Goal: Task Accomplishment & Management: Manage account settings

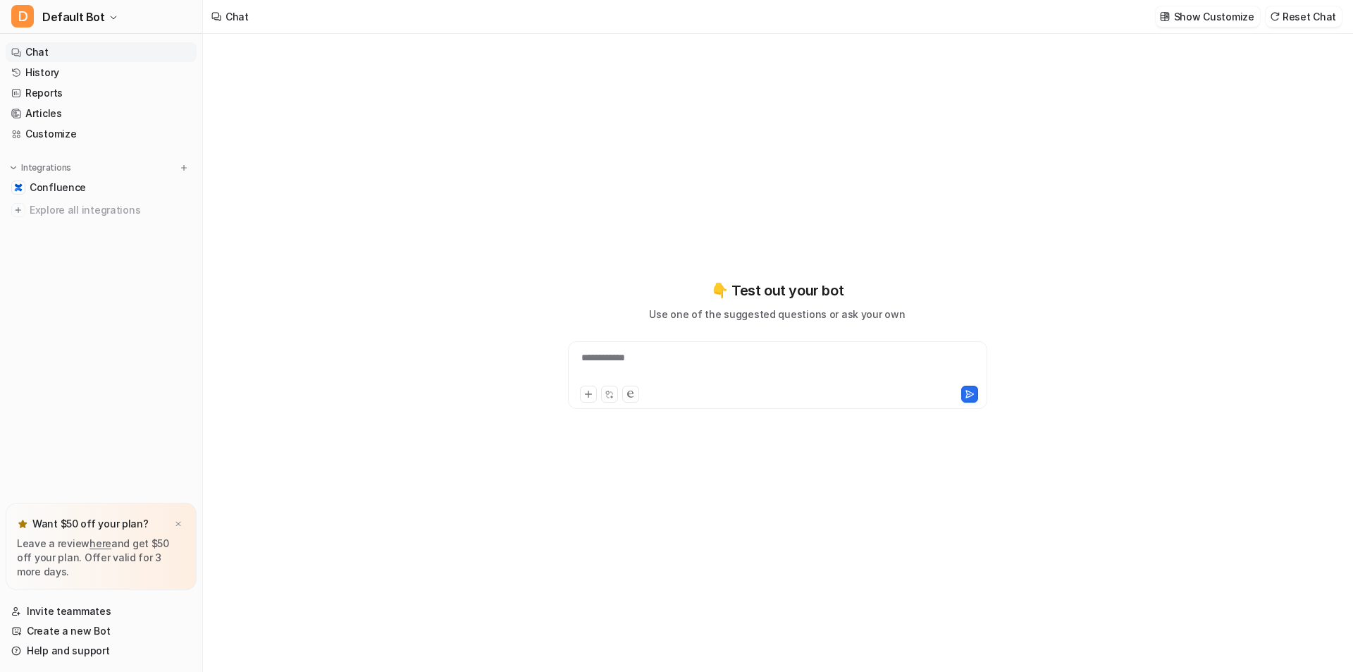
type textarea "**********"
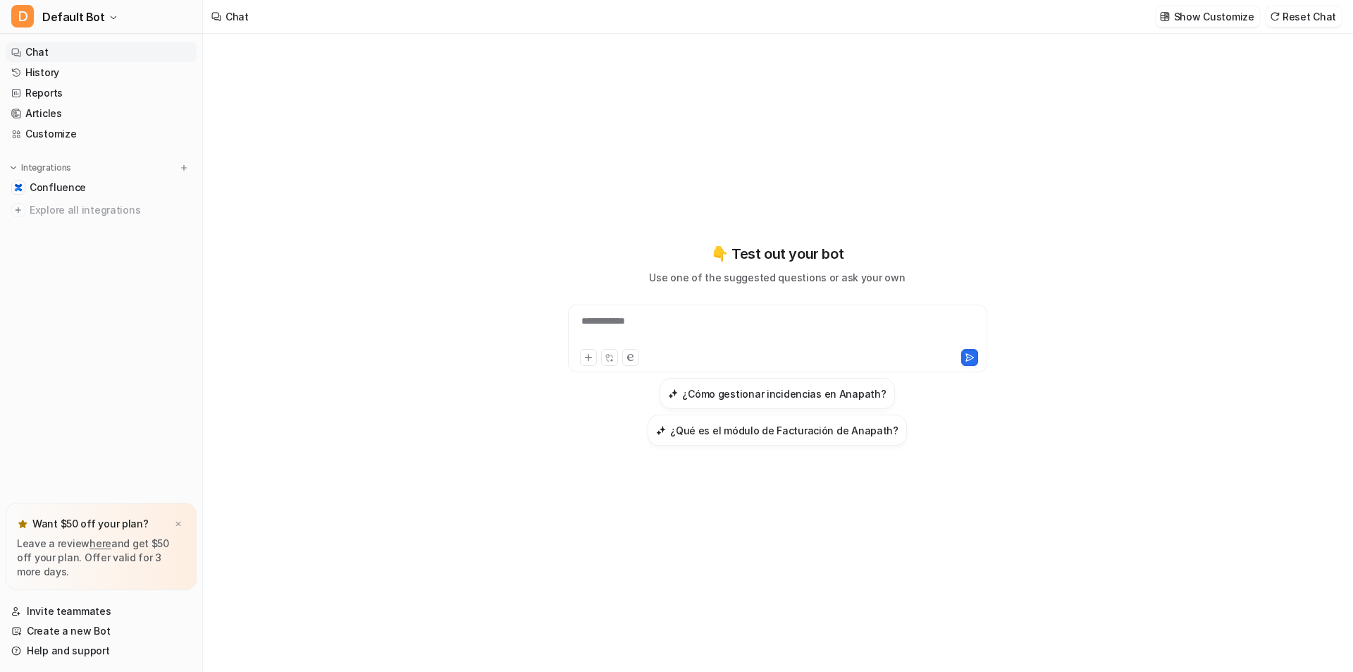
click at [40, 50] on link "Chat" at bounding box center [101, 52] width 191 height 20
click at [41, 70] on link "History" at bounding box center [101, 73] width 191 height 20
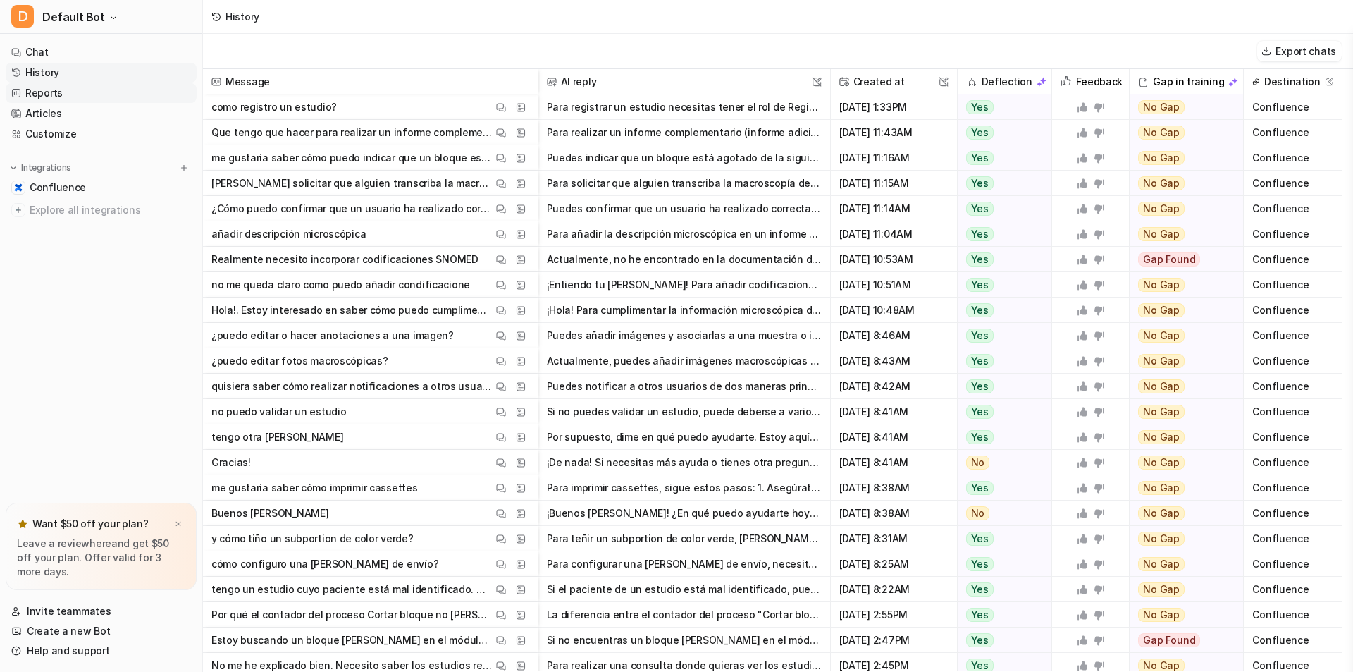
click at [44, 92] on link "Reports" at bounding box center [101, 93] width 191 height 20
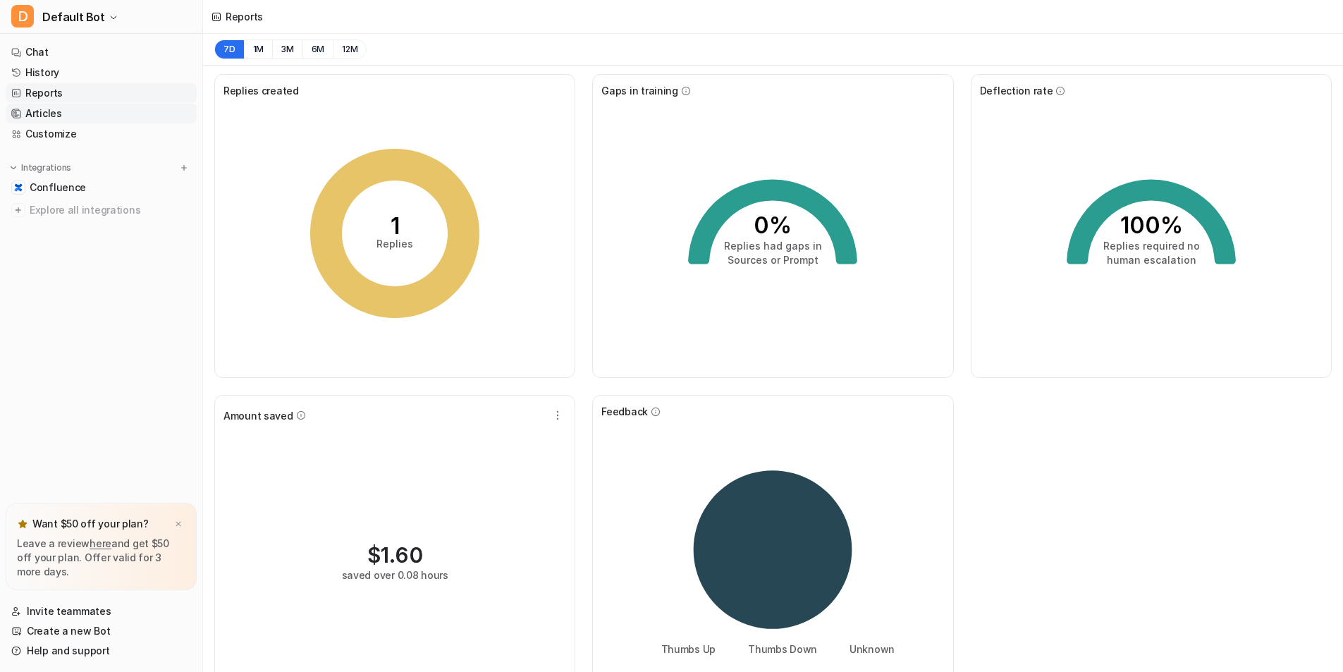
click at [44, 113] on link "Articles" at bounding box center [101, 114] width 191 height 20
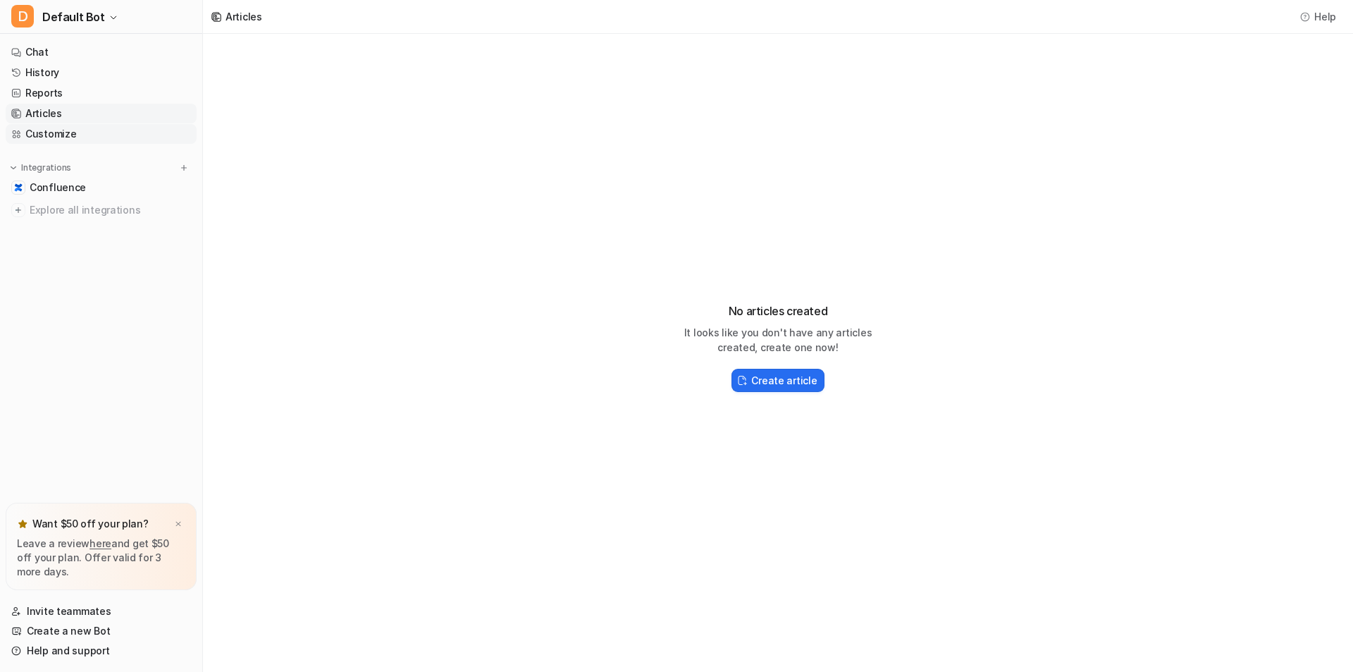
click at [43, 135] on link "Customize" at bounding box center [101, 134] width 191 height 20
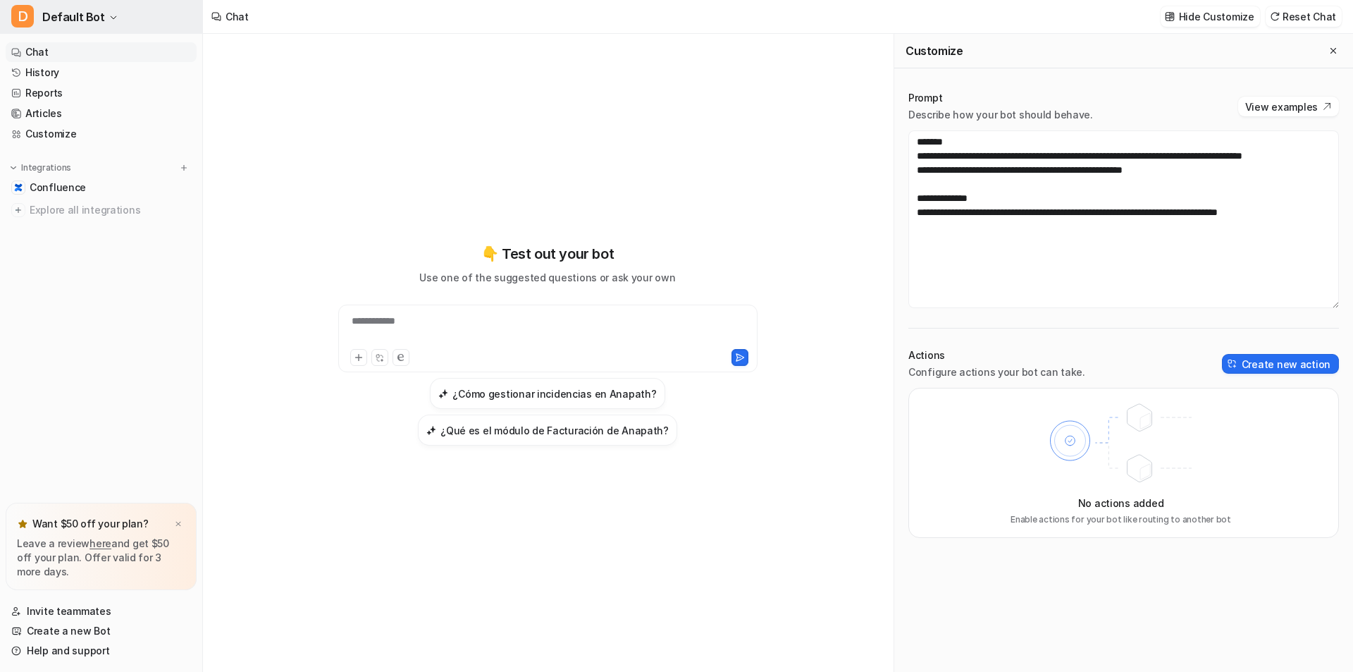
click at [109, 18] on icon "button" at bounding box center [113, 17] width 8 height 8
click at [61, 109] on link "Settings" at bounding box center [113, 106] width 195 height 23
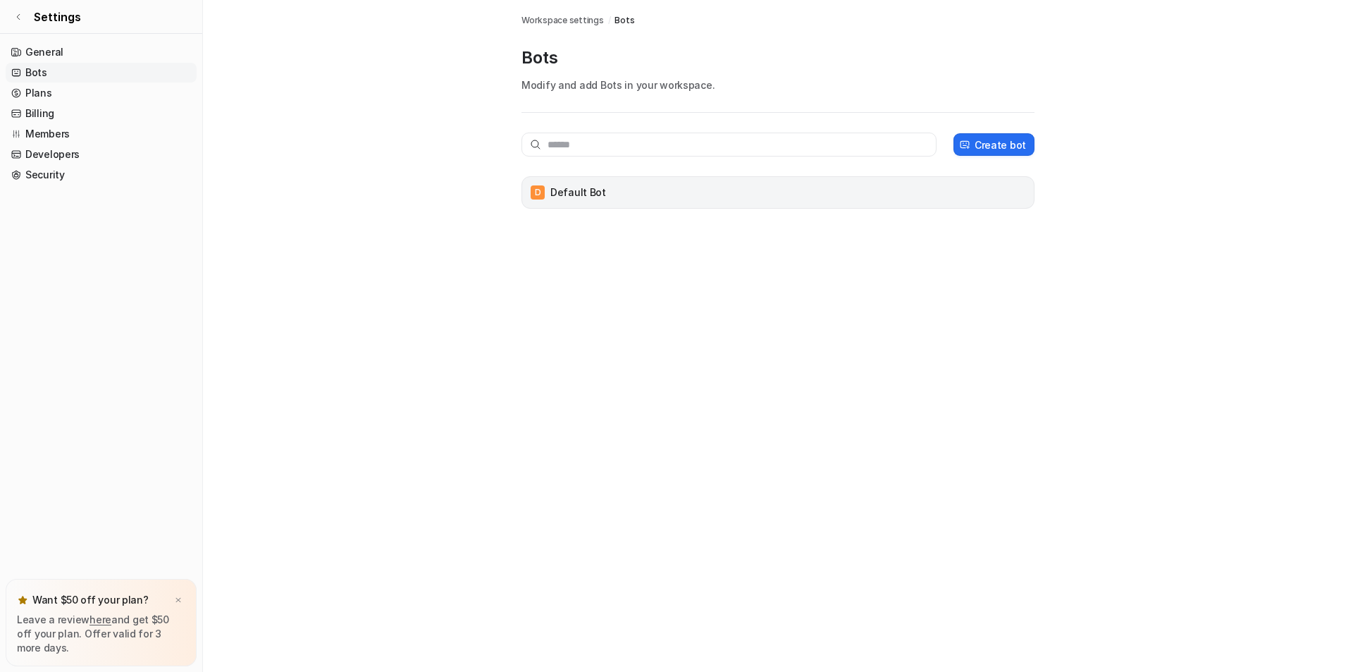
click at [587, 197] on p "Default Bot" at bounding box center [579, 192] width 56 height 14
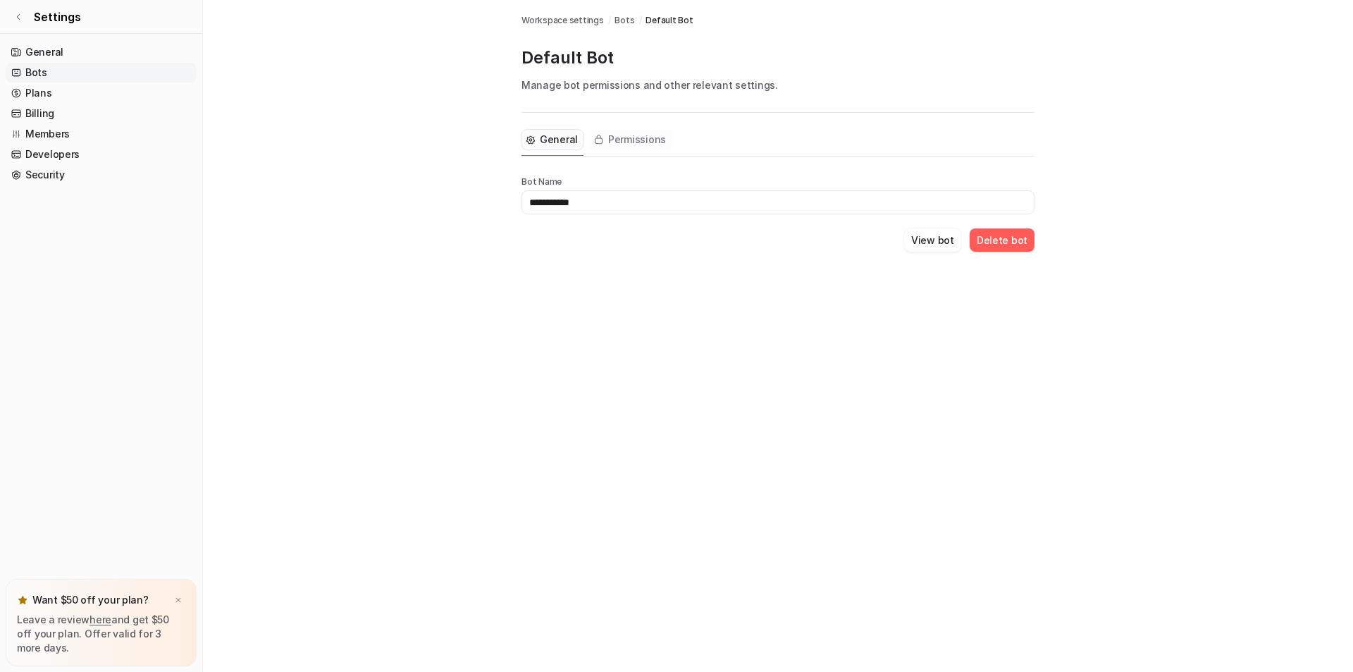
click at [611, 140] on span "Permissions" at bounding box center [637, 140] width 58 height 14
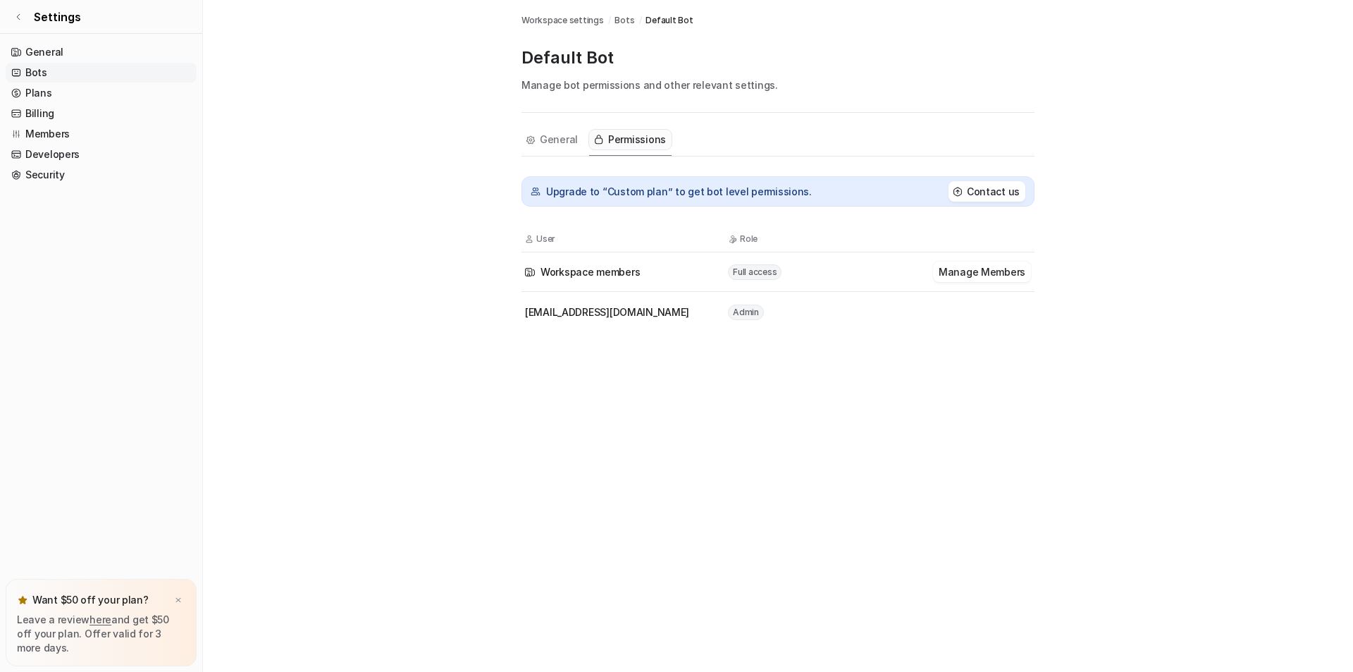
click at [745, 312] on span "Admin" at bounding box center [746, 313] width 36 height 16
click at [1007, 274] on button "Manage Members" at bounding box center [982, 272] width 98 height 20
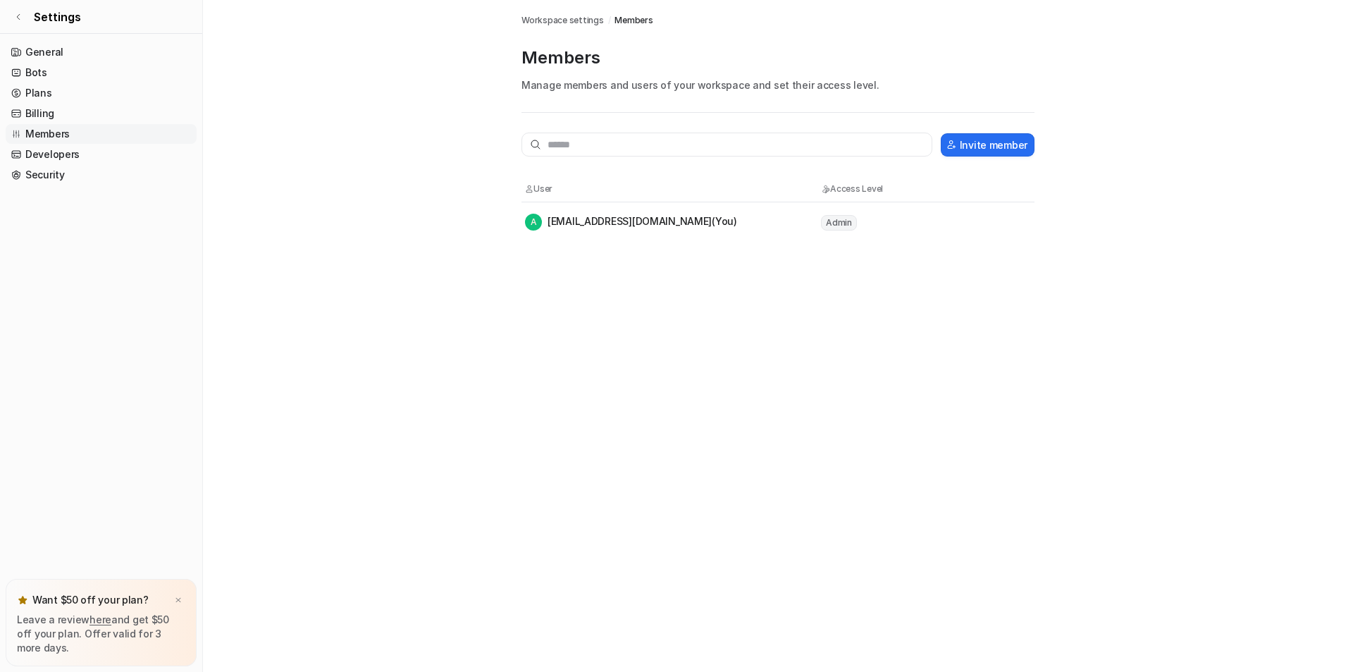
click at [837, 226] on span "Admin" at bounding box center [839, 223] width 36 height 16
click at [837, 218] on span "Admin" at bounding box center [839, 223] width 36 height 16
click at [572, 19] on span "Workspace settings" at bounding box center [563, 20] width 82 height 13
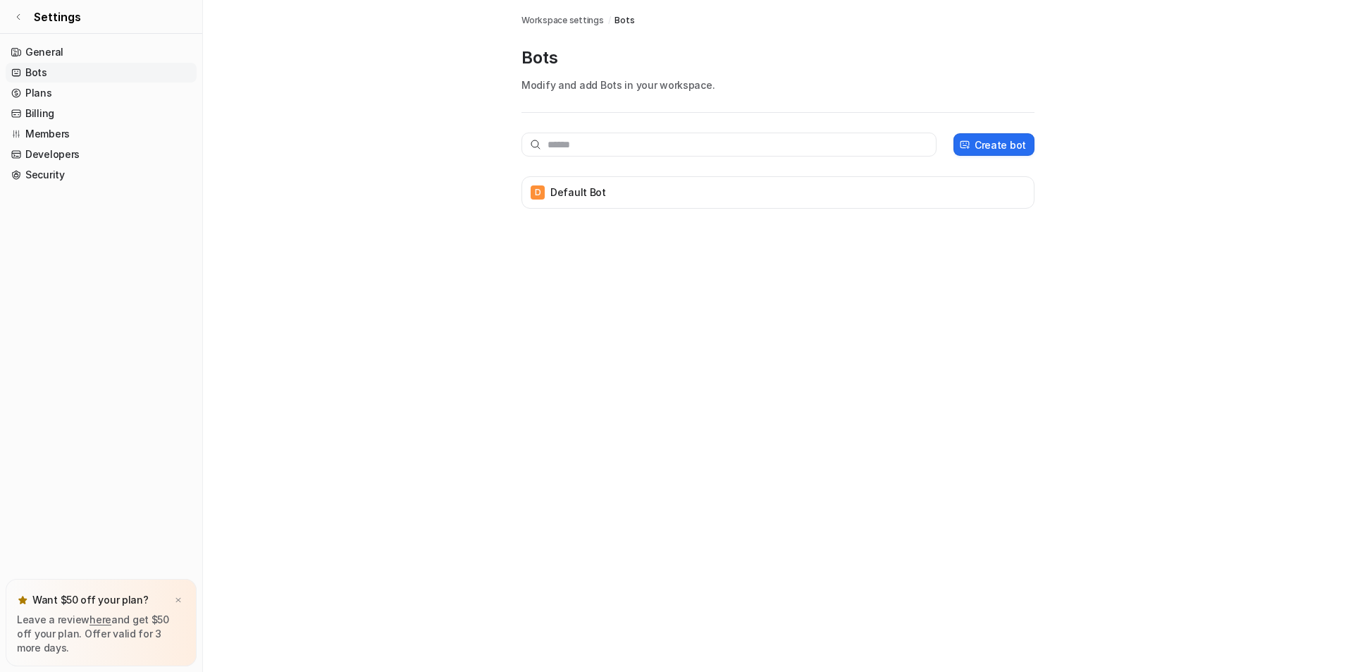
click at [615, 22] on span "Bots" at bounding box center [625, 20] width 20 height 13
click at [553, 21] on span "Workspace settings" at bounding box center [563, 20] width 82 height 13
click at [617, 21] on span "Bots" at bounding box center [625, 20] width 20 height 13
click at [551, 25] on span "Workspace settings" at bounding box center [563, 20] width 82 height 13
click at [619, 20] on span "Bots" at bounding box center [625, 20] width 20 height 13
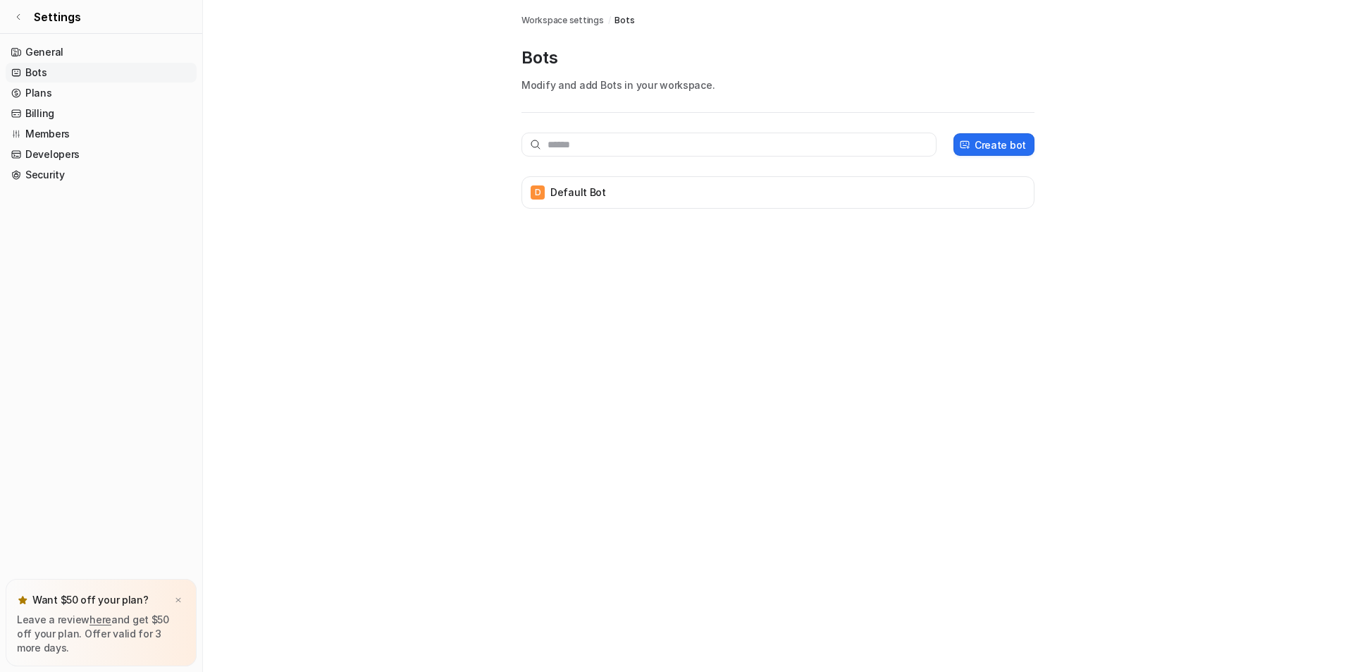
click at [569, 20] on span "Workspace settings" at bounding box center [563, 20] width 82 height 13
click at [572, 202] on div "D Default Bot" at bounding box center [778, 193] width 500 height 20
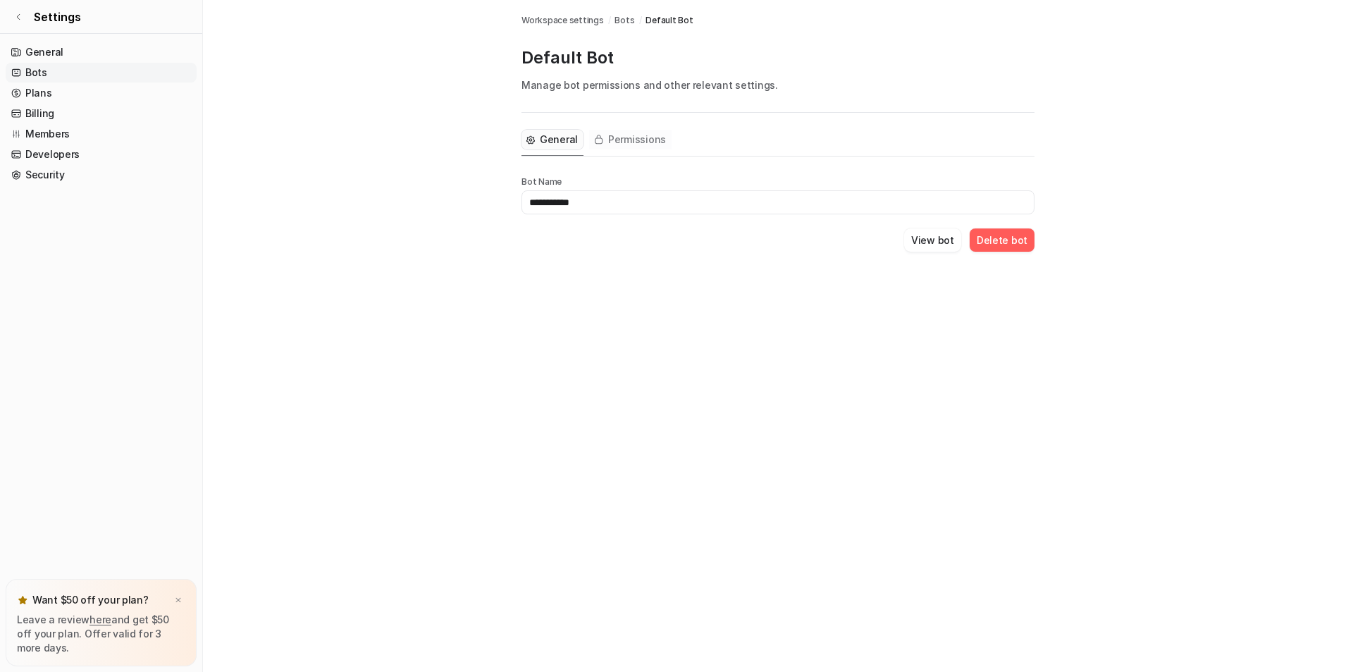
click at [626, 137] on span "Permissions" at bounding box center [637, 140] width 58 height 14
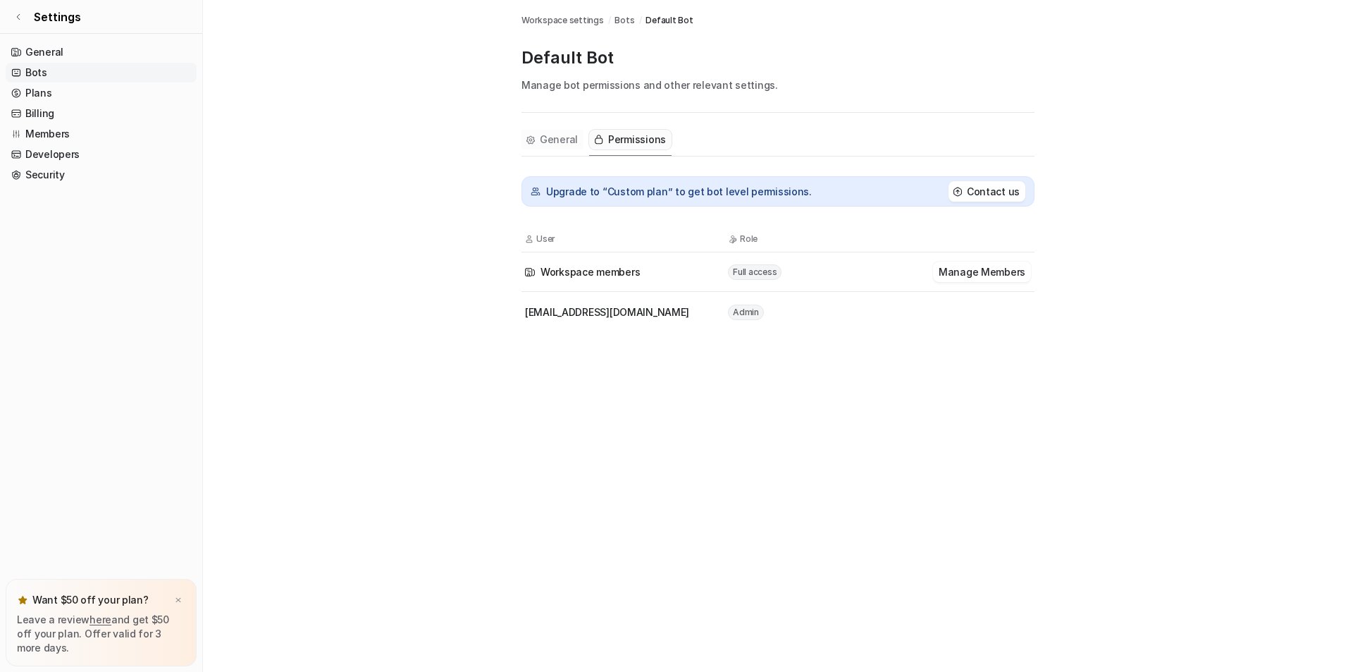
click at [551, 138] on span "General" at bounding box center [559, 140] width 38 height 14
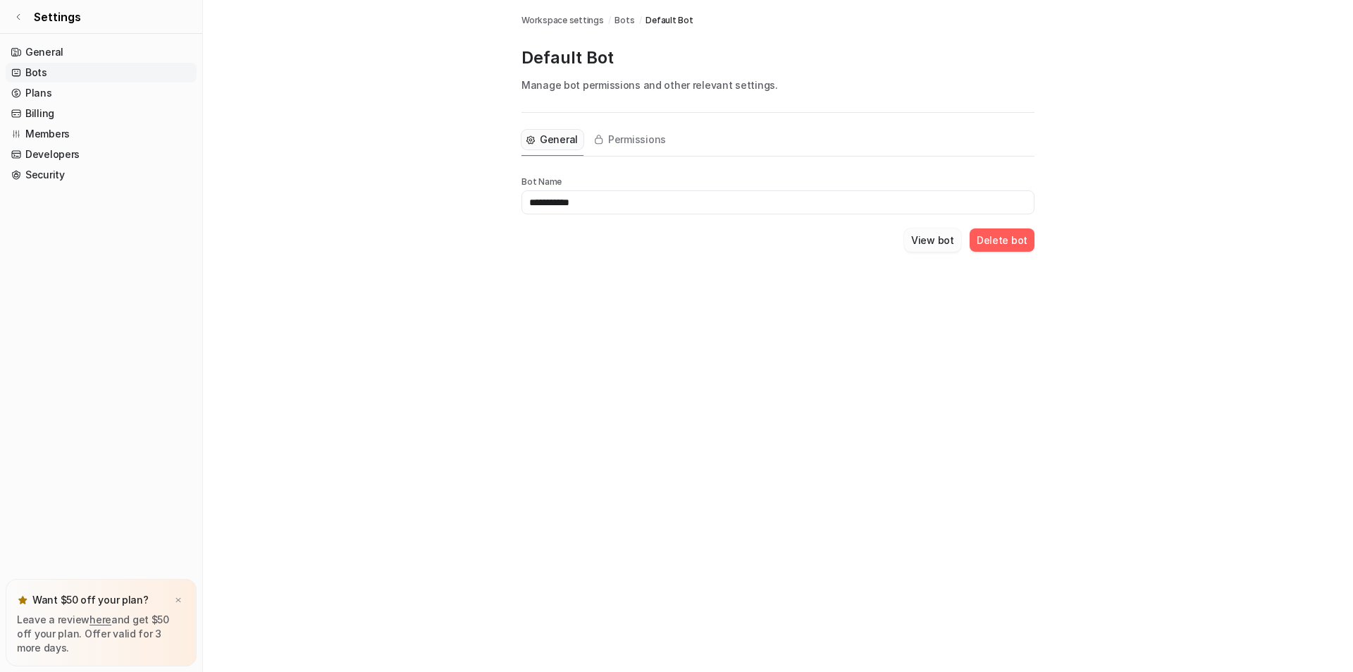
click at [926, 244] on button "View bot" at bounding box center [932, 239] width 57 height 23
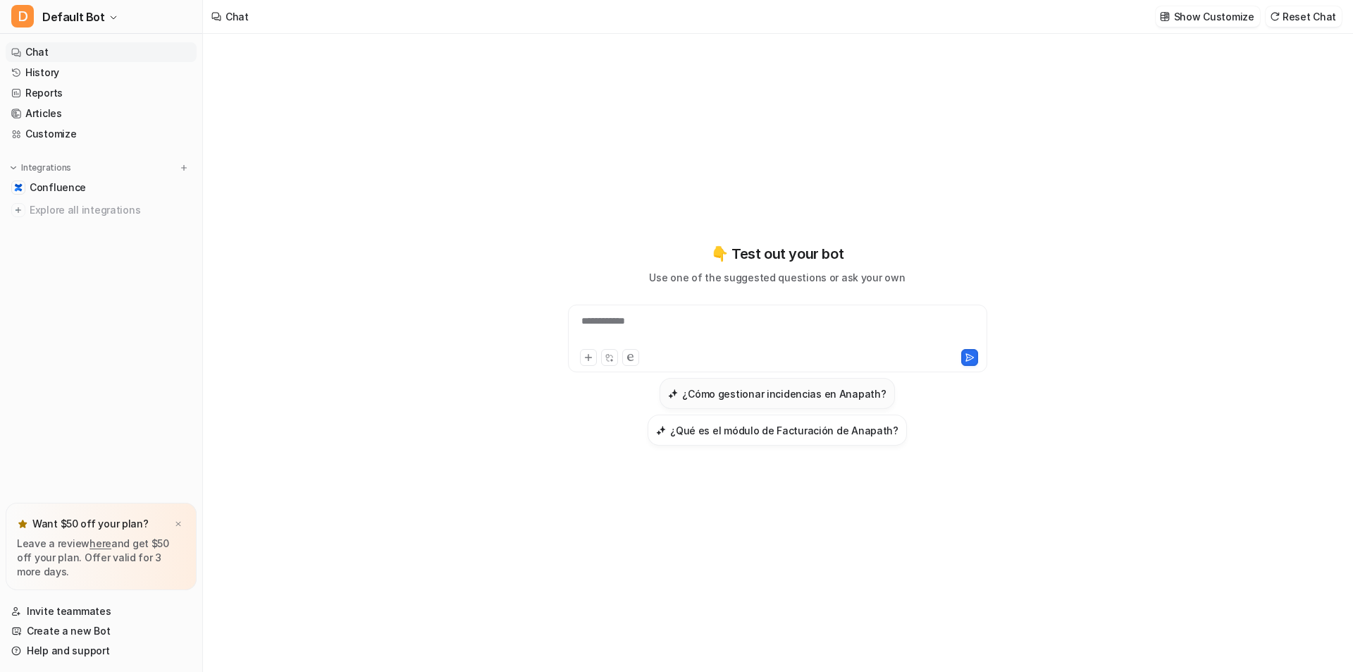
click at [792, 398] on h3 "¿Cómo gestionar incidencias en Anapath?" at bounding box center [784, 393] width 204 height 15
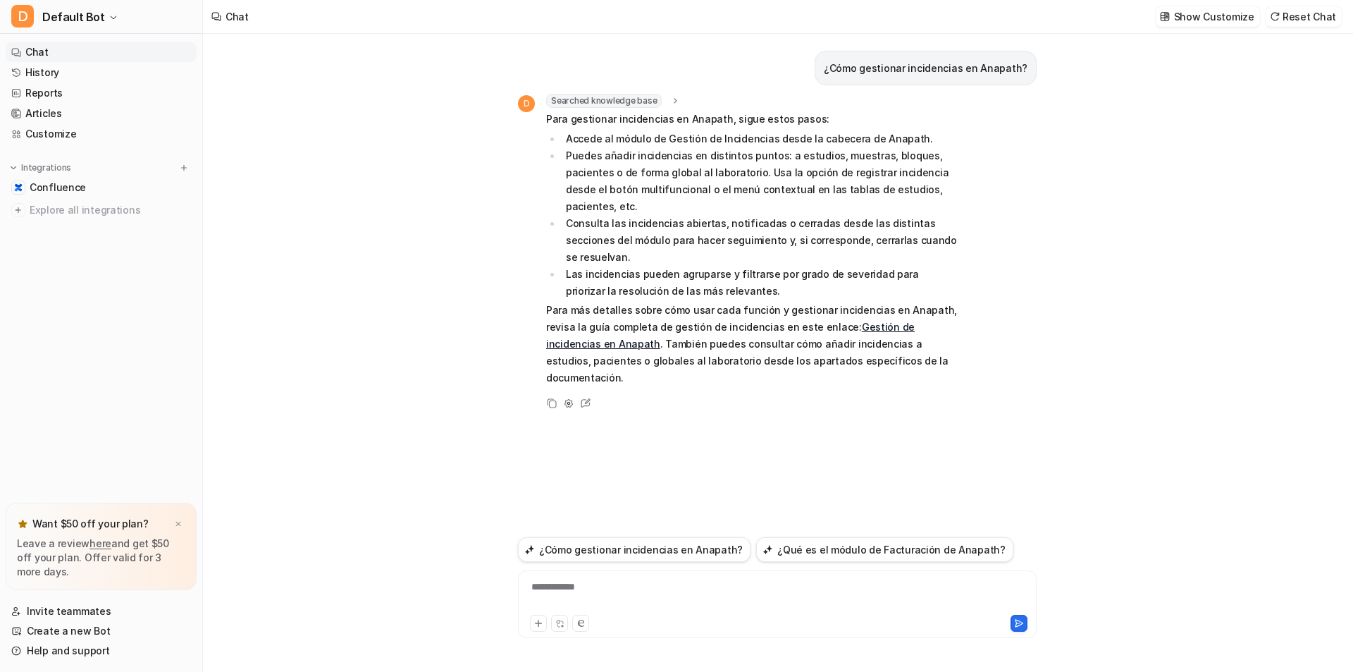
click at [572, 321] on link "Gestión de incidencias en Anapath" at bounding box center [730, 335] width 369 height 29
click at [113, 16] on button "D Default Bot" at bounding box center [101, 17] width 202 height 34
click at [52, 113] on link "Settings" at bounding box center [113, 106] width 195 height 23
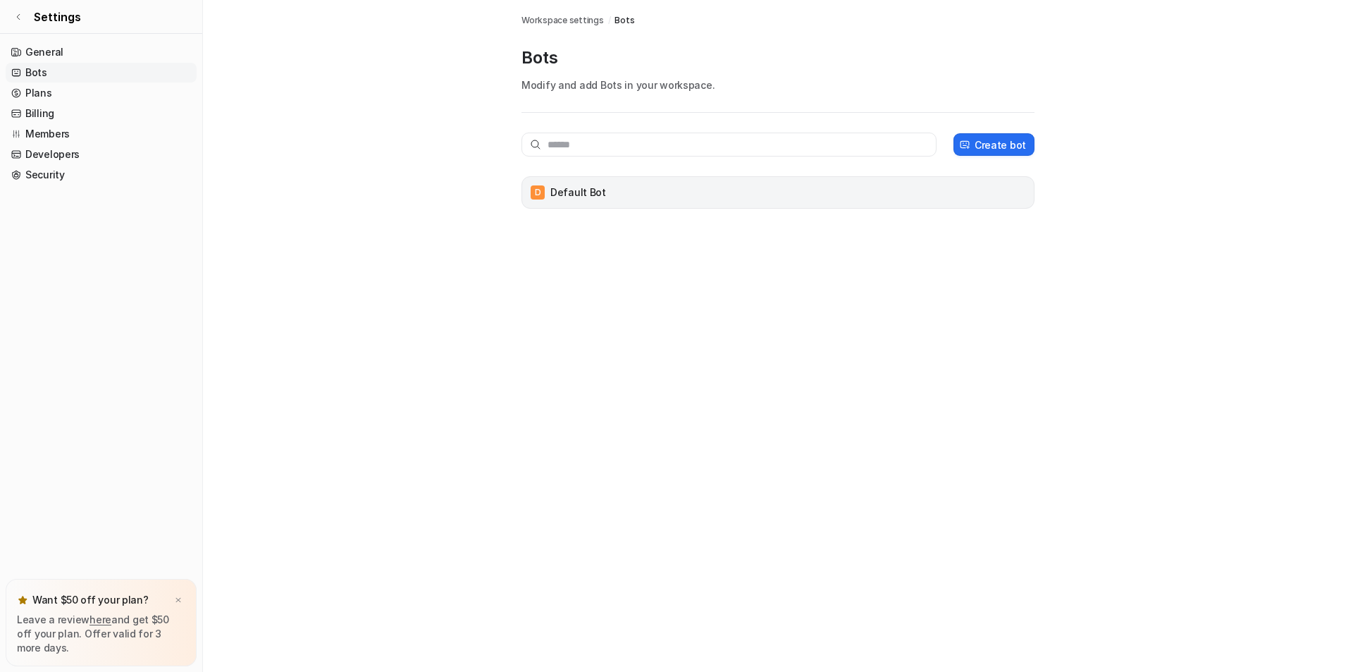
click at [586, 187] on p "Default Bot" at bounding box center [579, 192] width 56 height 14
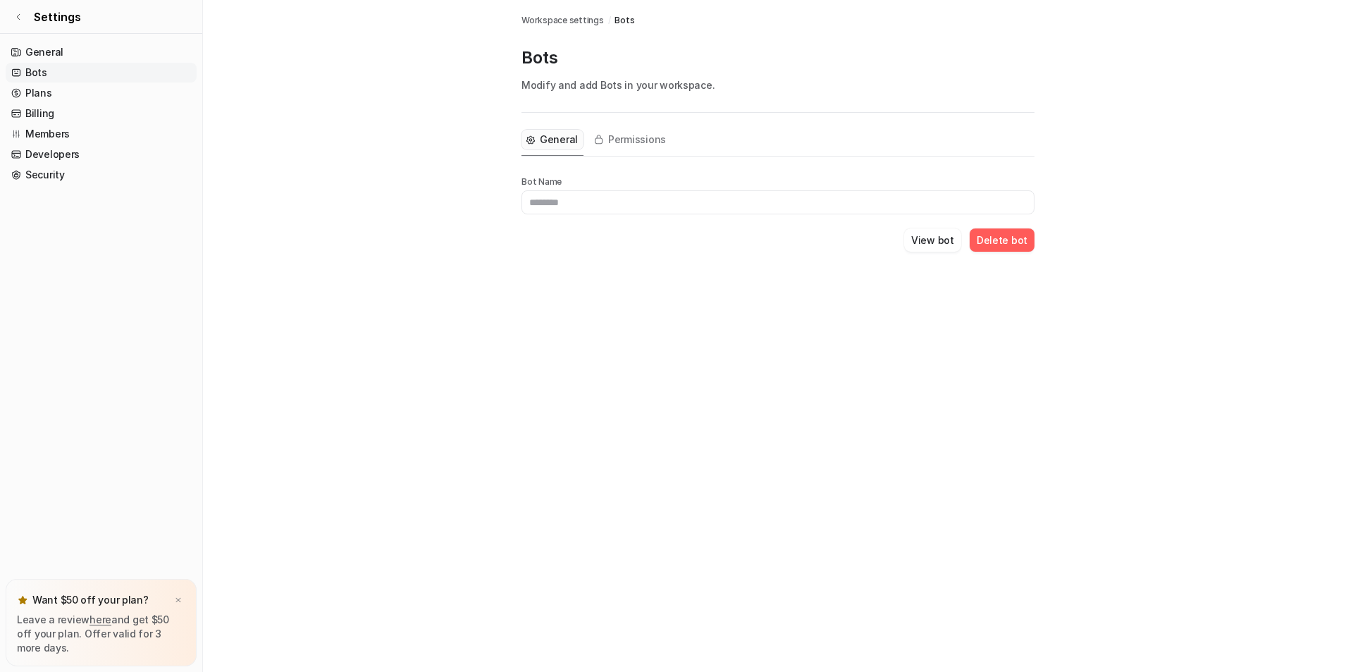
type input "**********"
click at [623, 135] on span "Permissions" at bounding box center [637, 140] width 58 height 14
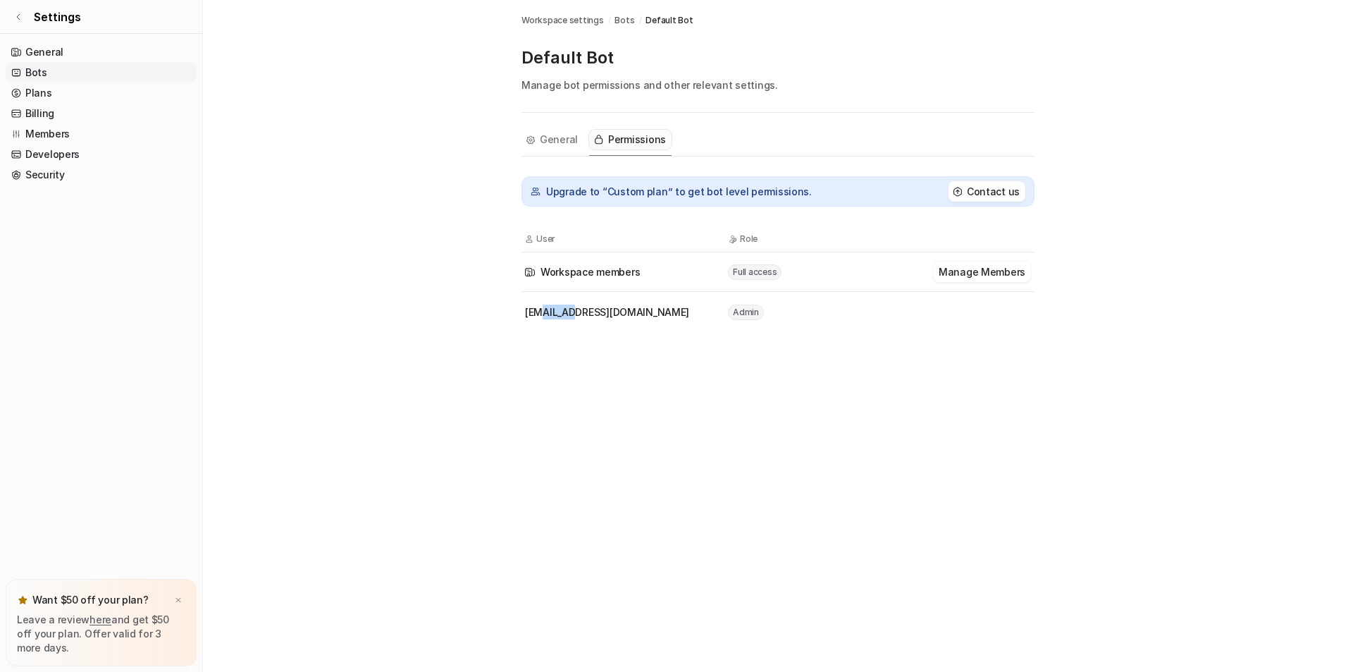
drag, startPoint x: 543, startPoint y: 315, endPoint x: 573, endPoint y: 315, distance: 30.3
click at [573, 315] on span "anapath_ca@vitro.bio" at bounding box center [607, 312] width 164 height 15
drag, startPoint x: 543, startPoint y: 270, endPoint x: 586, endPoint y: 271, distance: 43.0
click at [586, 271] on span "Workspace members" at bounding box center [590, 271] width 99 height 15
click at [574, 307] on span "anapath_ca@vitro.bio" at bounding box center [607, 312] width 164 height 15
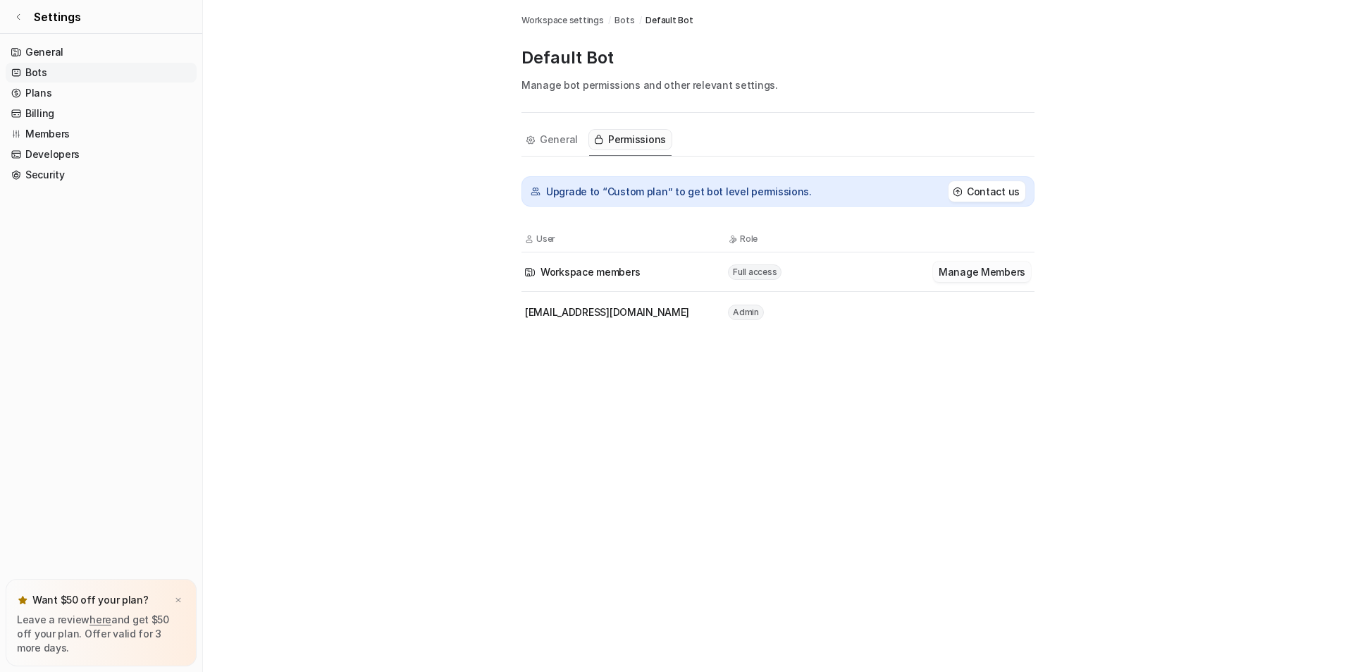
click at [1002, 269] on button "Manage Members" at bounding box center [982, 272] width 98 height 20
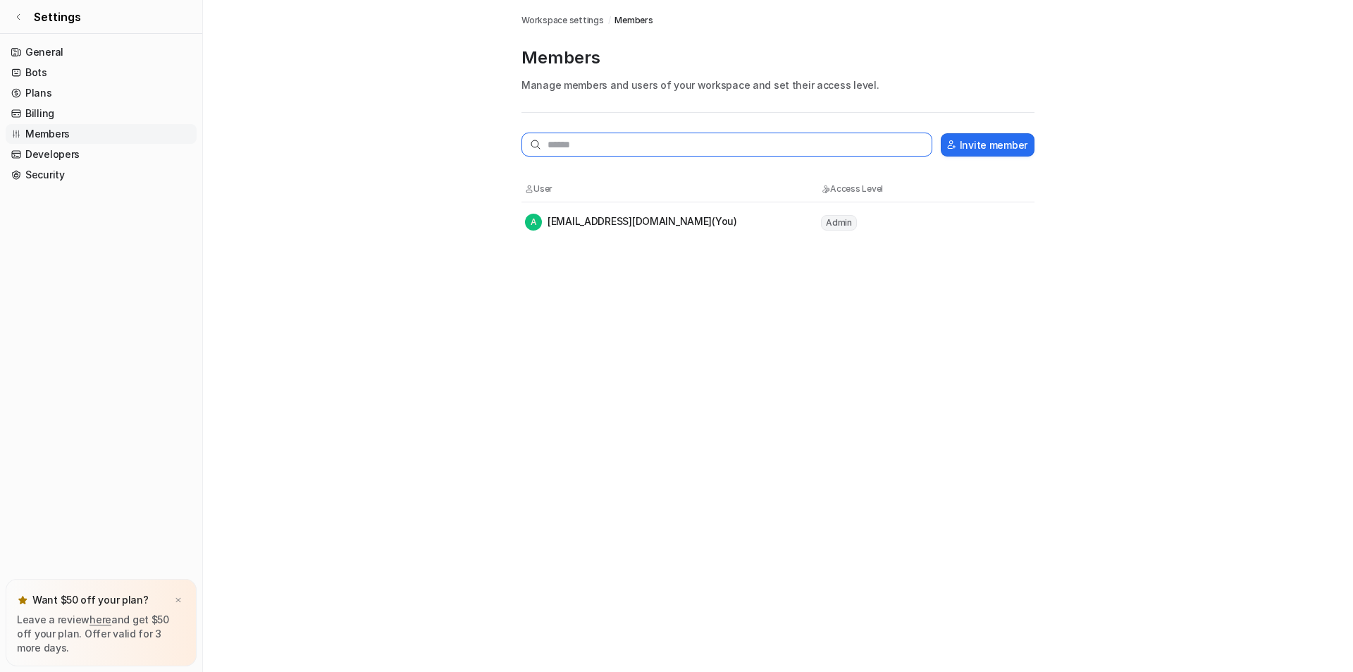
click at [613, 141] on input "text" at bounding box center [727, 145] width 411 height 24
click at [833, 229] on span "Admin" at bounding box center [839, 223] width 36 height 16
click at [833, 228] on span "Admin" at bounding box center [839, 223] width 36 height 16
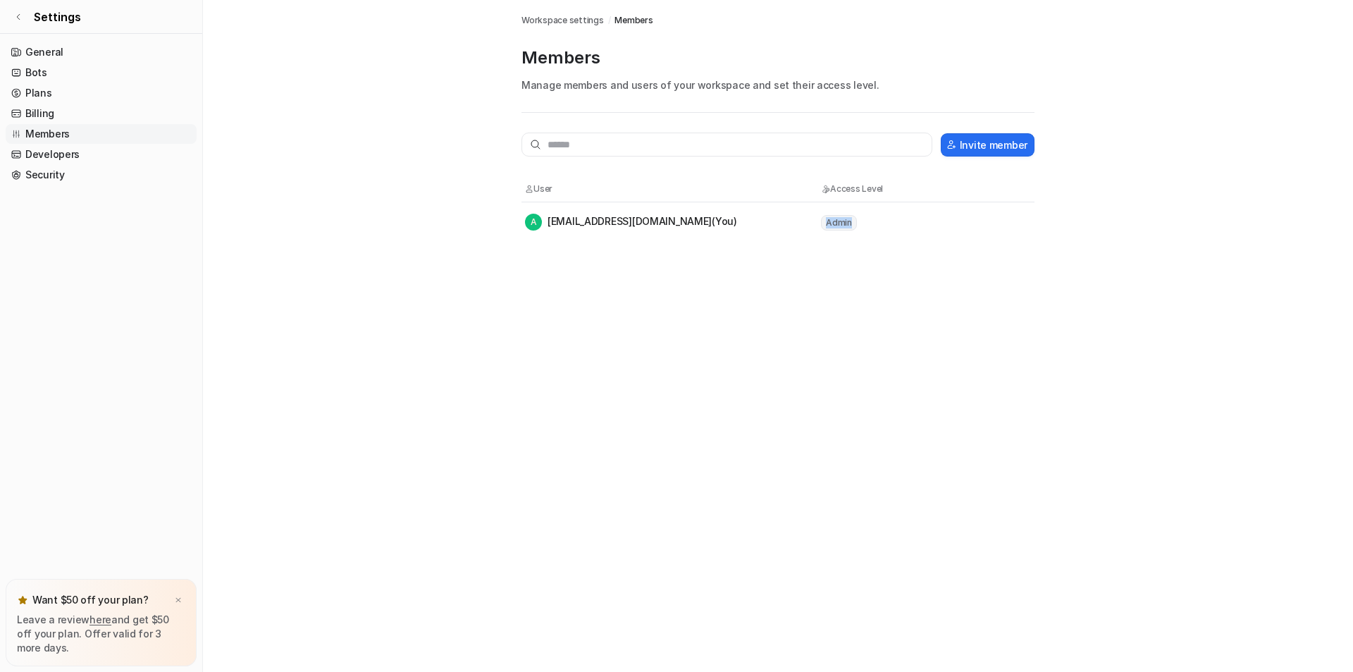
click at [833, 226] on span "Admin" at bounding box center [839, 223] width 36 height 16
click at [794, 227] on div "A anapath_ca@vitro.bio (You)" at bounding box center [672, 222] width 295 height 17
click at [563, 19] on span "Workspace settings" at bounding box center [563, 20] width 82 height 13
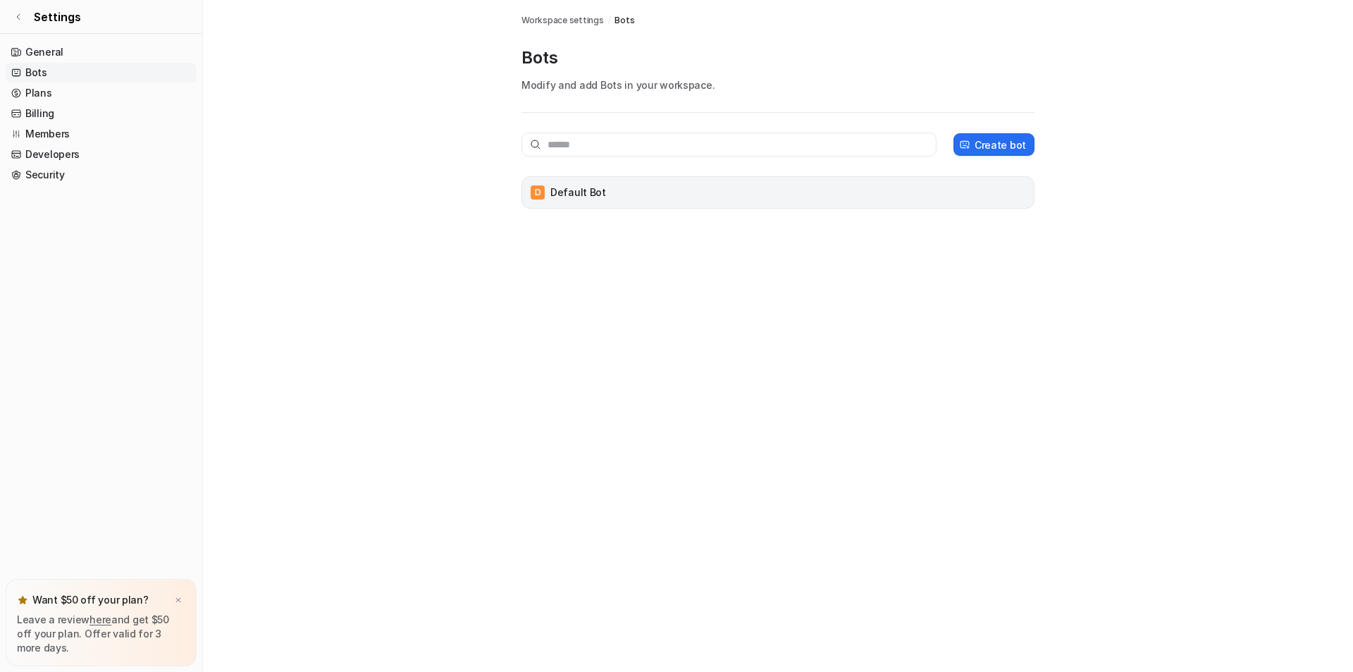
click at [602, 205] on div "D Default Bot" at bounding box center [778, 192] width 513 height 32
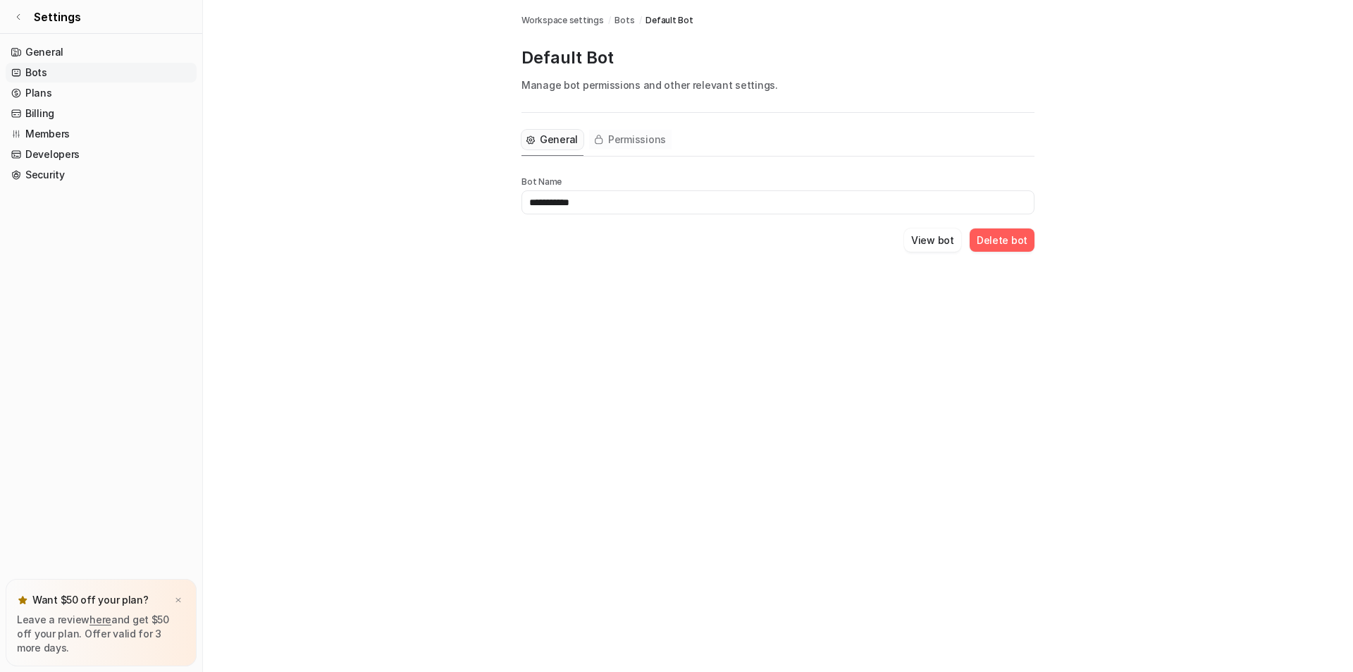
click at [610, 142] on span "Permissions" at bounding box center [637, 140] width 58 height 14
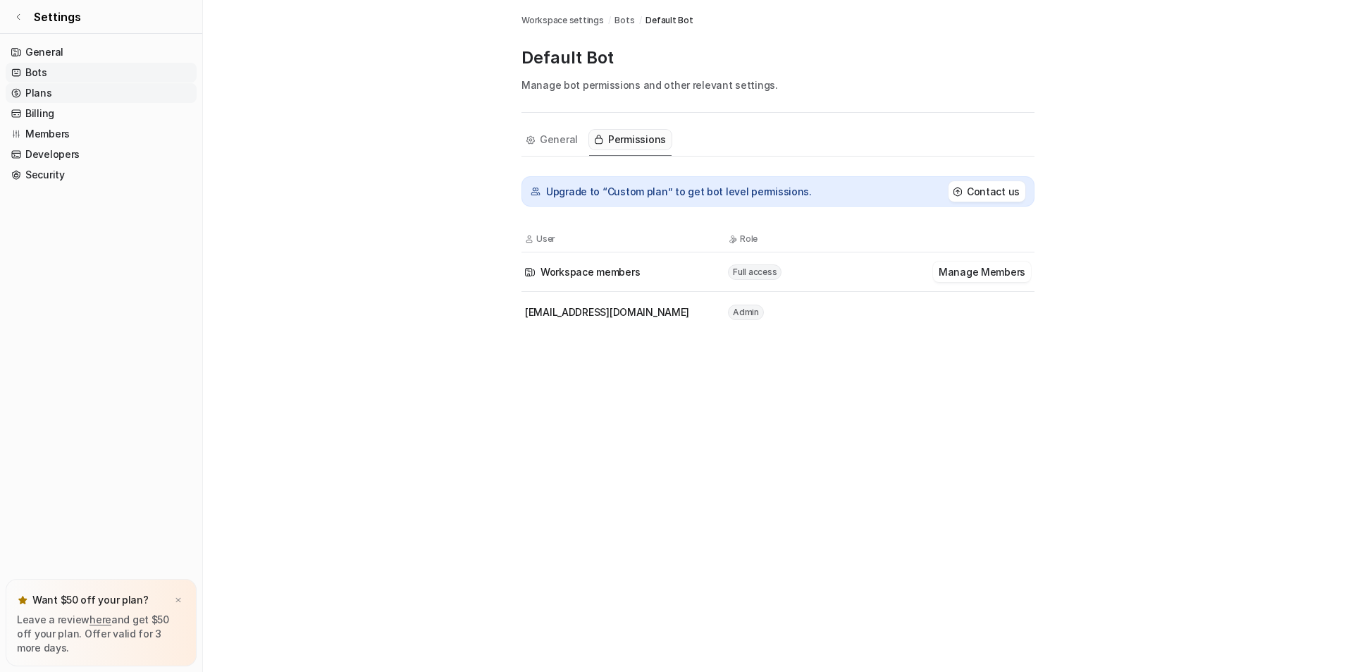
click at [32, 92] on link "Plans" at bounding box center [101, 93] width 191 height 20
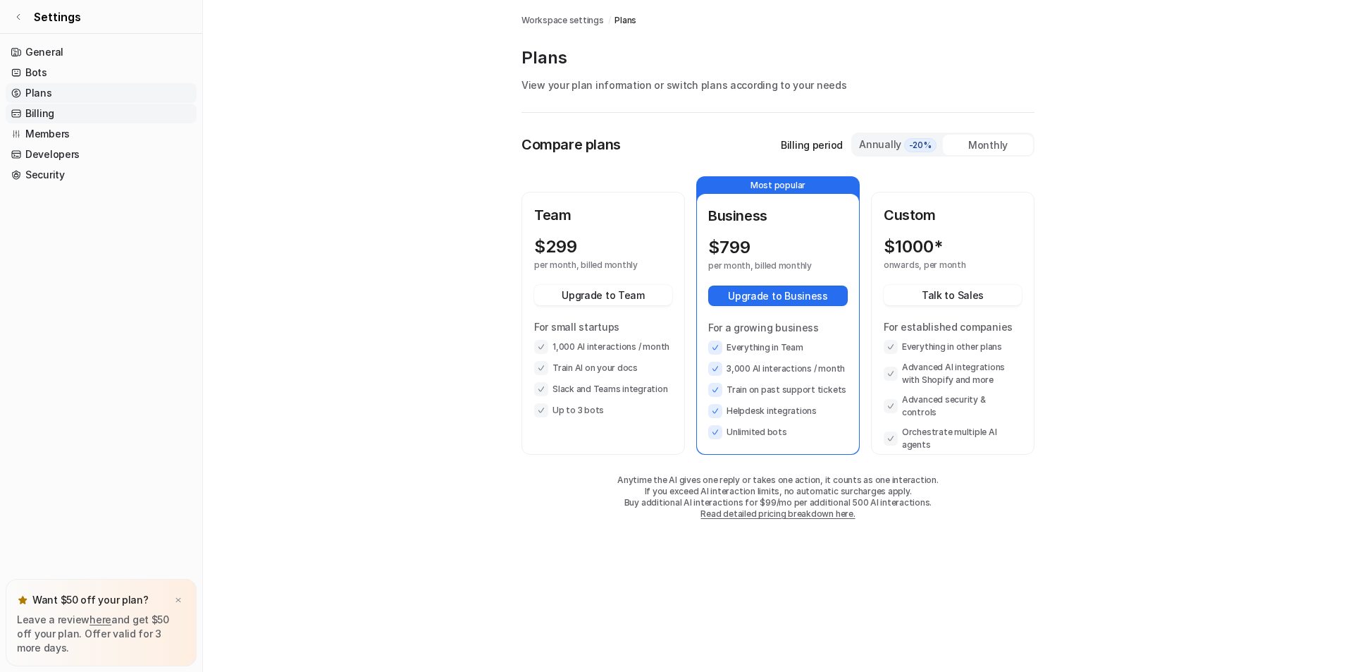
click at [38, 112] on link "Billing" at bounding box center [101, 114] width 191 height 20
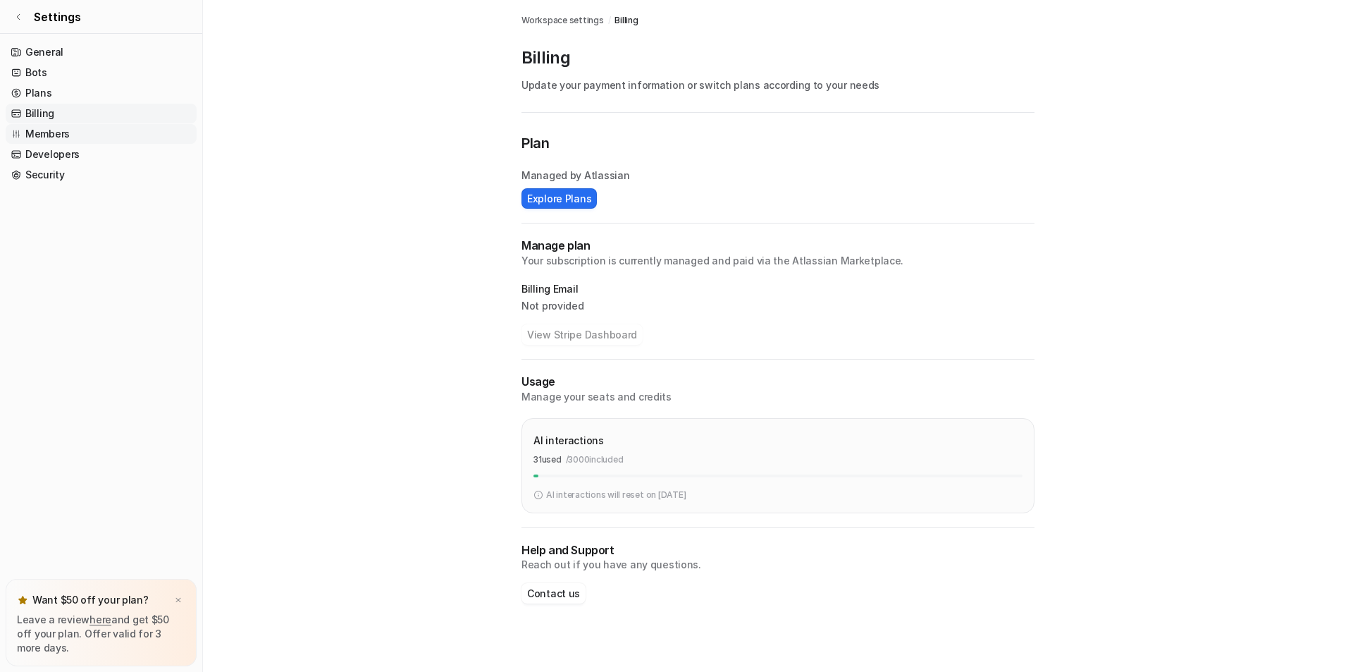
click at [44, 134] on link "Members" at bounding box center [101, 134] width 191 height 20
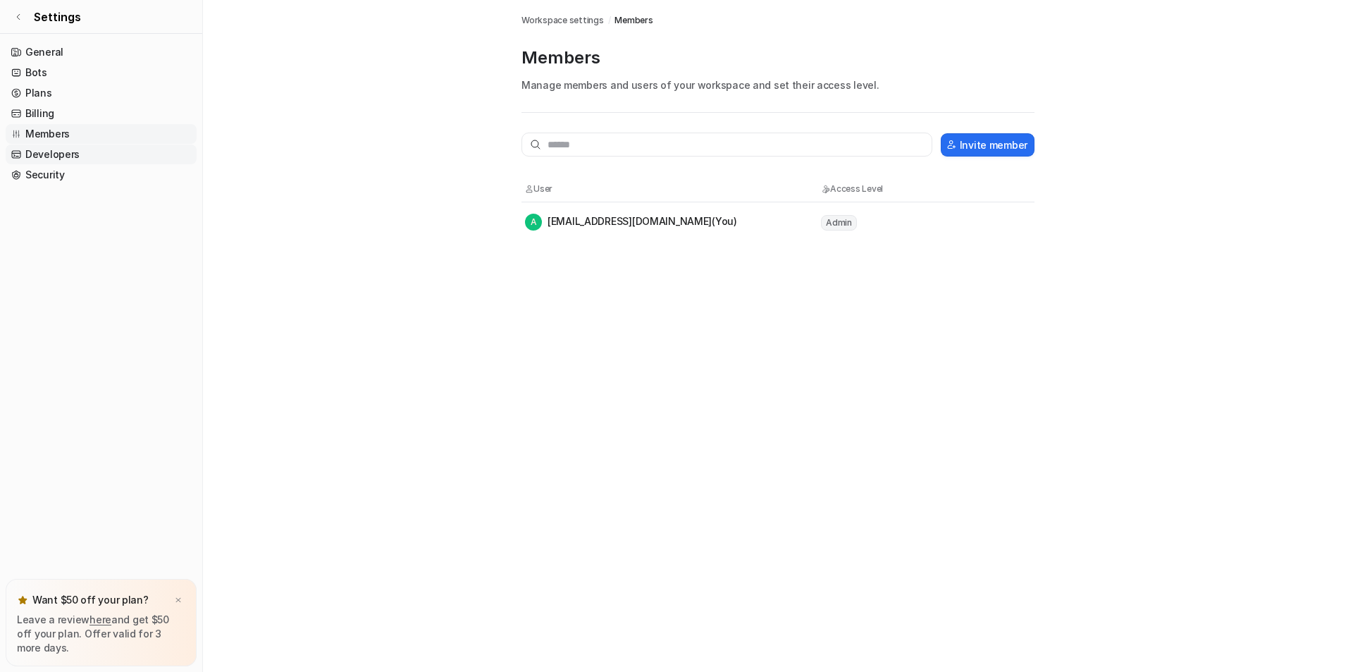
click at [42, 155] on link "Developers" at bounding box center [101, 155] width 191 height 20
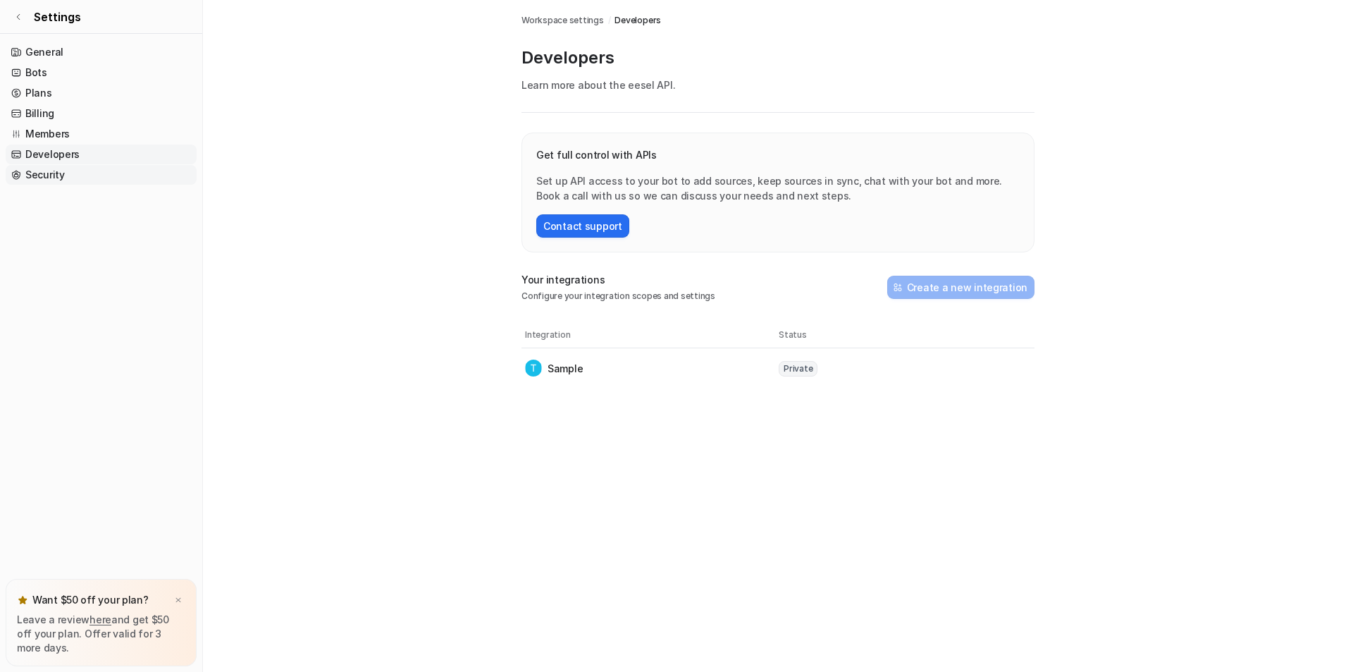
click at [35, 176] on link "Security" at bounding box center [101, 175] width 191 height 20
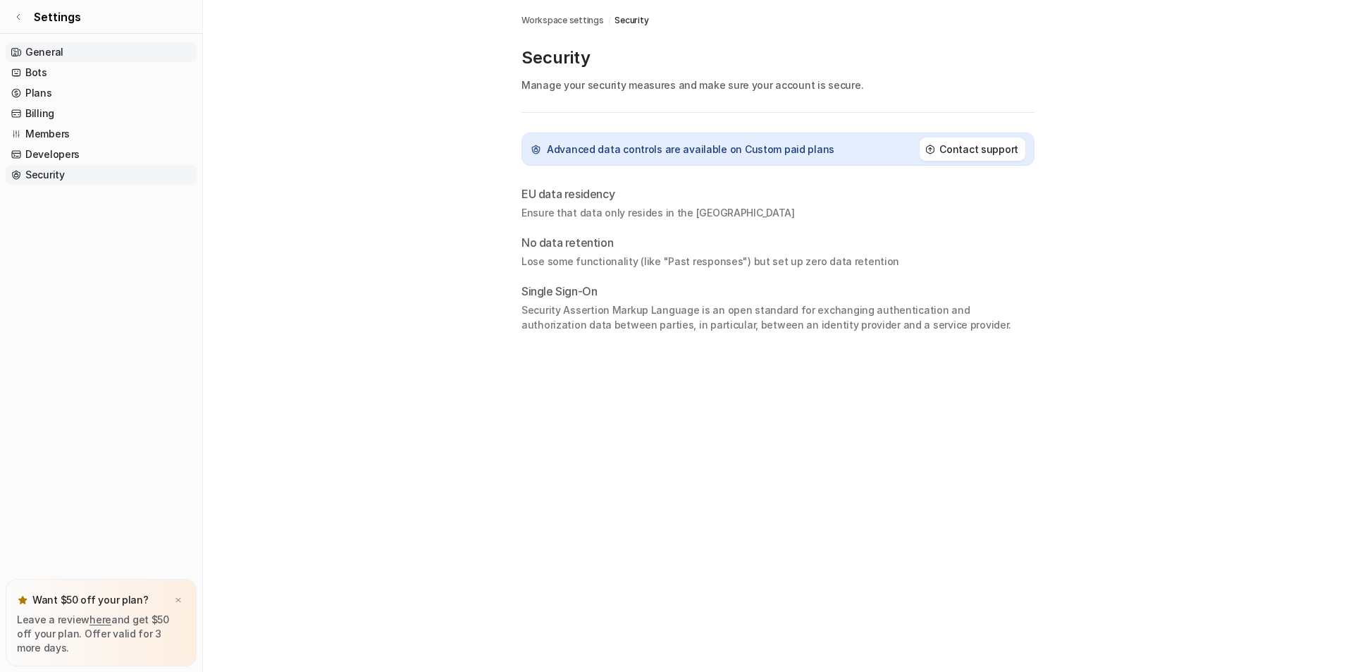
click at [42, 48] on link "General" at bounding box center [101, 52] width 191 height 20
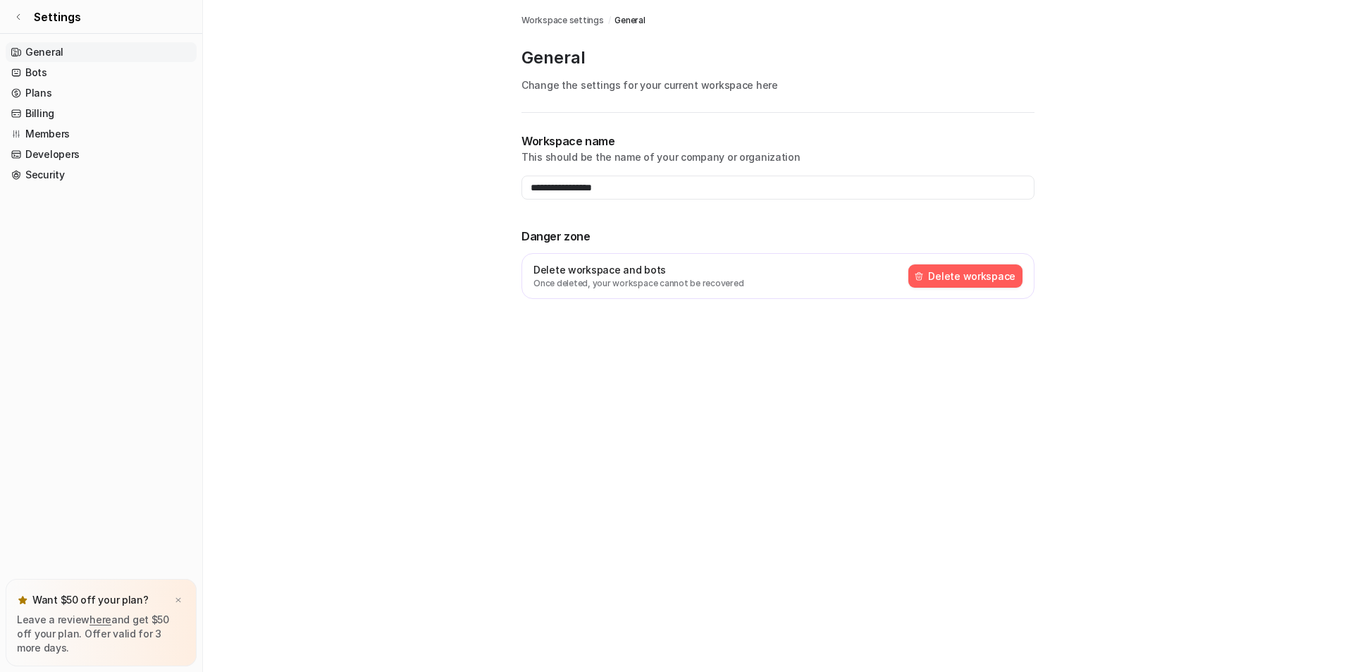
click at [594, 274] on p "Delete workspace and bots" at bounding box center [639, 269] width 210 height 15
click at [32, 61] on link "General" at bounding box center [101, 52] width 191 height 20
click at [35, 75] on link "Bots" at bounding box center [101, 73] width 191 height 20
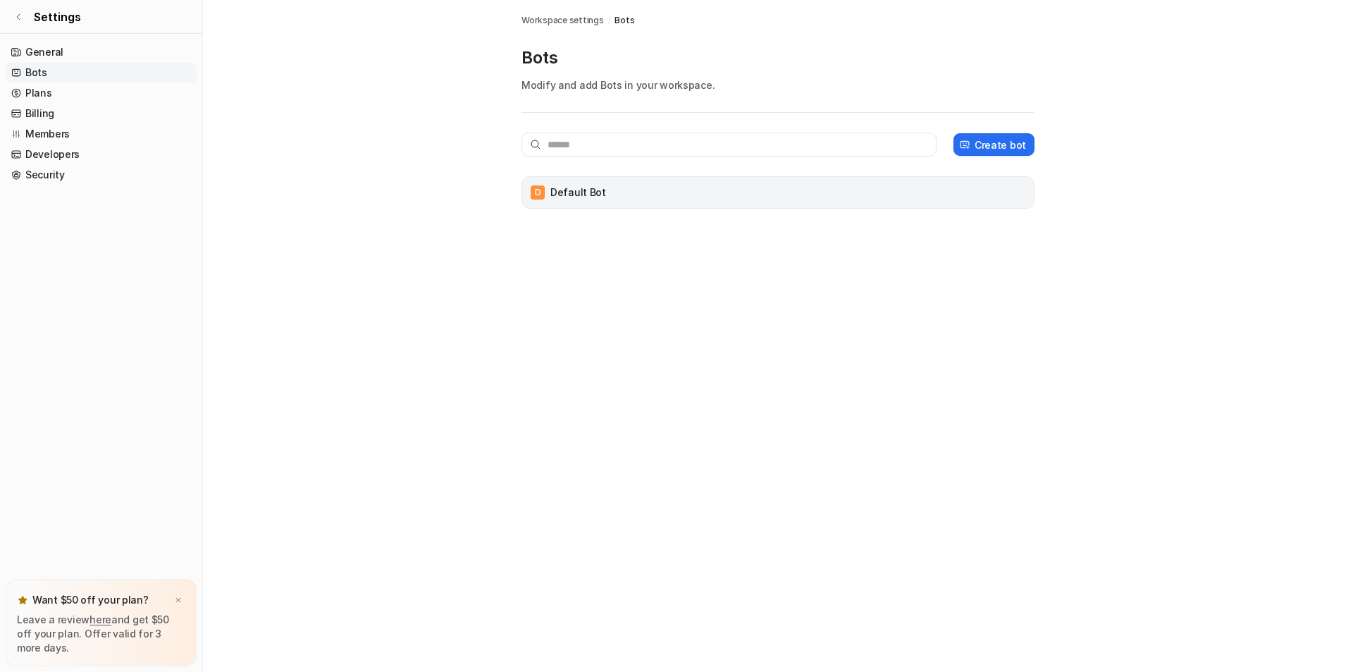
click at [606, 199] on div "D Default Bot" at bounding box center [778, 193] width 500 height 20
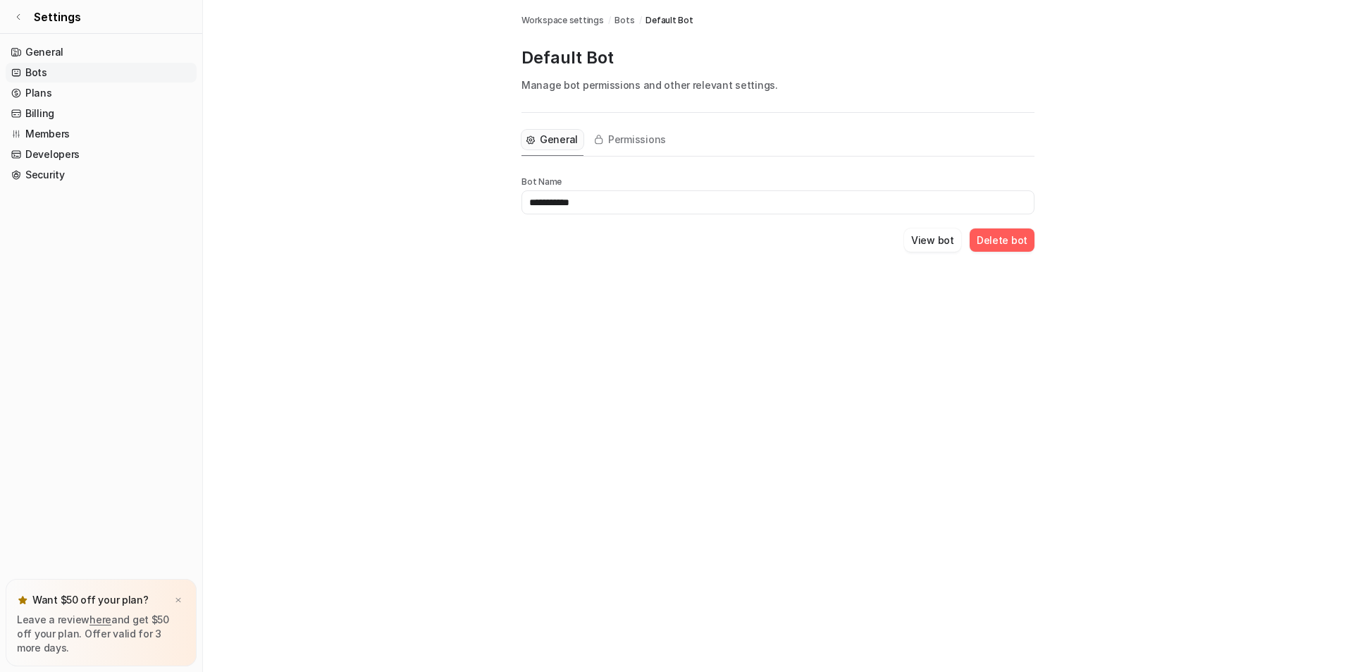
click at [599, 198] on input "**********" at bounding box center [778, 202] width 513 height 24
drag, startPoint x: 599, startPoint y: 198, endPoint x: 469, endPoint y: 196, distance: 130.4
click at [469, 196] on main "**********" at bounding box center [778, 142] width 1150 height 285
type input "**********"
click at [620, 251] on div "View bot Delete bot" at bounding box center [778, 239] width 513 height 23
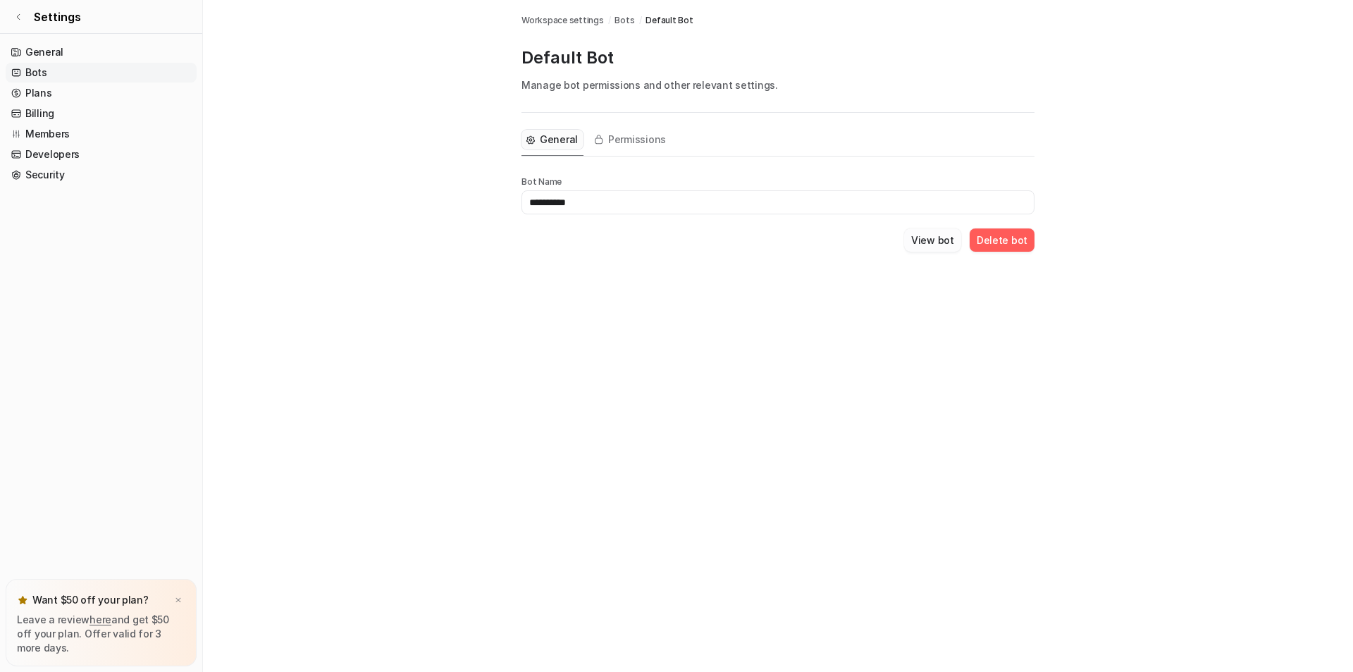
click at [926, 244] on button "View bot" at bounding box center [932, 239] width 57 height 23
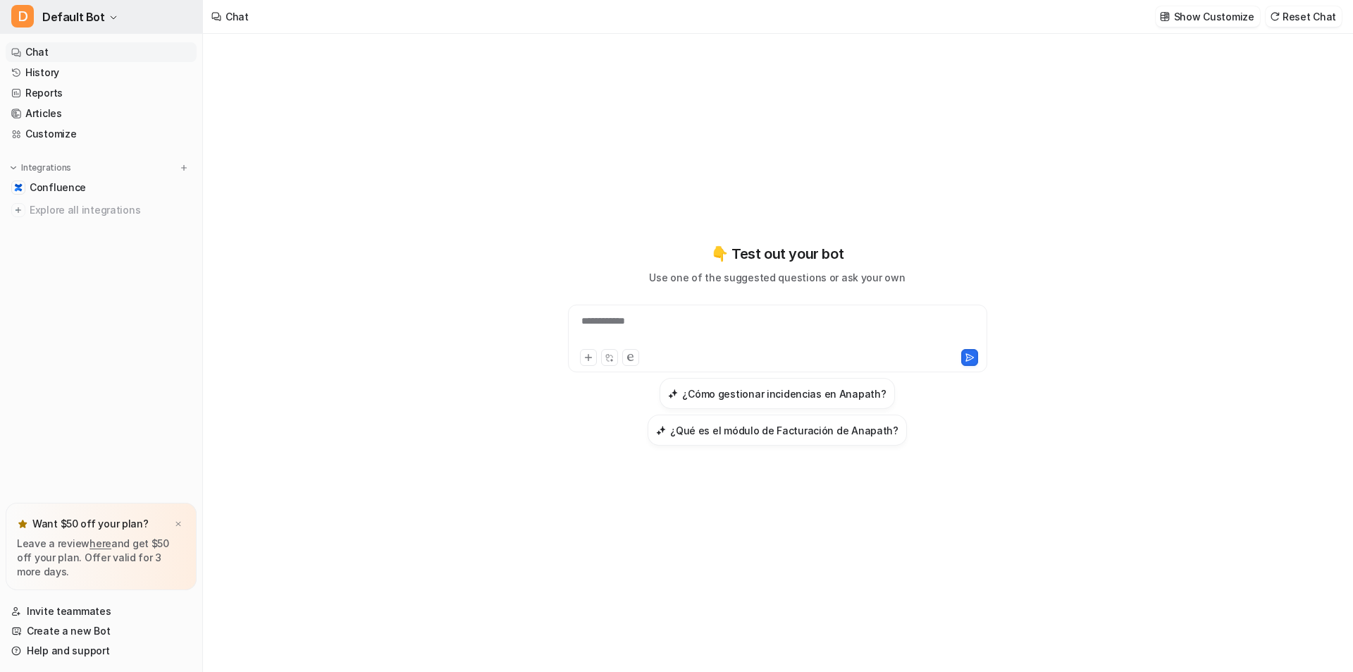
click at [111, 20] on icon "button" at bounding box center [113, 17] width 8 height 8
click at [58, 102] on link "Settings" at bounding box center [113, 106] width 195 height 23
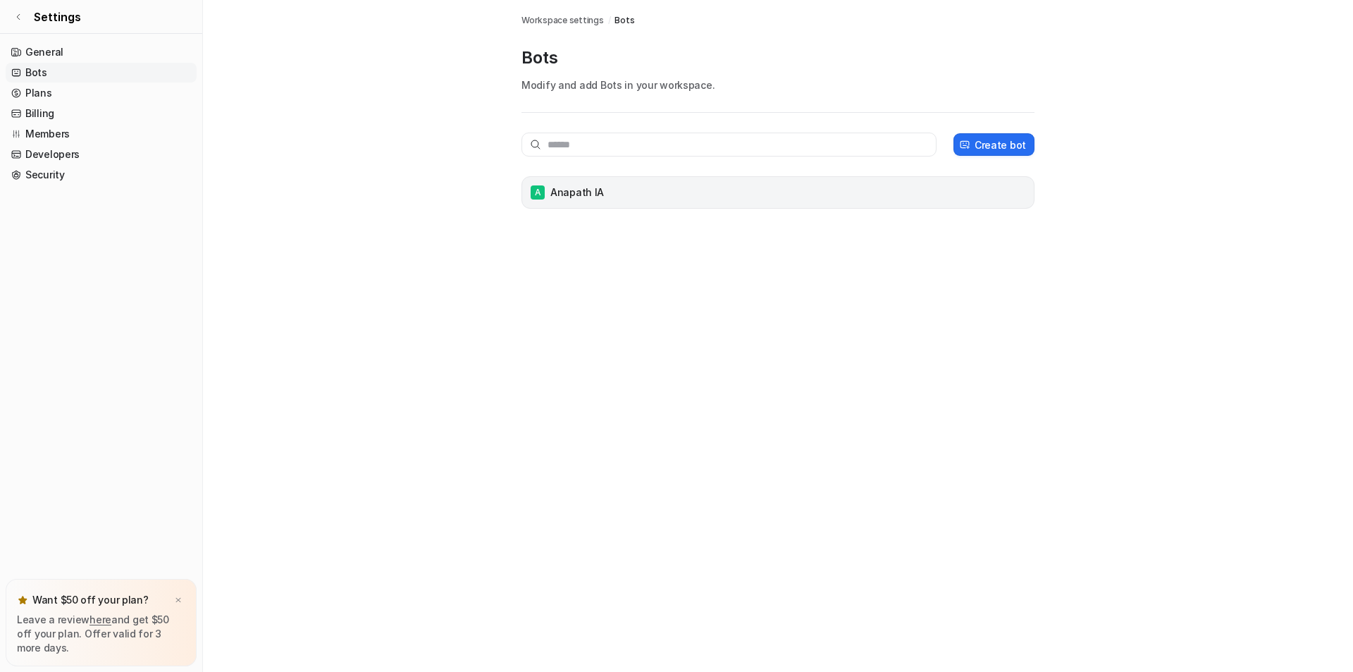
click at [606, 197] on div "A Anapath IA" at bounding box center [778, 193] width 500 height 20
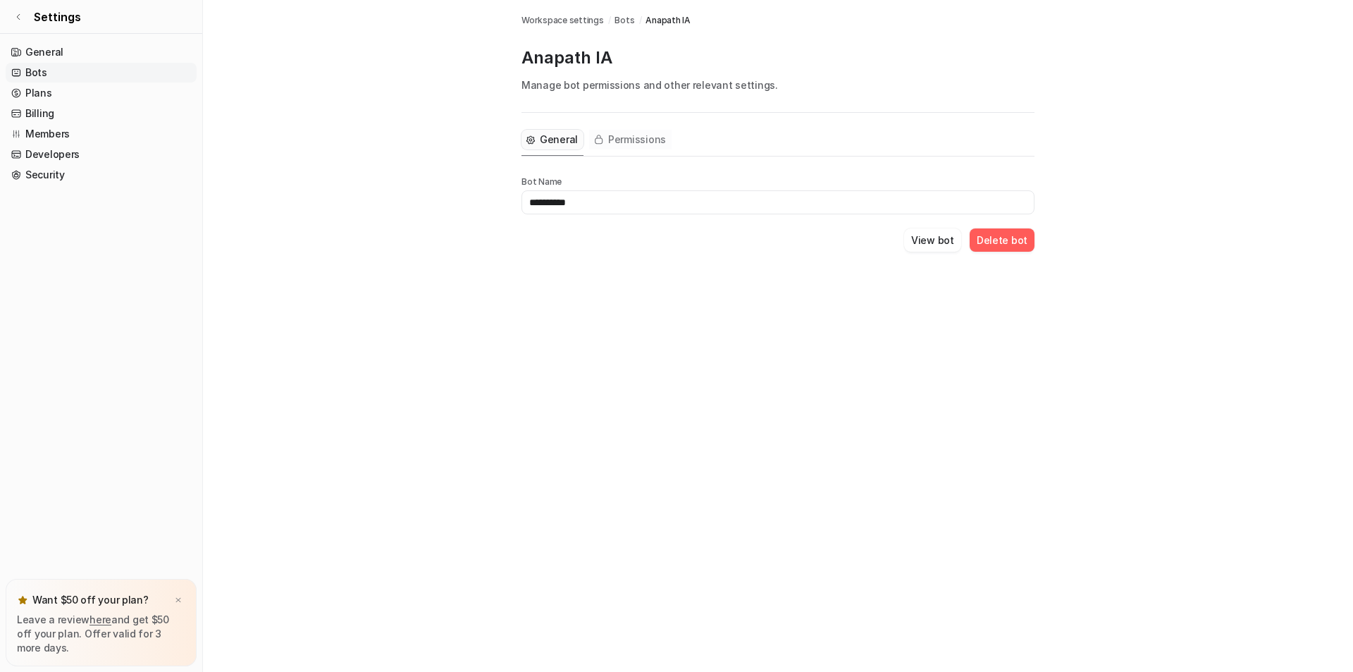
click at [650, 135] on span "Permissions" at bounding box center [637, 140] width 58 height 14
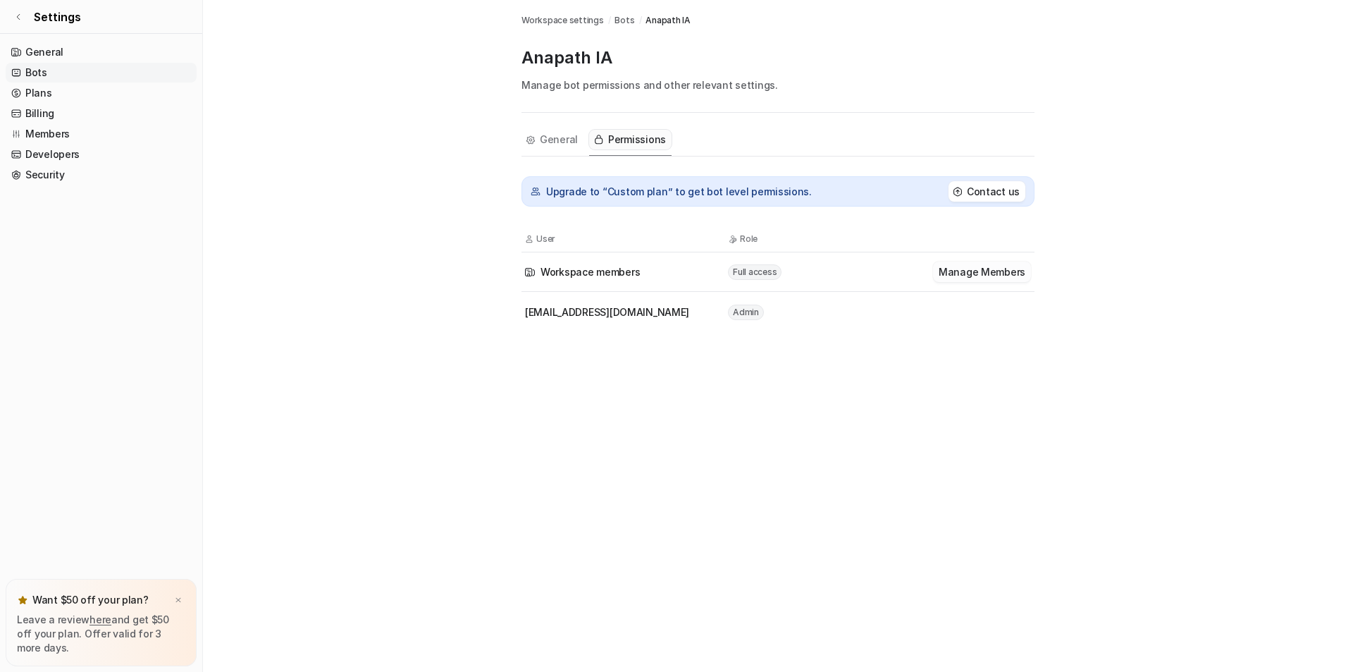
click at [969, 267] on button "Manage Members" at bounding box center [982, 272] width 98 height 20
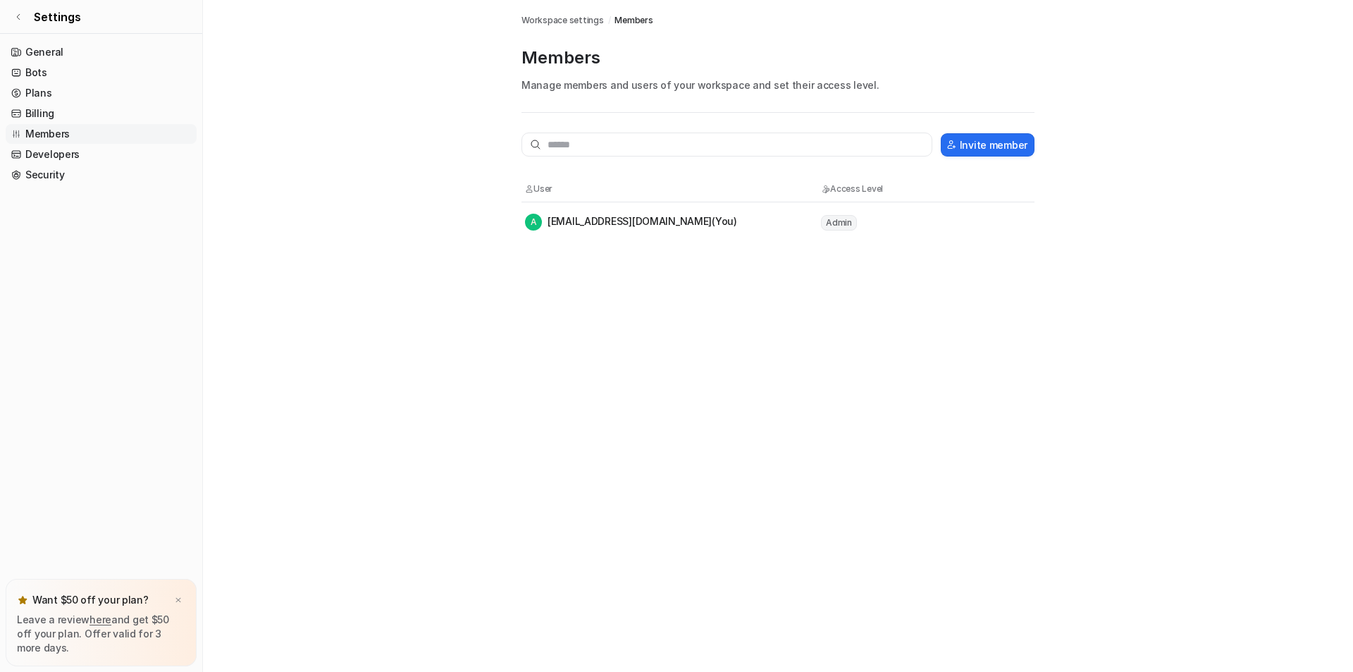
click at [842, 225] on span "Admin" at bounding box center [839, 223] width 36 height 16
click at [844, 186] on th "Access Level" at bounding box center [884, 189] width 127 height 14
click at [591, 181] on tr "User Access Level" at bounding box center [778, 188] width 513 height 25
click at [565, 66] on p "Members" at bounding box center [778, 58] width 513 height 23
click at [570, 25] on span "Workspace settings" at bounding box center [563, 20] width 82 height 13
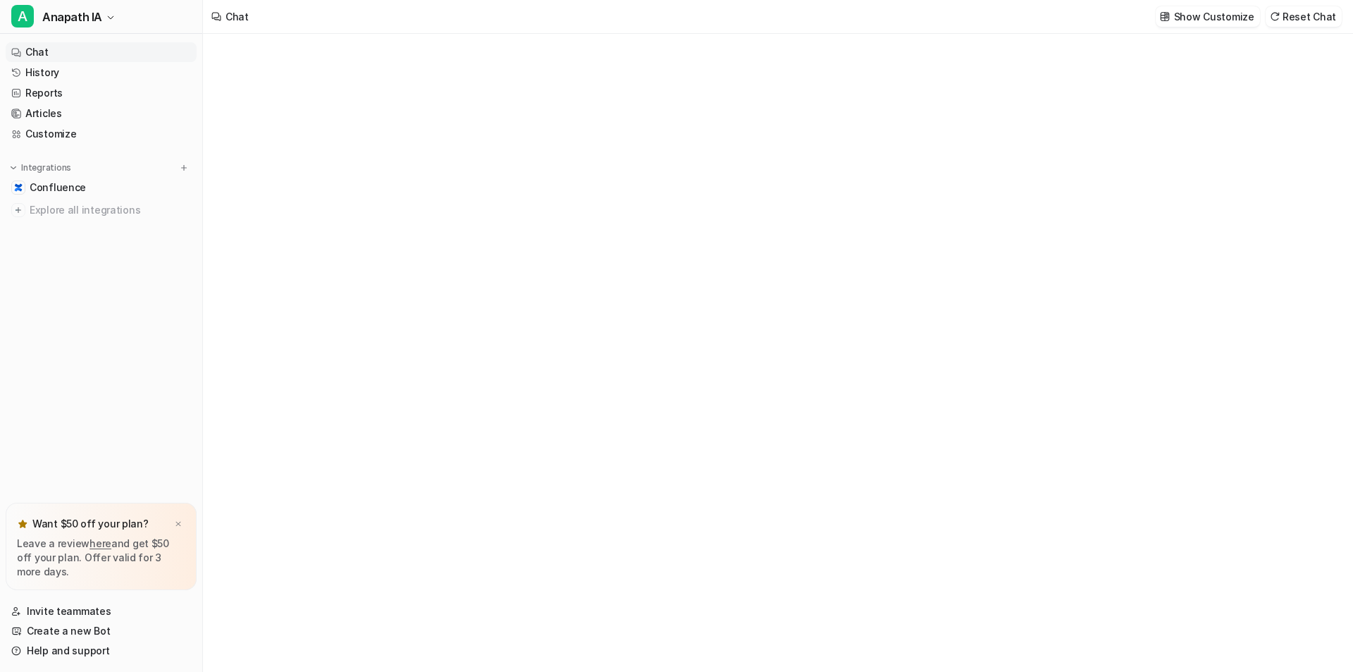
type textarea "**********"
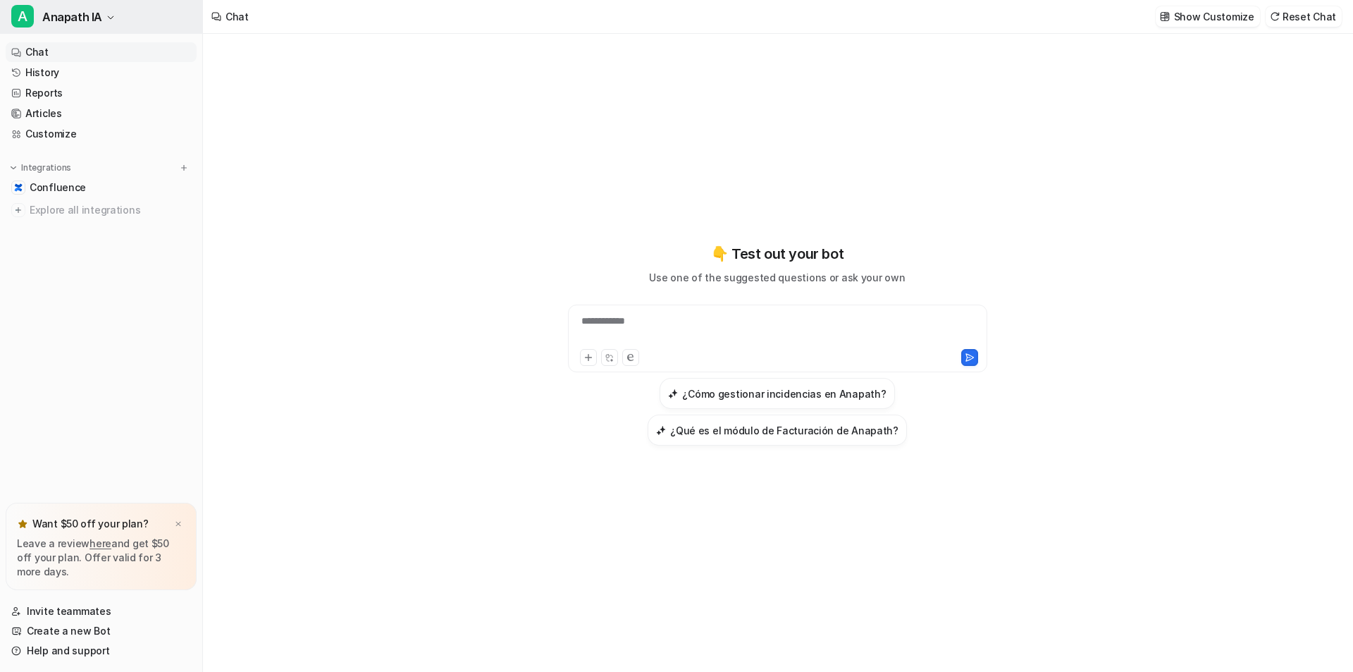
click at [109, 17] on icon "button" at bounding box center [110, 17] width 8 height 8
click at [503, 140] on div "**********" at bounding box center [676, 336] width 1353 height 672
click at [110, 21] on icon "button" at bounding box center [110, 17] width 8 height 8
click at [55, 106] on link "Settings" at bounding box center [113, 106] width 195 height 23
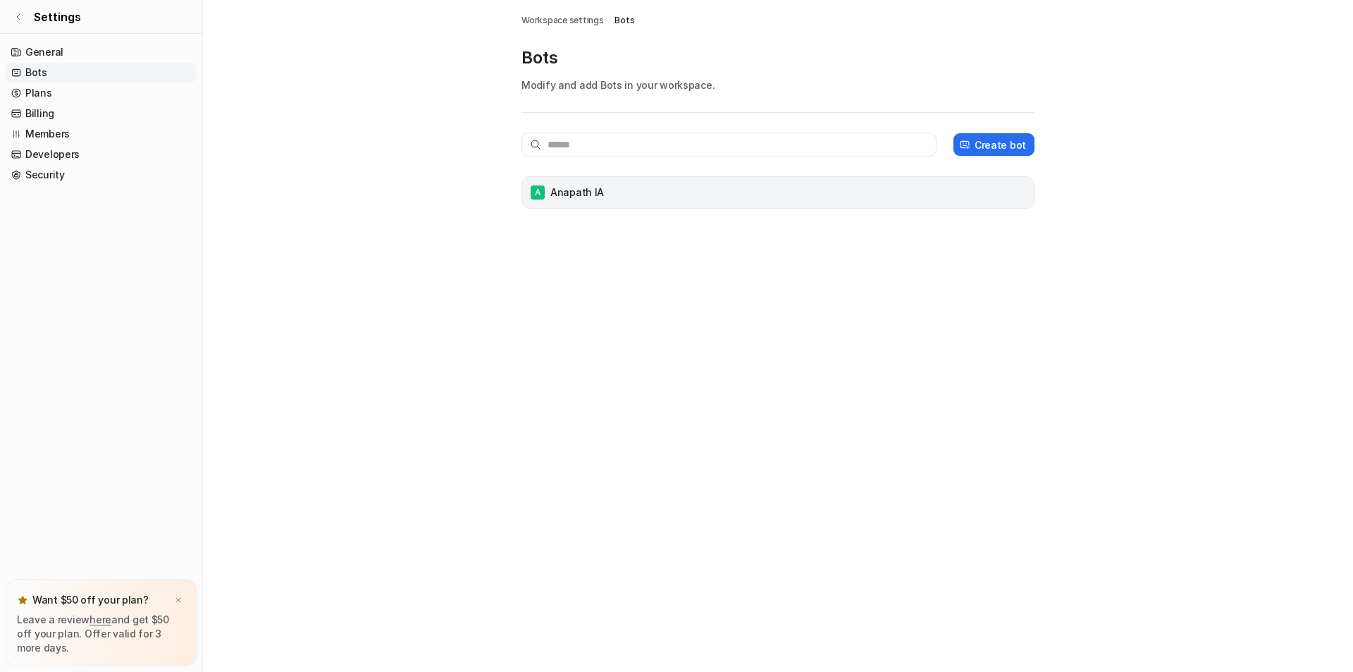
click at [594, 190] on p "Anapath IA" at bounding box center [578, 192] width 54 height 14
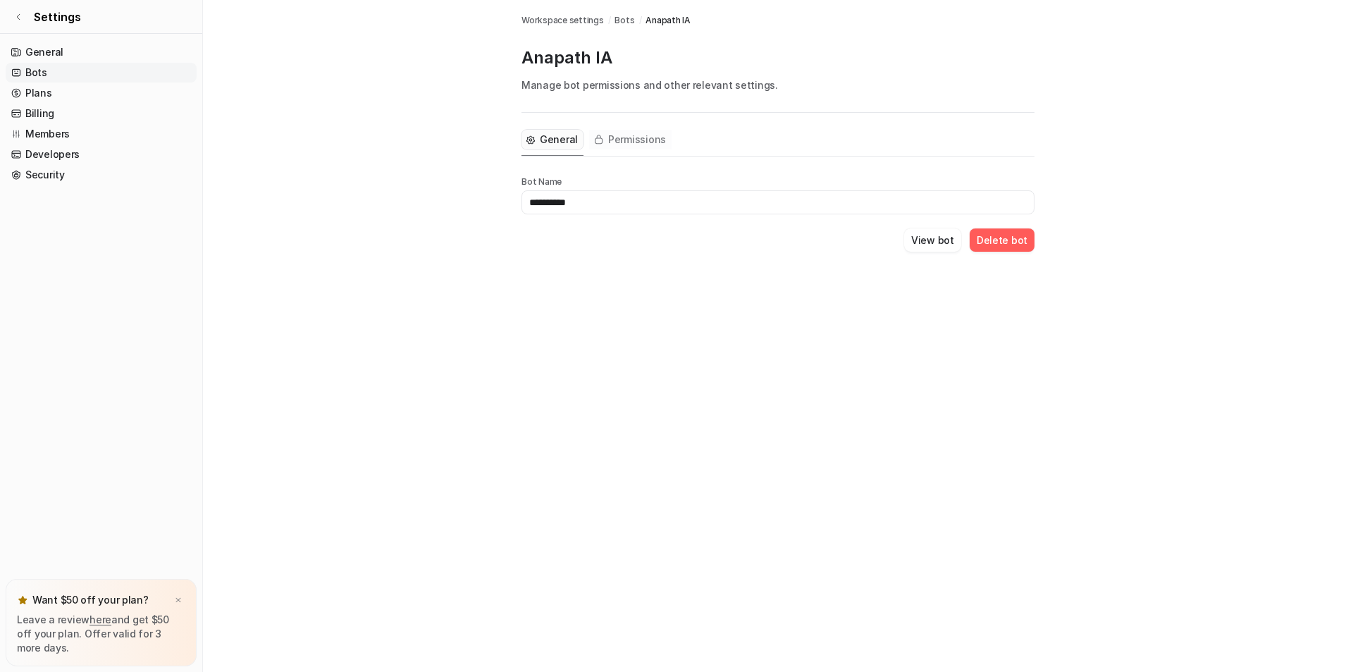
click at [639, 140] on span "Permissions" at bounding box center [637, 140] width 58 height 14
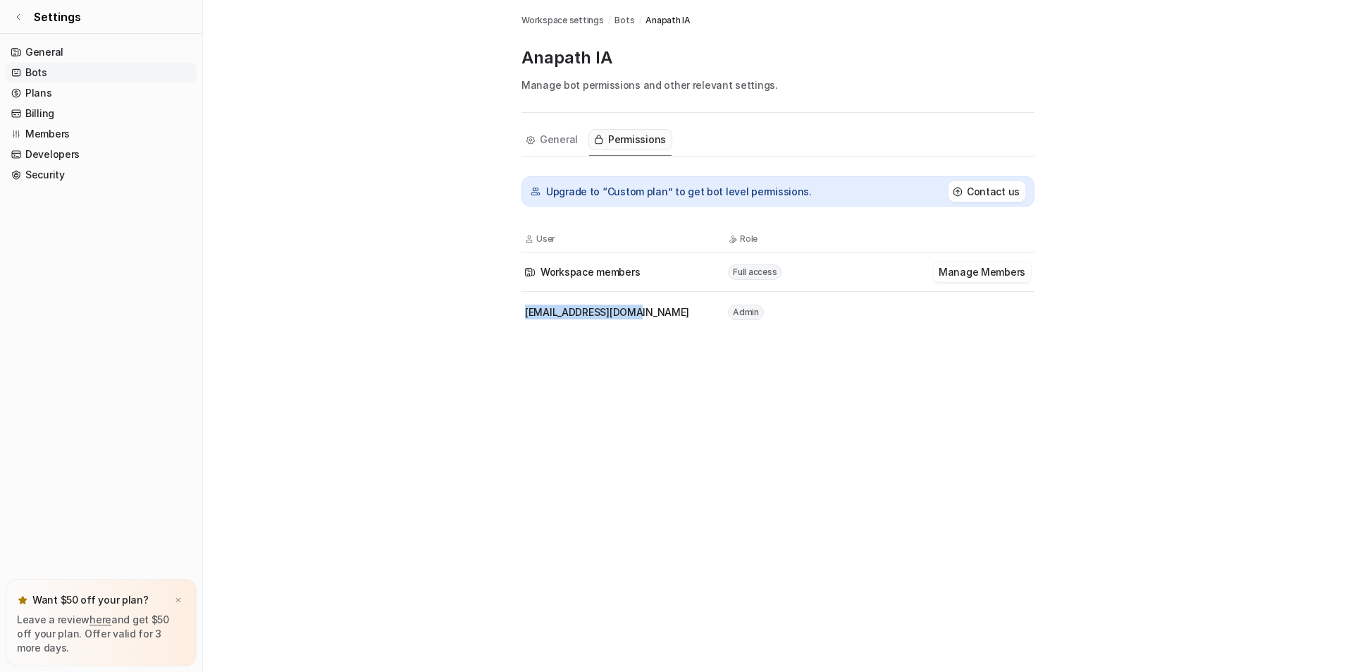
drag, startPoint x: 527, startPoint y: 313, endPoint x: 641, endPoint y: 311, distance: 114.2
click at [641, 311] on div "[EMAIL_ADDRESS][DOMAIN_NAME]" at bounding box center [626, 312] width 202 height 15
click at [954, 268] on button "Manage Members" at bounding box center [982, 272] width 98 height 20
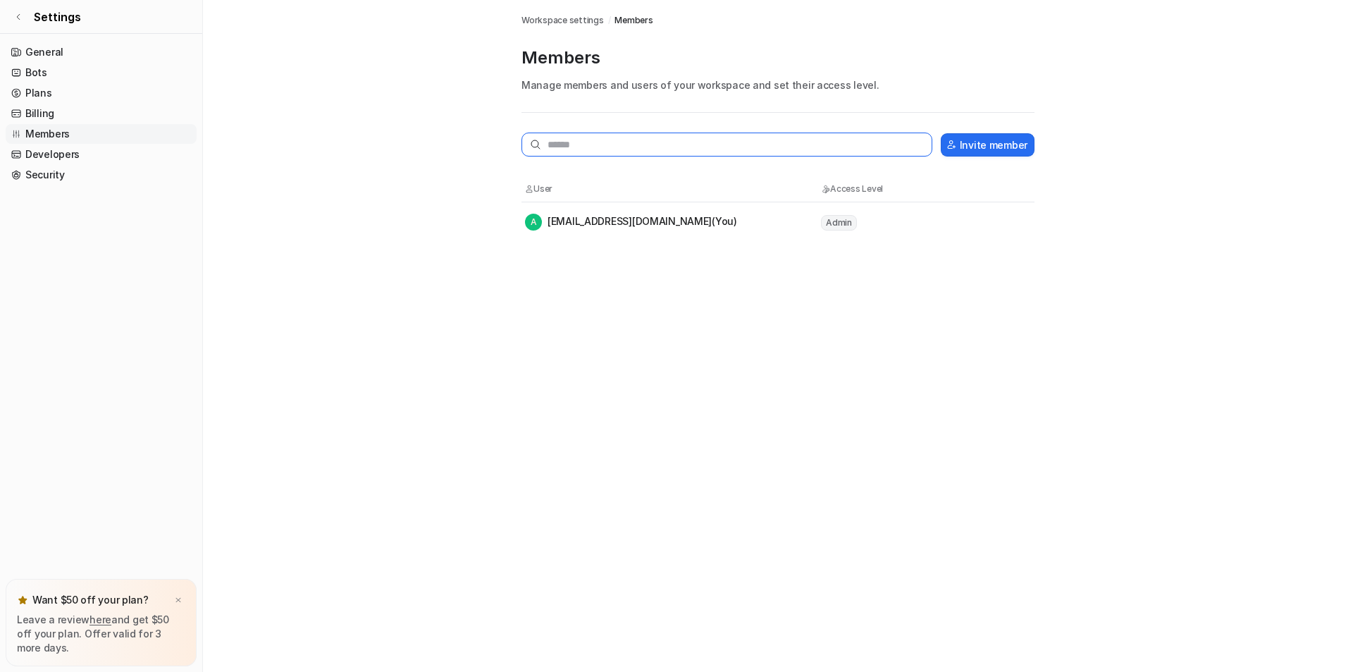
click at [575, 149] on input "text" at bounding box center [727, 145] width 411 height 24
click at [960, 158] on div "**********" at bounding box center [778, 187] width 513 height 109
click at [968, 145] on button "Invite member" at bounding box center [988, 144] width 94 height 23
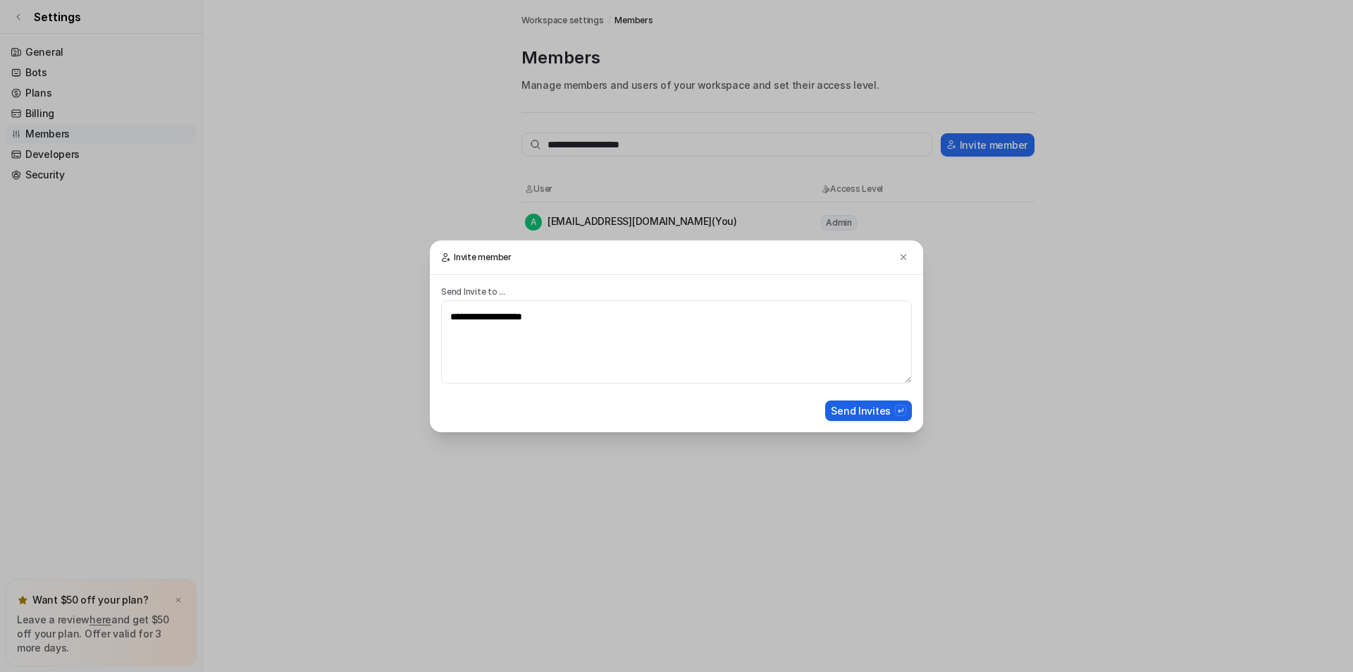
click at [859, 412] on button "Send Invites" at bounding box center [868, 410] width 87 height 20
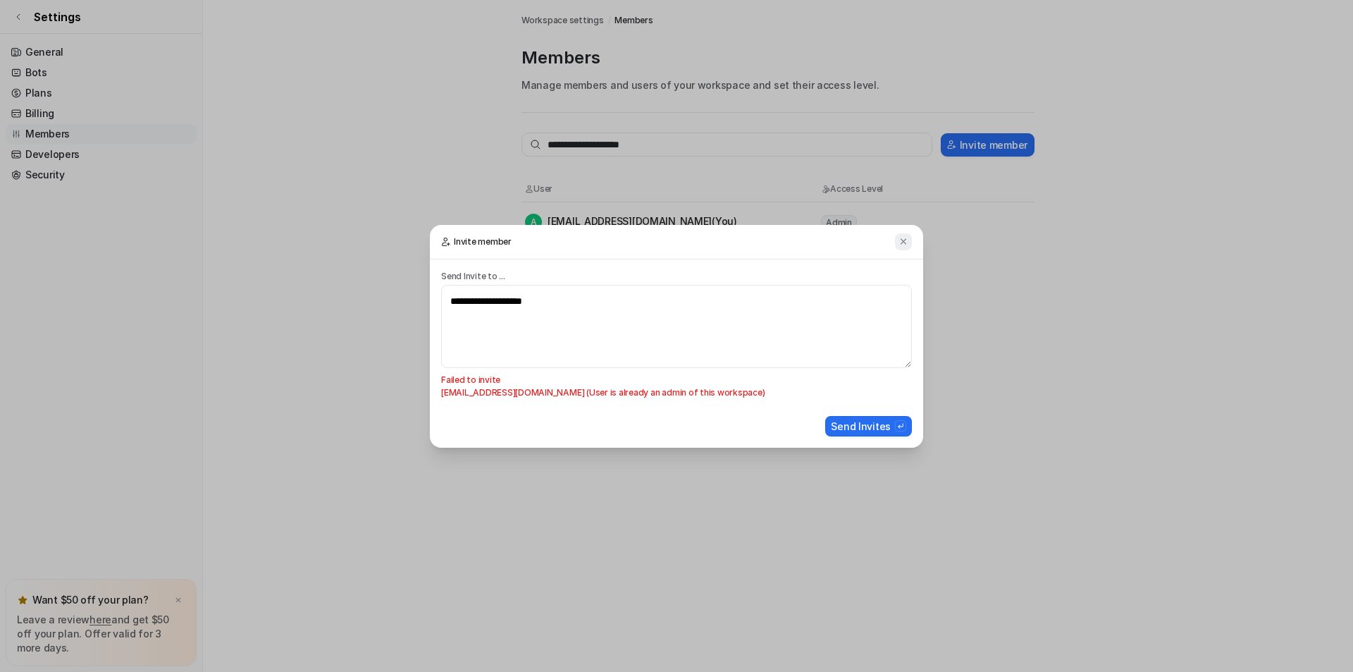
click at [904, 240] on img at bounding box center [904, 241] width 10 height 11
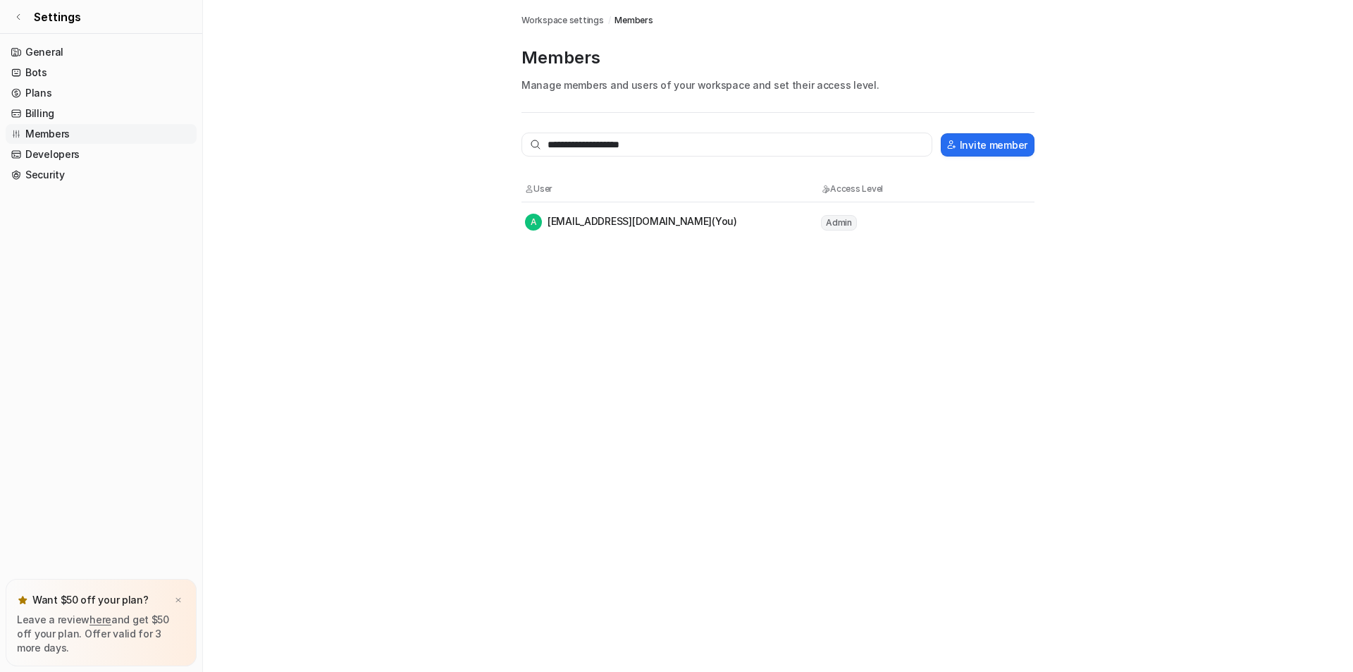
click at [881, 225] on td "Admin" at bounding box center [884, 223] width 127 height 18
click at [536, 207] on tr "A anapath_ca@vitro.bio (You) Admin" at bounding box center [778, 221] width 513 height 39
click at [534, 219] on span "A" at bounding box center [533, 222] width 17 height 17
click at [570, 219] on div "A anapath_ca@vitro.bio (You)" at bounding box center [631, 222] width 212 height 17
drag, startPoint x: 545, startPoint y: 222, endPoint x: 657, endPoint y: 219, distance: 112.1
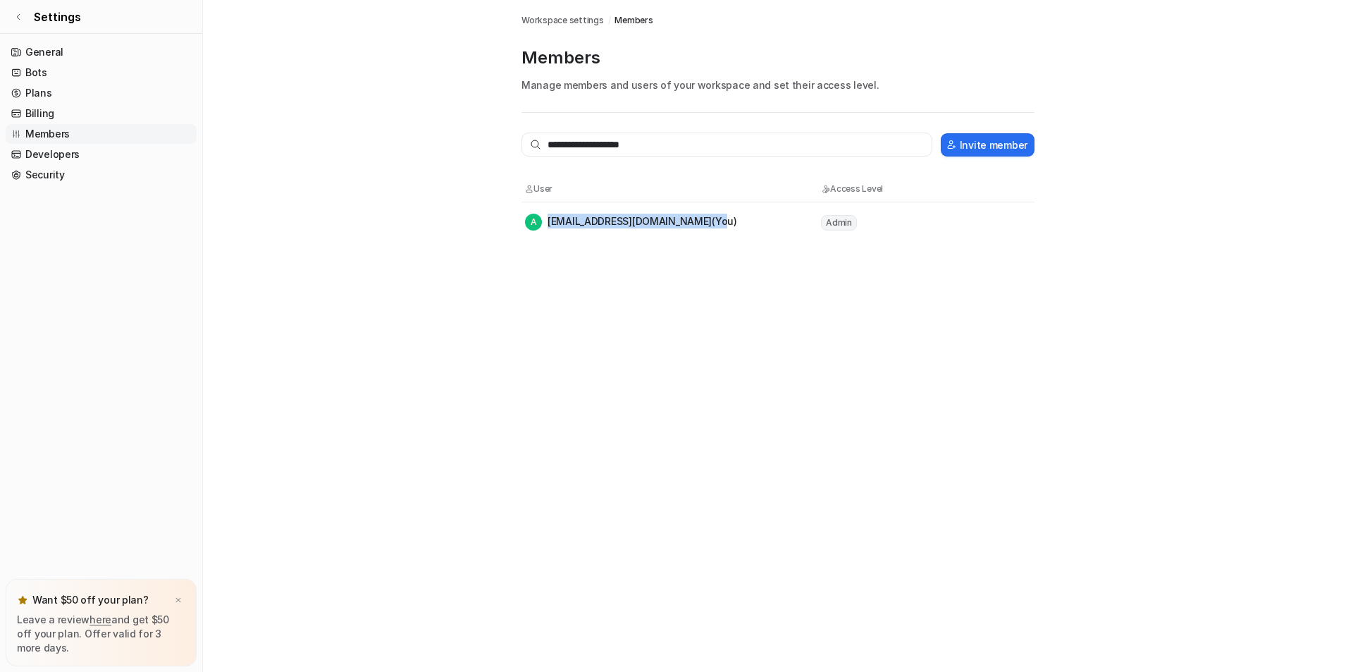
click at [657, 219] on div "A anapath_ca@vitro.bio (You)" at bounding box center [631, 222] width 212 height 17
click at [703, 224] on div "A anapath_ca@vitro.bio (You)" at bounding box center [672, 222] width 295 height 17
drag, startPoint x: 652, startPoint y: 149, endPoint x: 354, endPoint y: 150, distance: 298.2
click at [354, 150] on main "**********" at bounding box center [778, 121] width 1150 height 242
type input "**********"
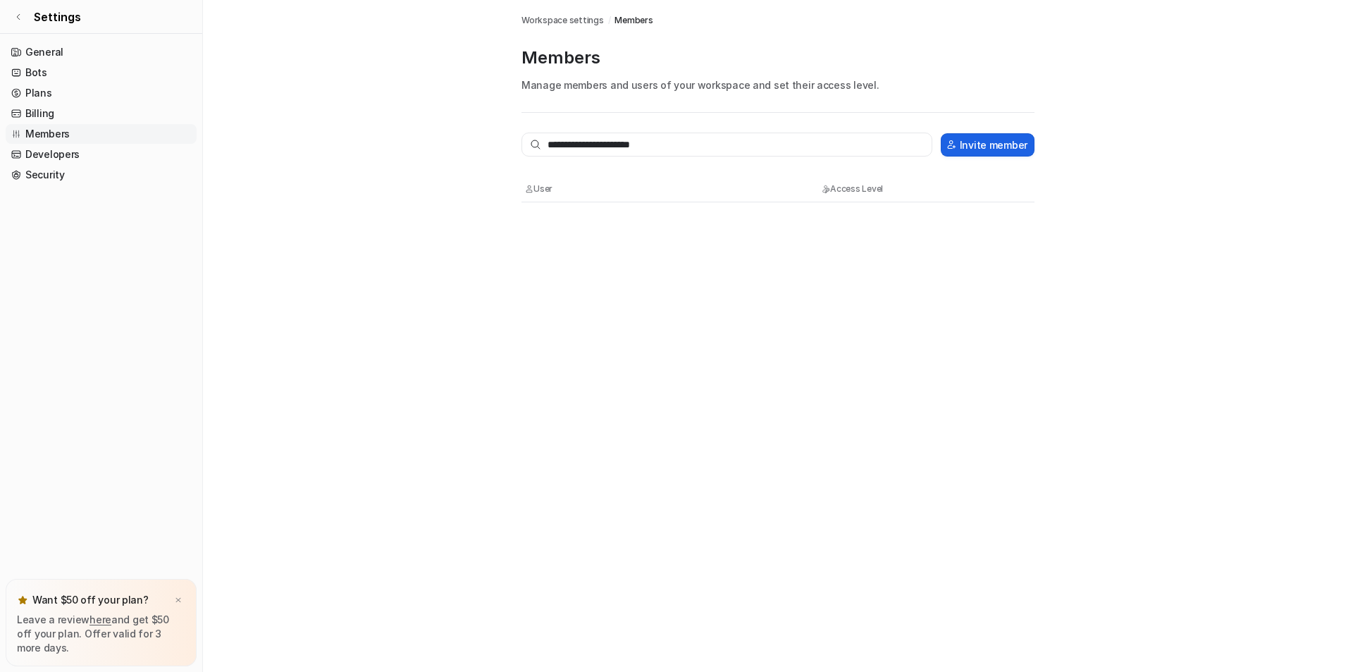
click at [985, 147] on button "Invite member" at bounding box center [988, 144] width 94 height 23
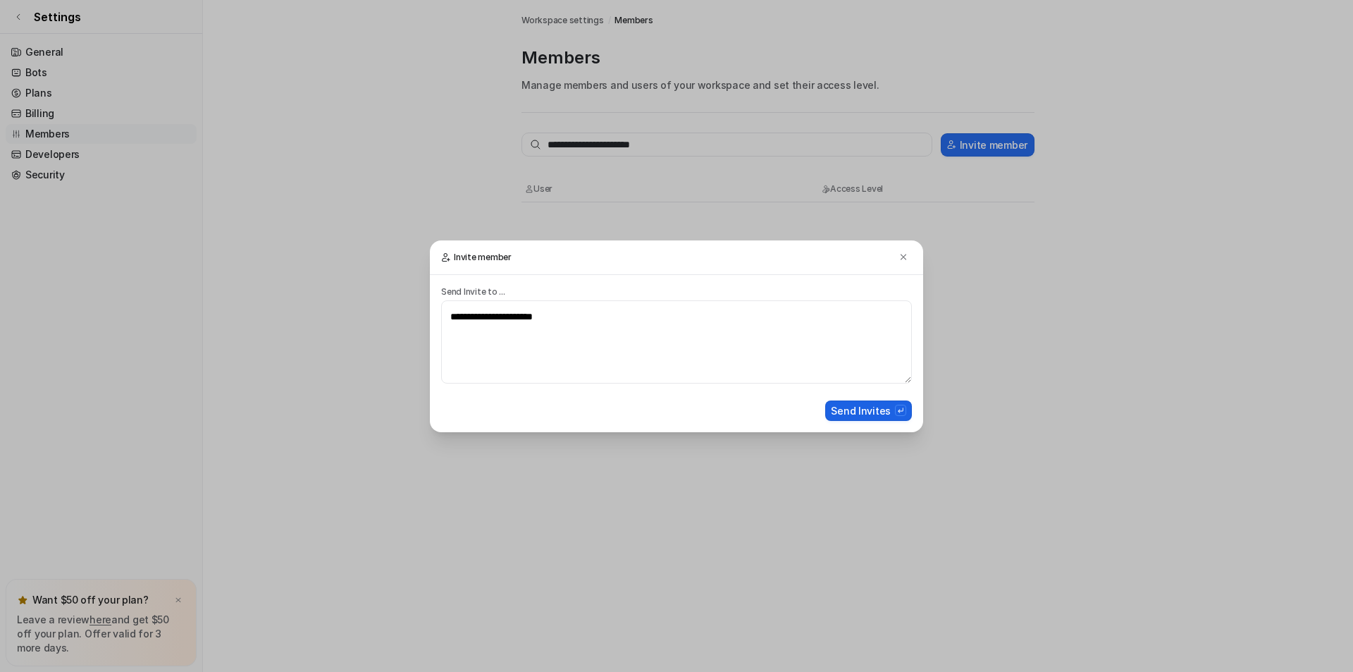
click at [865, 405] on button "Send Invites" at bounding box center [868, 410] width 87 height 20
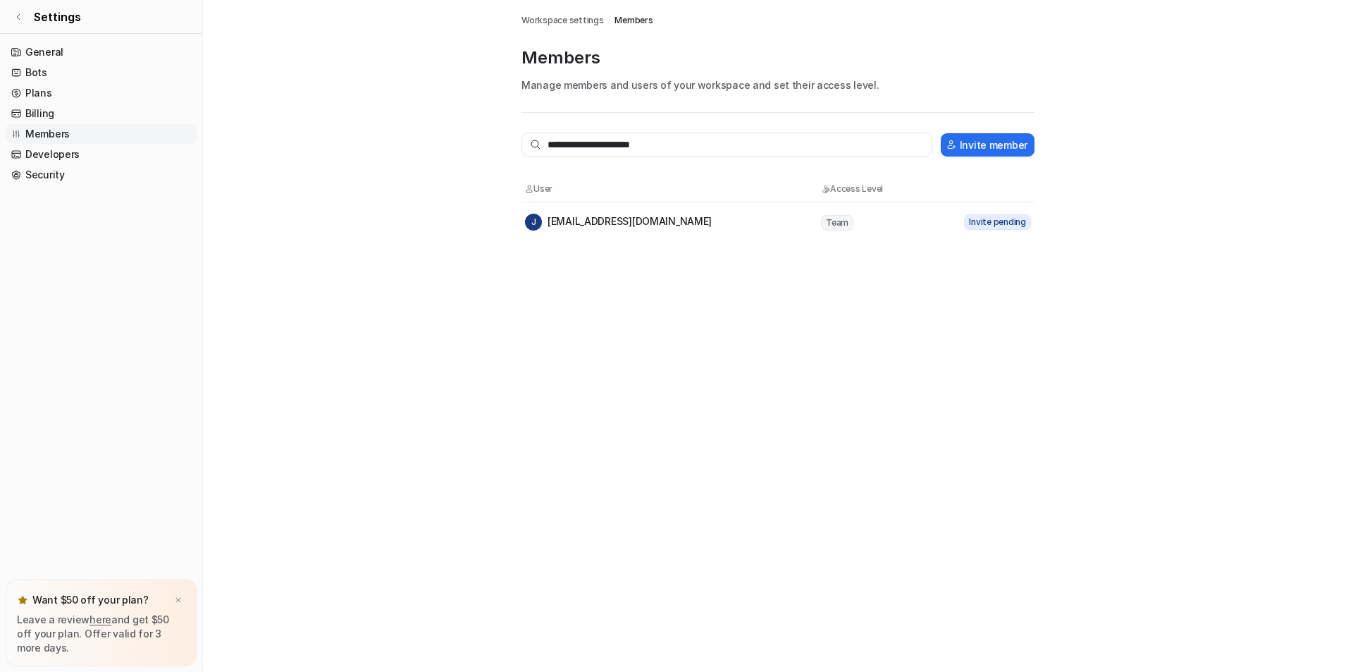
click at [837, 222] on span "Team" at bounding box center [837, 223] width 32 height 16
click at [610, 219] on div "J javiercerceda@gmail.com" at bounding box center [618, 222] width 187 height 17
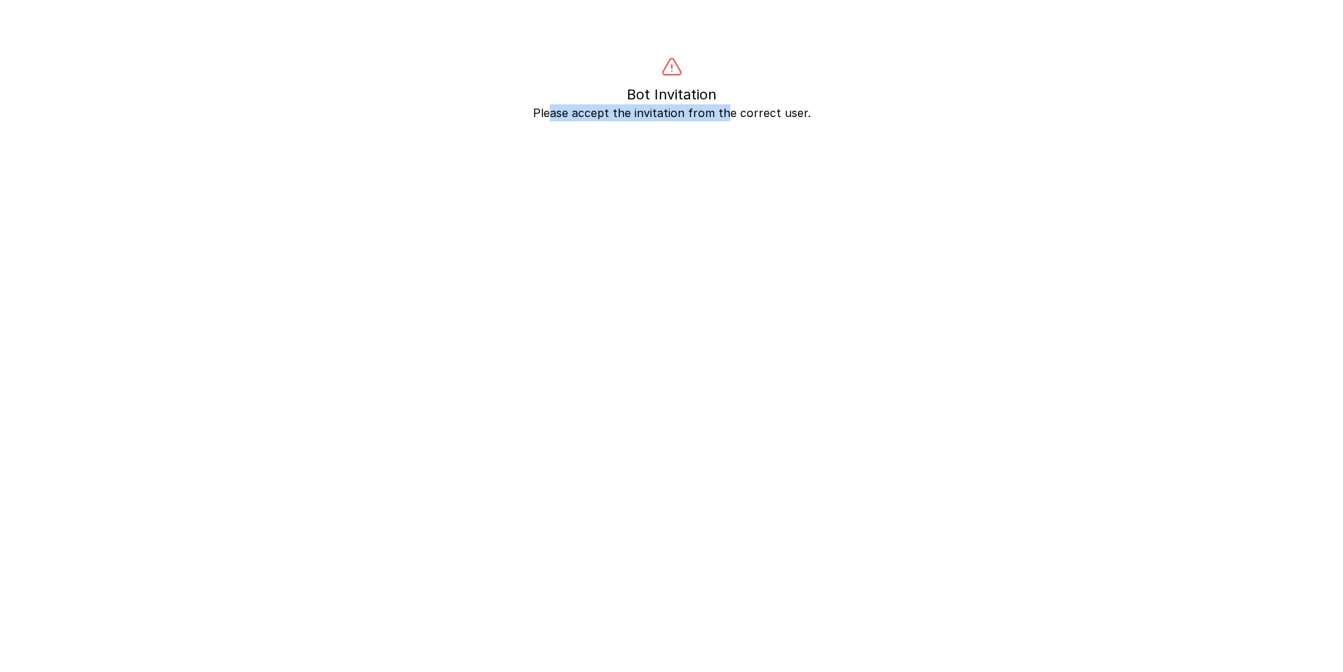
drag, startPoint x: 558, startPoint y: 116, endPoint x: 727, endPoint y: 116, distance: 169.2
click at [727, 116] on p "Please accept the invitation from the correct user." at bounding box center [671, 112] width 1083 height 17
click at [714, 101] on p "Bot Invitation" at bounding box center [671, 95] width 1083 height 20
click at [665, 72] on icon at bounding box center [671, 67] width 23 height 23
drag, startPoint x: 665, startPoint y: 70, endPoint x: 673, endPoint y: 62, distance: 11.0
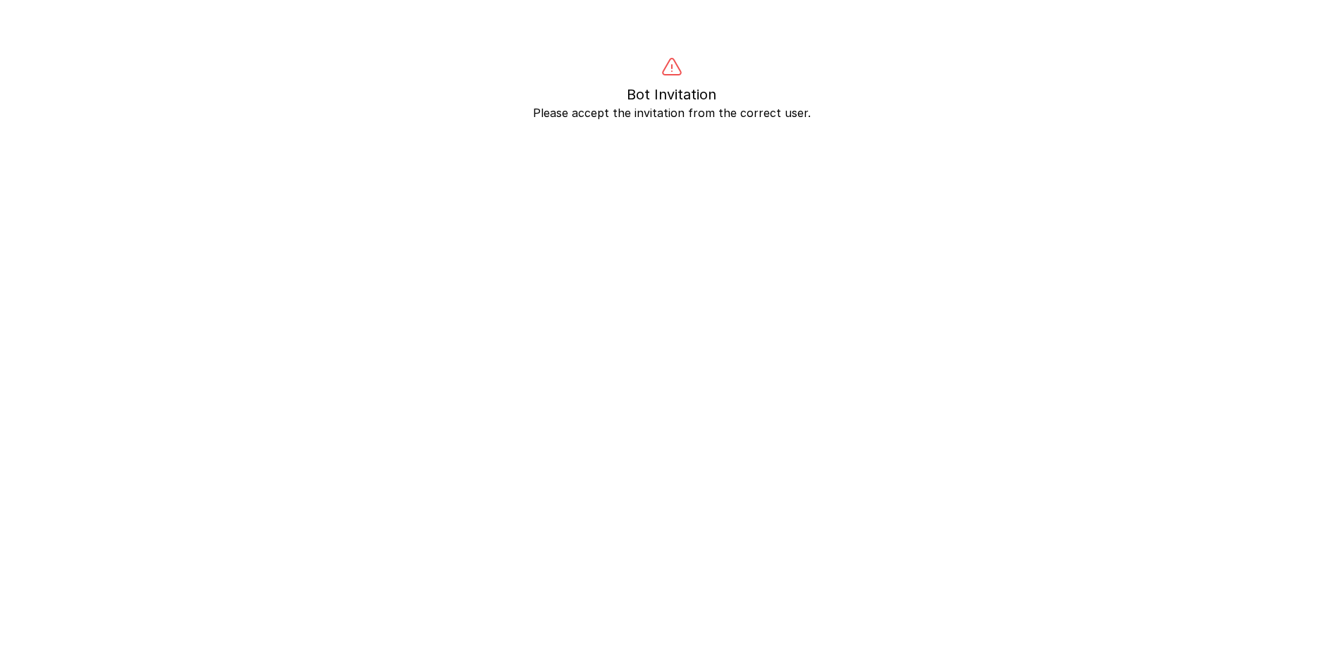
click at [670, 66] on icon at bounding box center [671, 67] width 23 height 23
click at [673, 62] on icon at bounding box center [671, 67] width 23 height 23
click at [677, 68] on icon at bounding box center [671, 67] width 23 height 23
click at [693, 79] on div "Bot Invitation Please accept the invitation from the correct user." at bounding box center [671, 88] width 1083 height 65
click at [720, 105] on p "Please accept the invitation from the correct user." at bounding box center [671, 112] width 1083 height 17
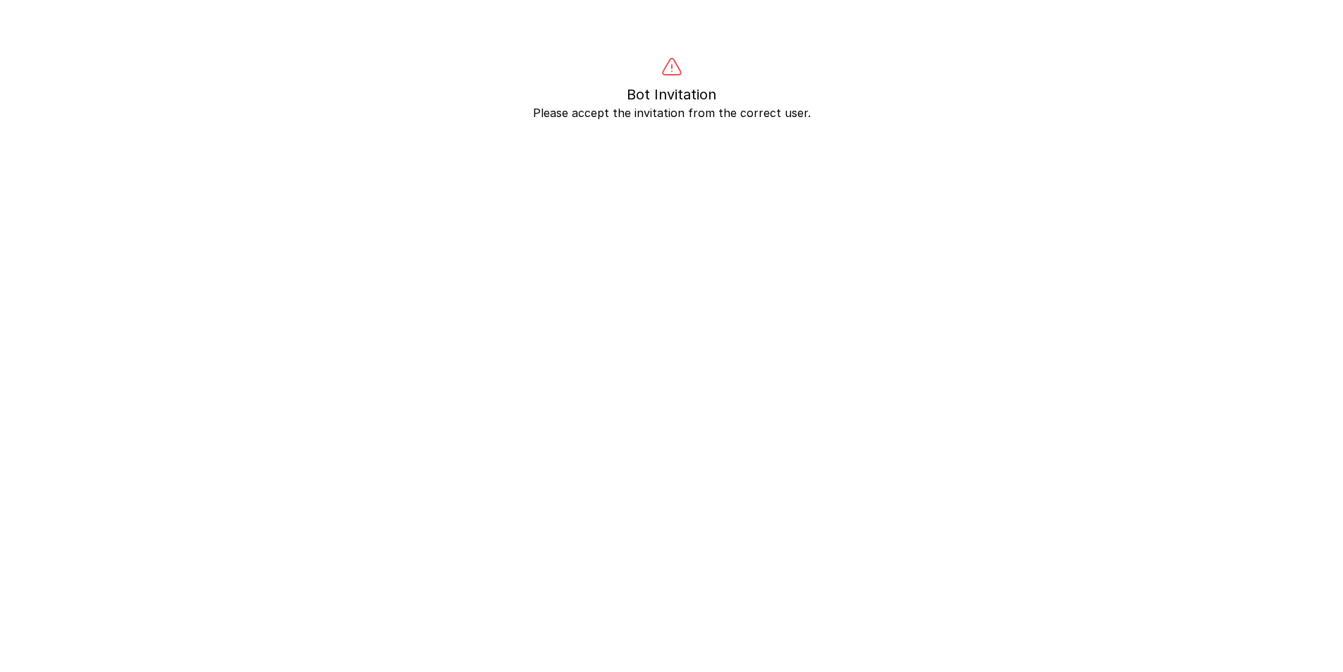
click at [713, 109] on p "Please accept the invitation from the correct user." at bounding box center [671, 112] width 1083 height 17
drag, startPoint x: 797, startPoint y: 123, endPoint x: 773, endPoint y: 203, distance: 83.9
click at [797, 161] on body "Bot Invitation Please accept the invitation from the correct user." at bounding box center [671, 392] width 1343 height 672
click at [723, 264] on body "Bot Invitation Please accept the invitation from the correct user." at bounding box center [671, 392] width 1343 height 672
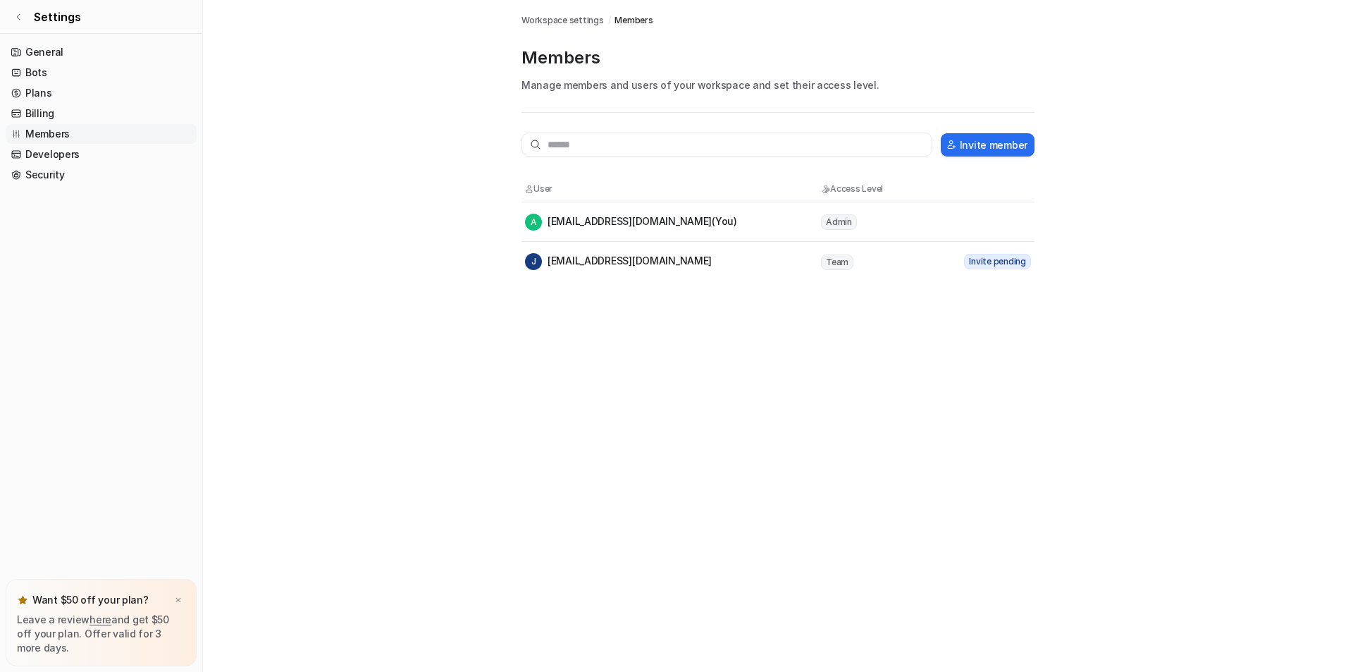
click at [988, 262] on span "Invite pending" at bounding box center [997, 262] width 67 height 16
drag, startPoint x: 722, startPoint y: 259, endPoint x: 600, endPoint y: 259, distance: 122.0
click at [600, 259] on div "J [EMAIL_ADDRESS][DOMAIN_NAME]" at bounding box center [672, 261] width 295 height 17
click at [704, 278] on tr "J [EMAIL_ADDRESS][DOMAIN_NAME] Team Invite pending" at bounding box center [778, 261] width 513 height 39
click at [53, 154] on link "Developers" at bounding box center [101, 155] width 191 height 20
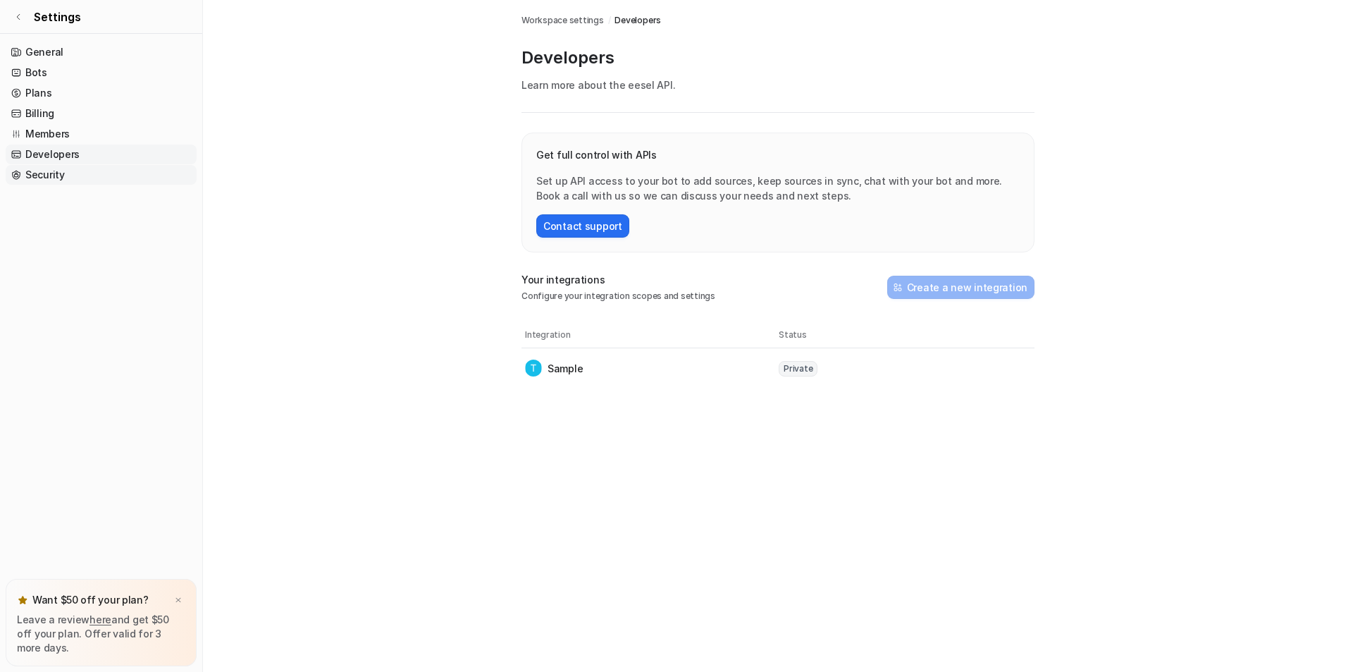
click at [40, 176] on link "Security" at bounding box center [101, 175] width 191 height 20
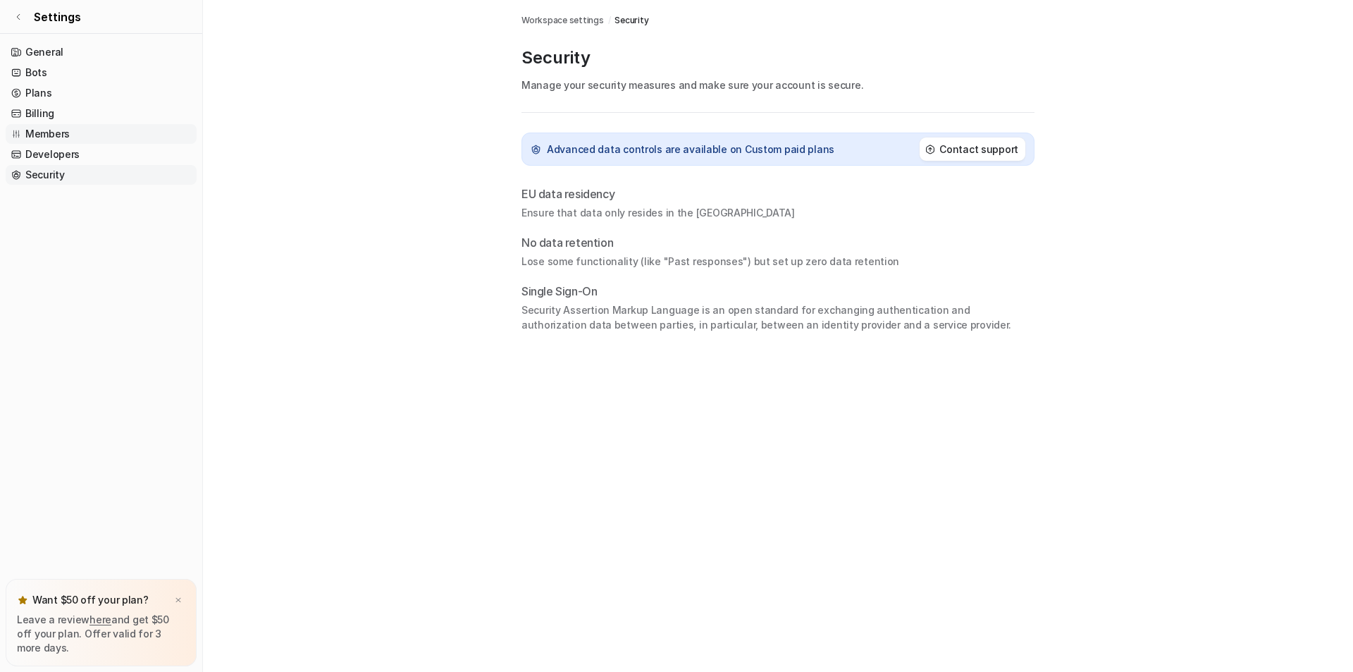
click at [43, 136] on link "Members" at bounding box center [101, 134] width 191 height 20
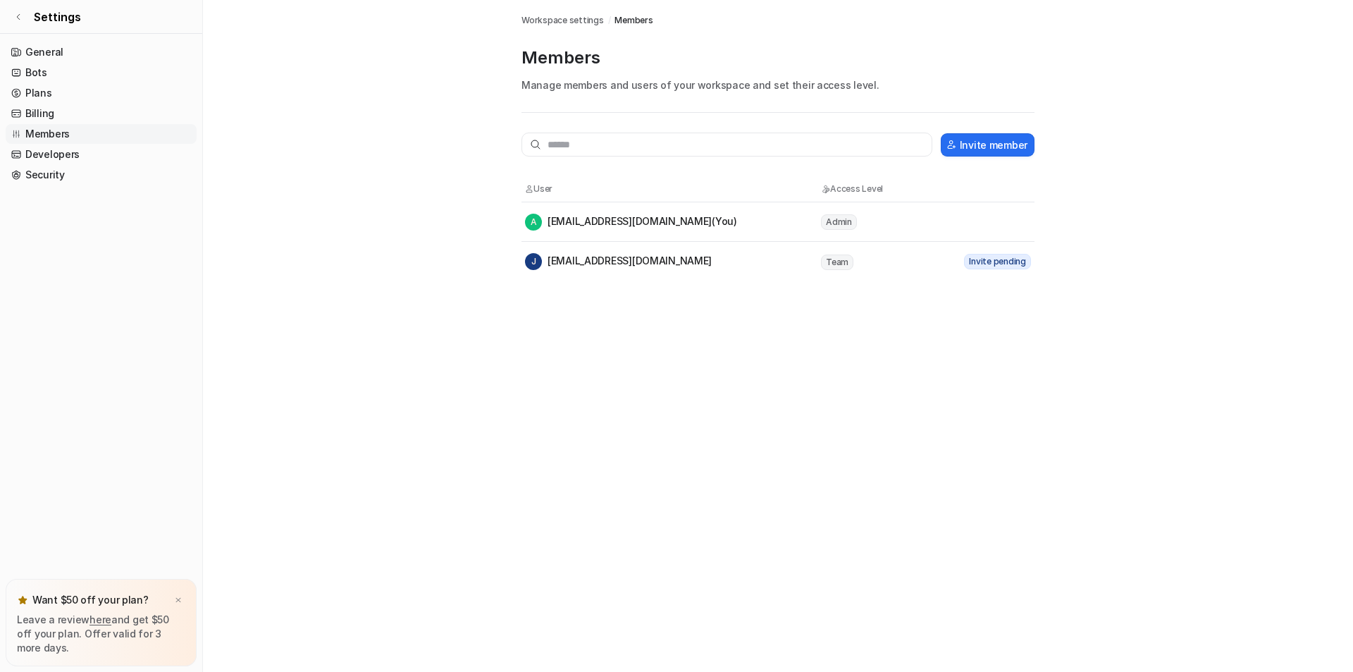
click at [563, 228] on div "A [EMAIL_ADDRESS][DOMAIN_NAME] (You)" at bounding box center [631, 222] width 212 height 17
click at [560, 223] on div "A [EMAIL_ADDRESS][DOMAIN_NAME] (You)" at bounding box center [631, 222] width 212 height 17
drag, startPoint x: 551, startPoint y: 223, endPoint x: 905, endPoint y: 219, distance: 353.9
click at [905, 219] on tr "A anapath_ca@vitro.bio (You) Admin" at bounding box center [778, 221] width 513 height 39
click at [905, 219] on td "Admin" at bounding box center [884, 222] width 127 height 18
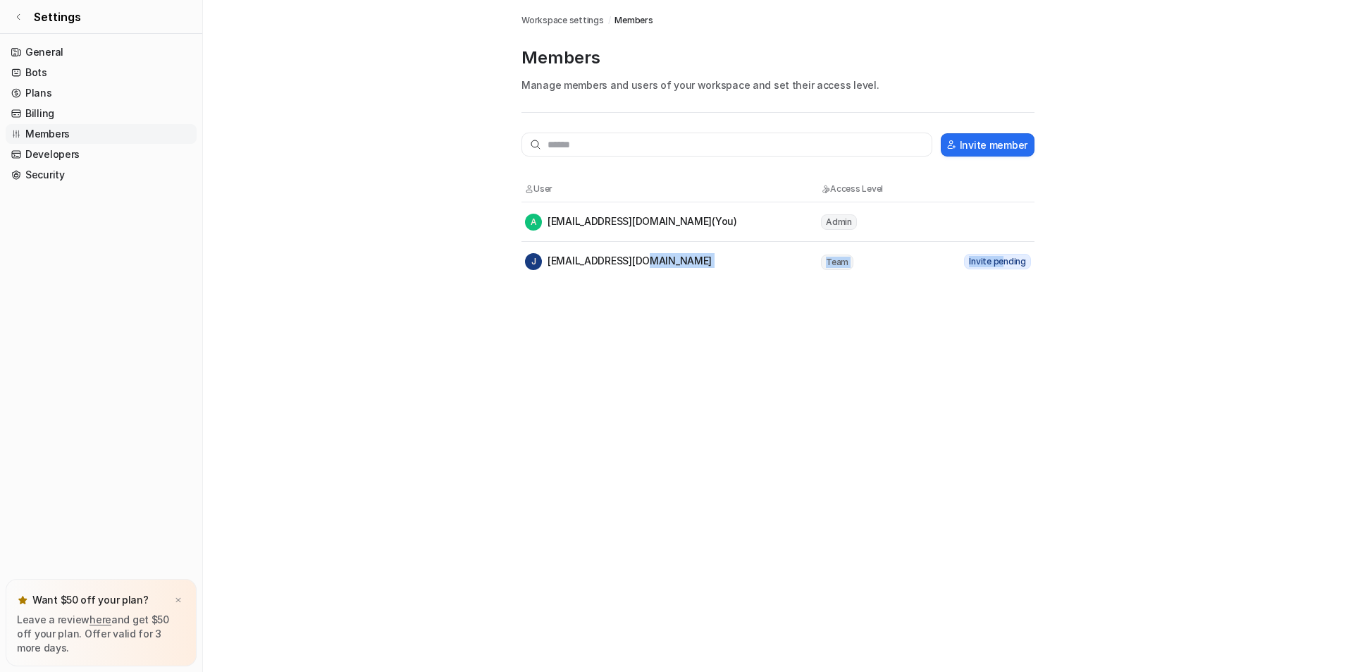
drag, startPoint x: 1006, startPoint y: 261, endPoint x: 640, endPoint y: 266, distance: 365.9
click at [640, 266] on tr "J javiercerceda@gmail.com Team Invite pending" at bounding box center [778, 261] width 513 height 39
click at [653, 319] on div "Members Workspace settings / Members Members Manage members and users of your w…" at bounding box center [676, 336] width 1353 height 672
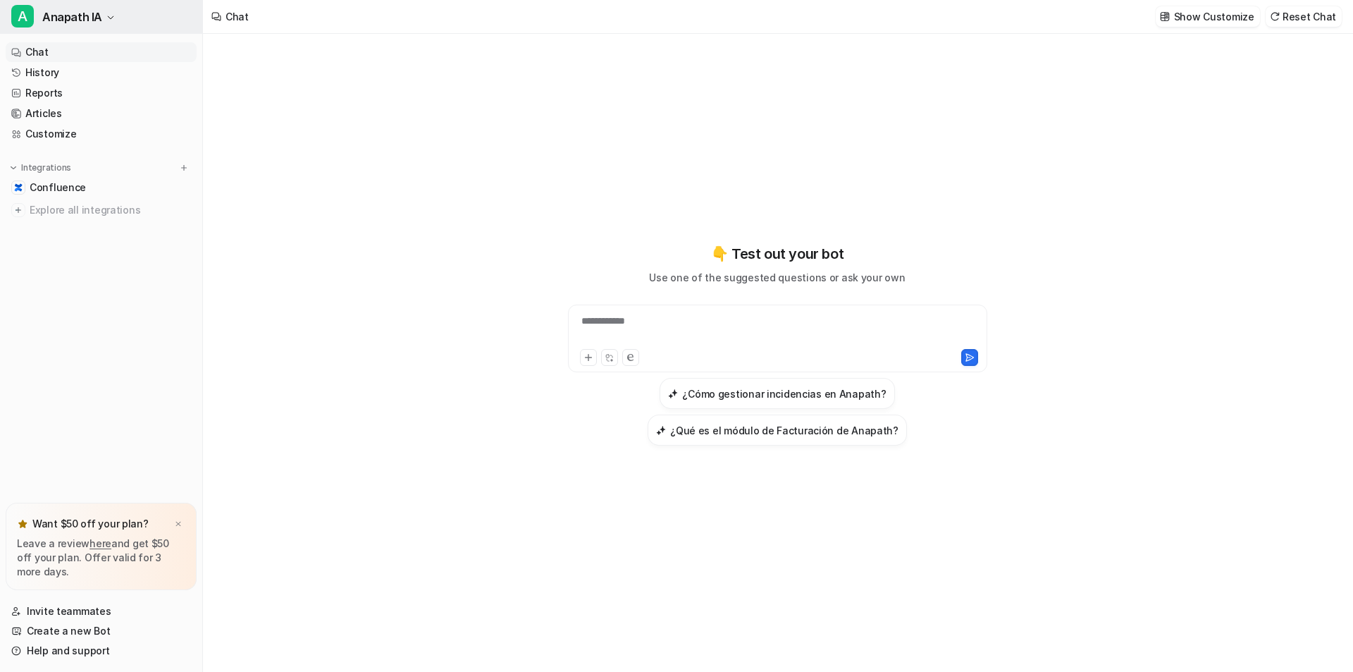
click at [121, 17] on button "A Anapath IA" at bounding box center [101, 17] width 202 height 34
click at [68, 104] on link "Settings" at bounding box center [113, 106] width 195 height 23
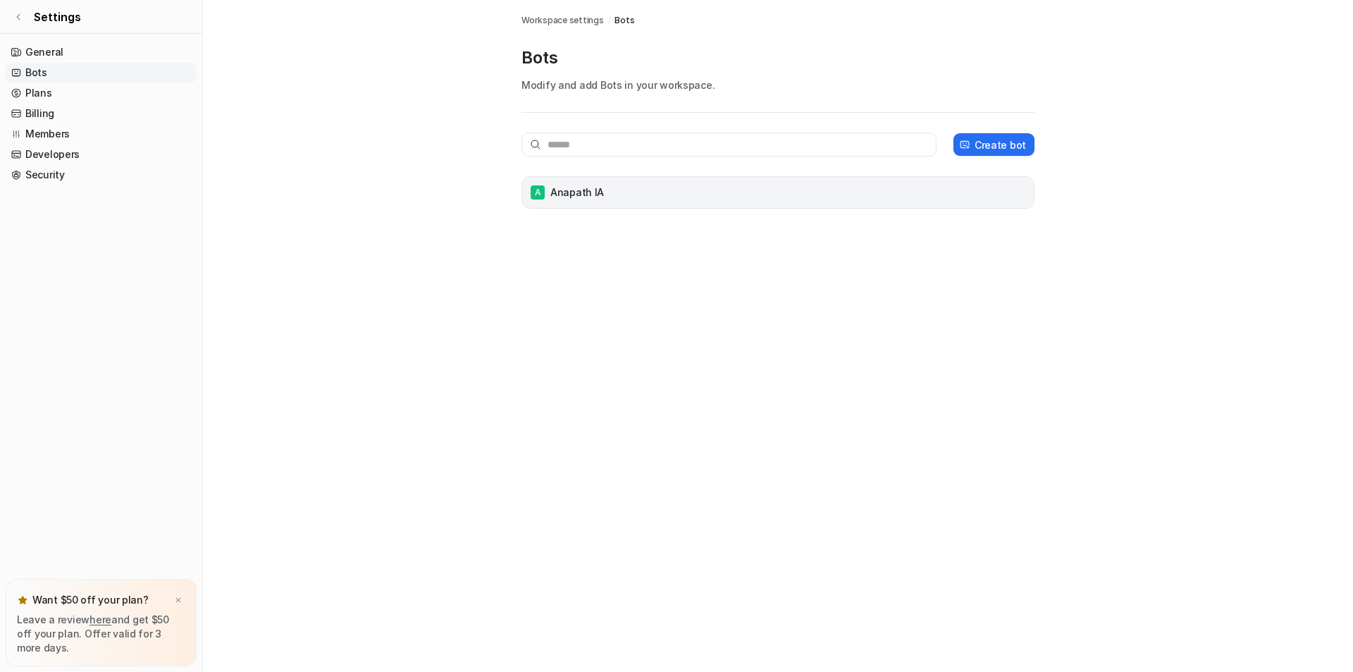
click at [572, 184] on div "A Anapath IA" at bounding box center [778, 193] width 500 height 20
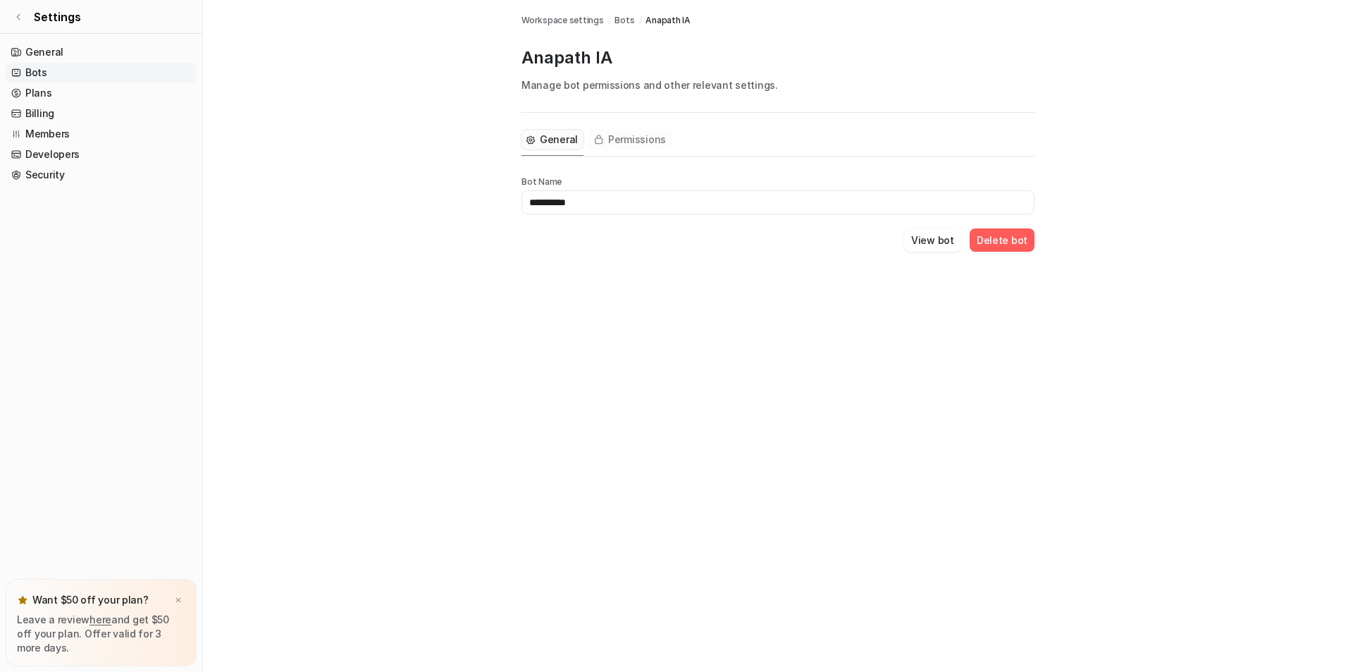
click at [618, 145] on span "Permissions" at bounding box center [637, 140] width 58 height 14
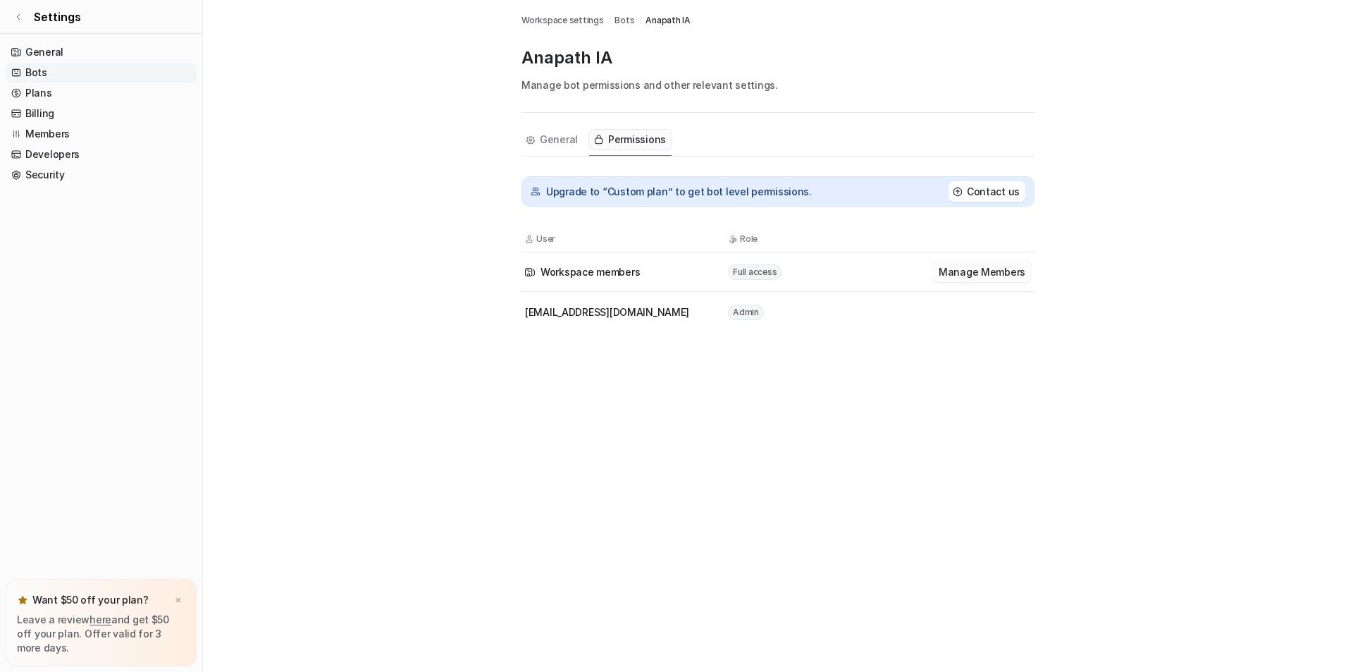
click at [1012, 274] on button "Manage Members" at bounding box center [982, 272] width 98 height 20
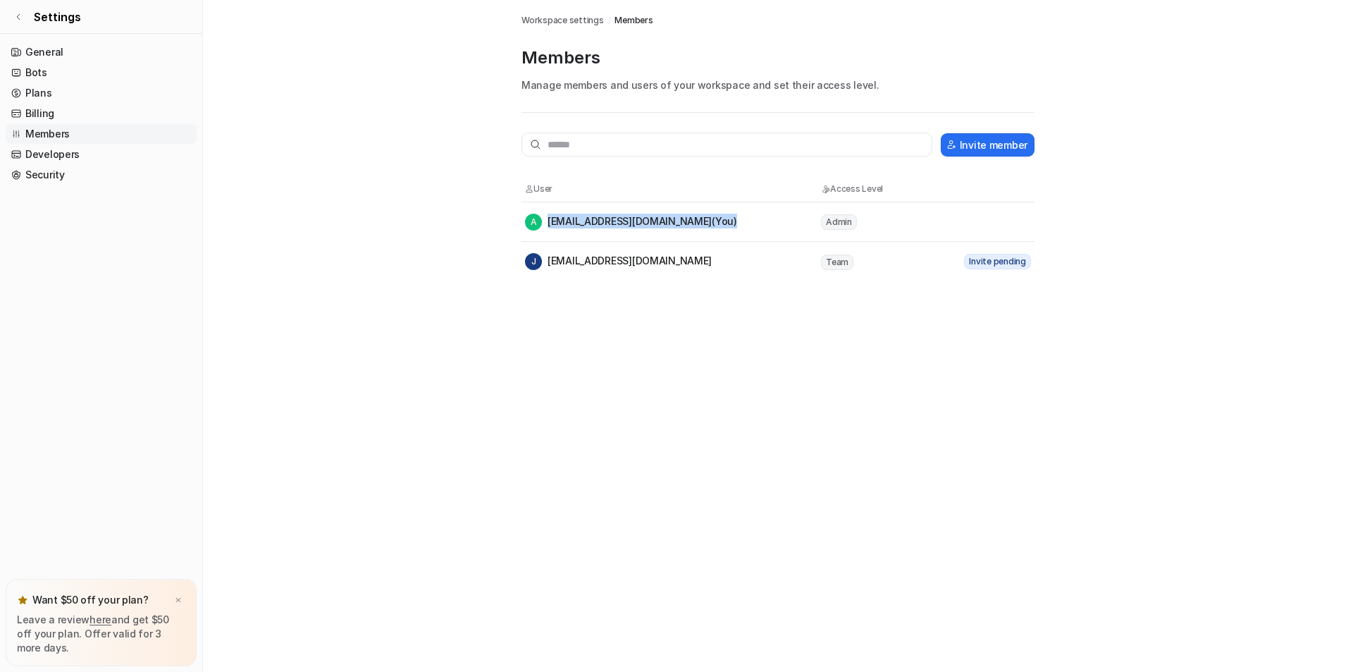
drag, startPoint x: 671, startPoint y: 221, endPoint x: 532, endPoint y: 227, distance: 139.0
click at [532, 227] on div "A [EMAIL_ADDRESS][DOMAIN_NAME] (You)" at bounding box center [631, 222] width 212 height 17
click at [606, 150] on input "text" at bounding box center [727, 145] width 411 height 24
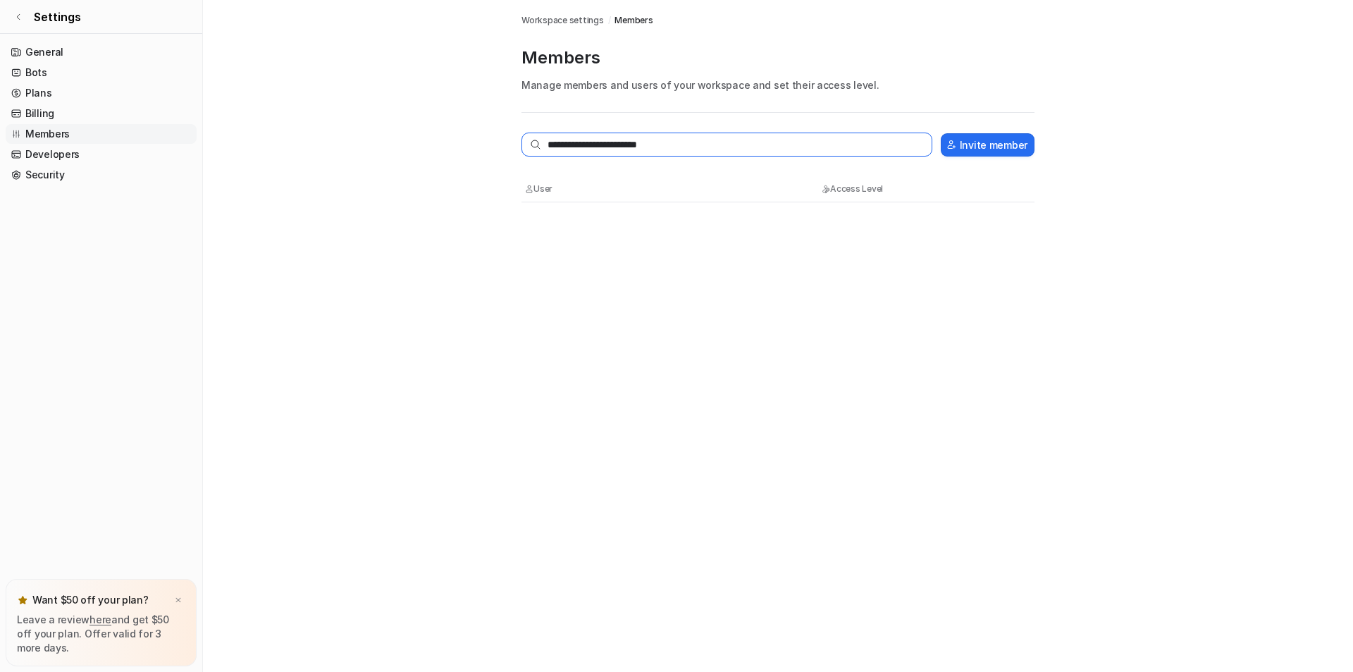
click at [608, 147] on input "**********" at bounding box center [727, 145] width 411 height 24
type input "**********"
click at [976, 137] on button "Invite member" at bounding box center [988, 144] width 94 height 23
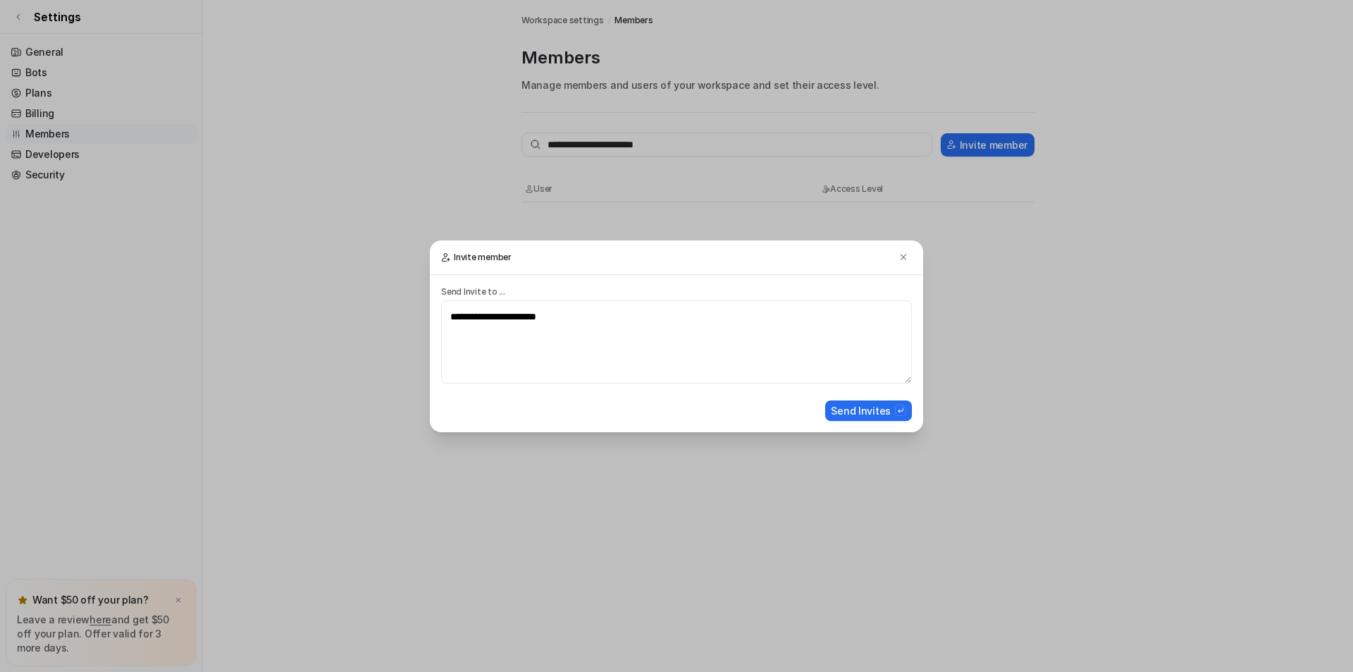
click at [488, 291] on p "Send Invite to ..." at bounding box center [676, 291] width 471 height 11
click at [718, 370] on textarea "**********" at bounding box center [676, 341] width 471 height 83
click at [861, 406] on button "Send Invites" at bounding box center [868, 410] width 87 height 20
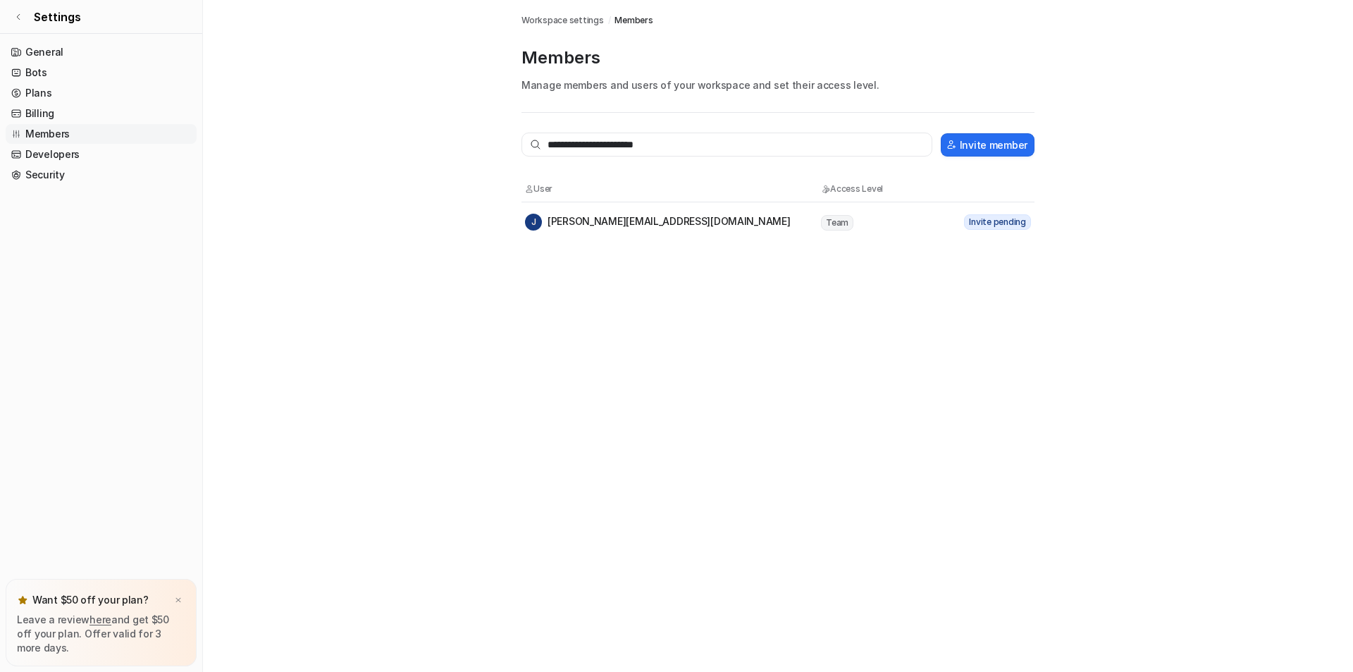
click at [569, 16] on span "Workspace settings" at bounding box center [563, 20] width 82 height 13
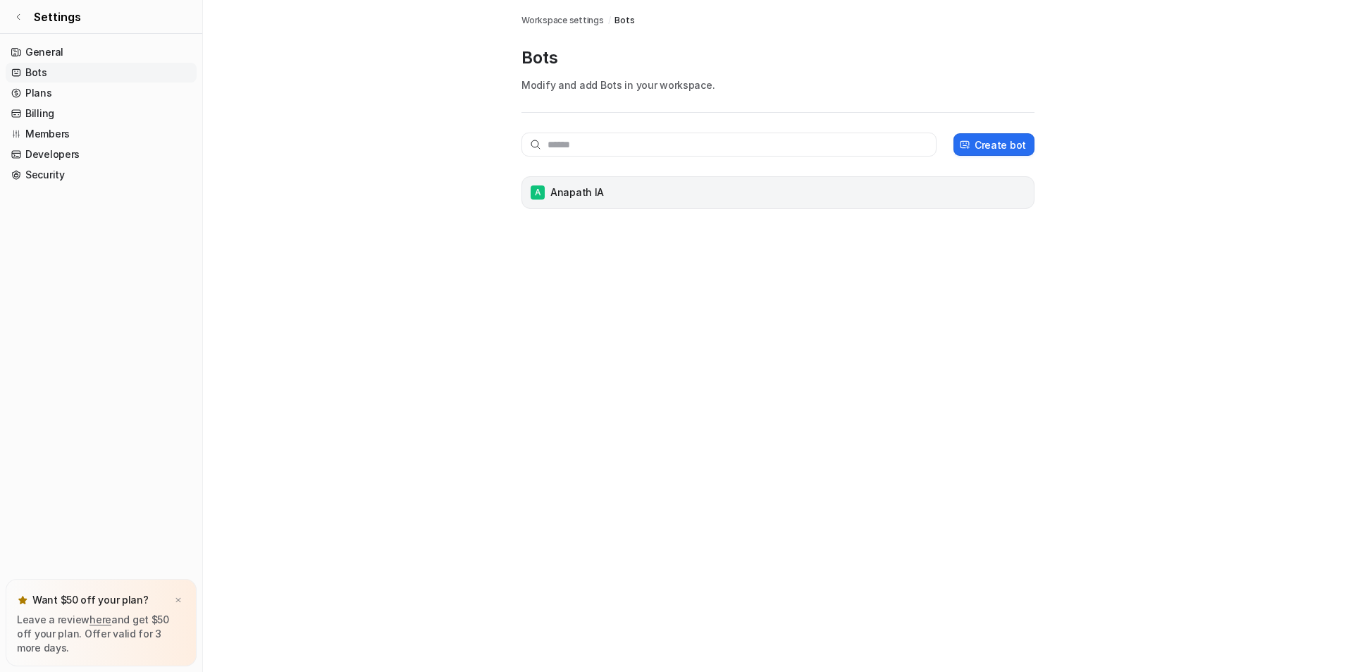
click at [577, 190] on p "Anapath IA" at bounding box center [578, 192] width 54 height 14
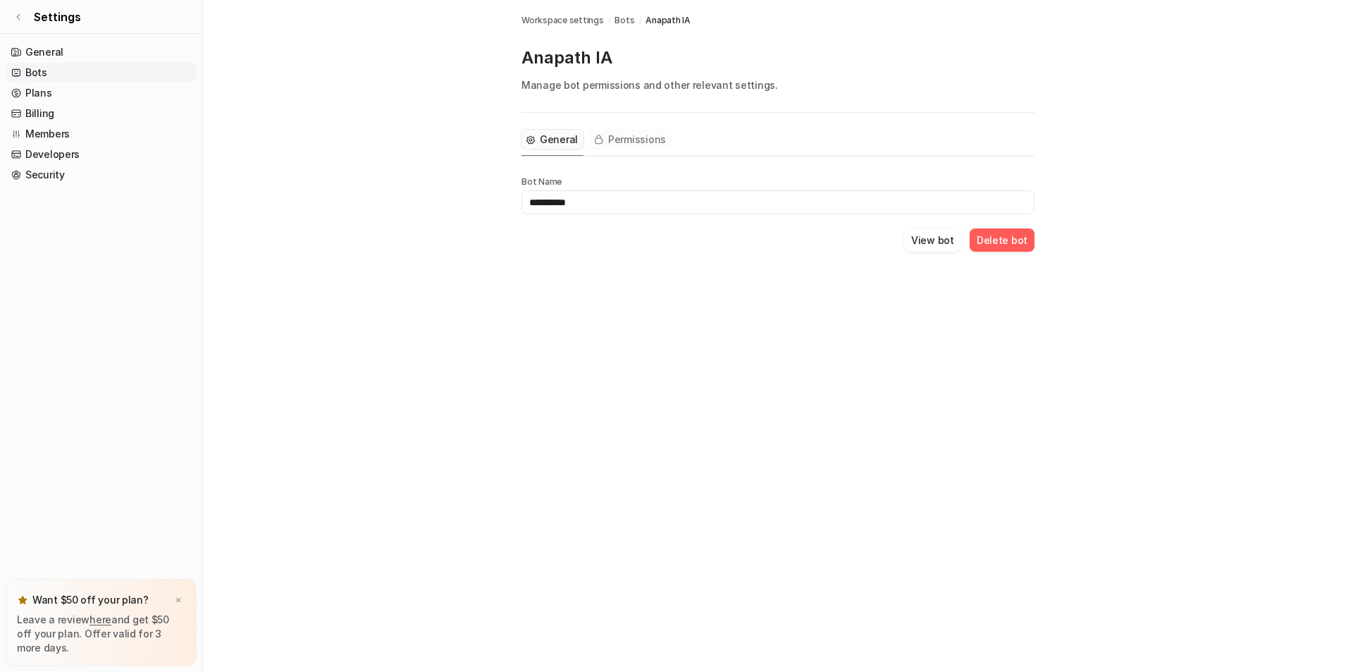
click at [623, 140] on span "Permissions" at bounding box center [637, 140] width 58 height 14
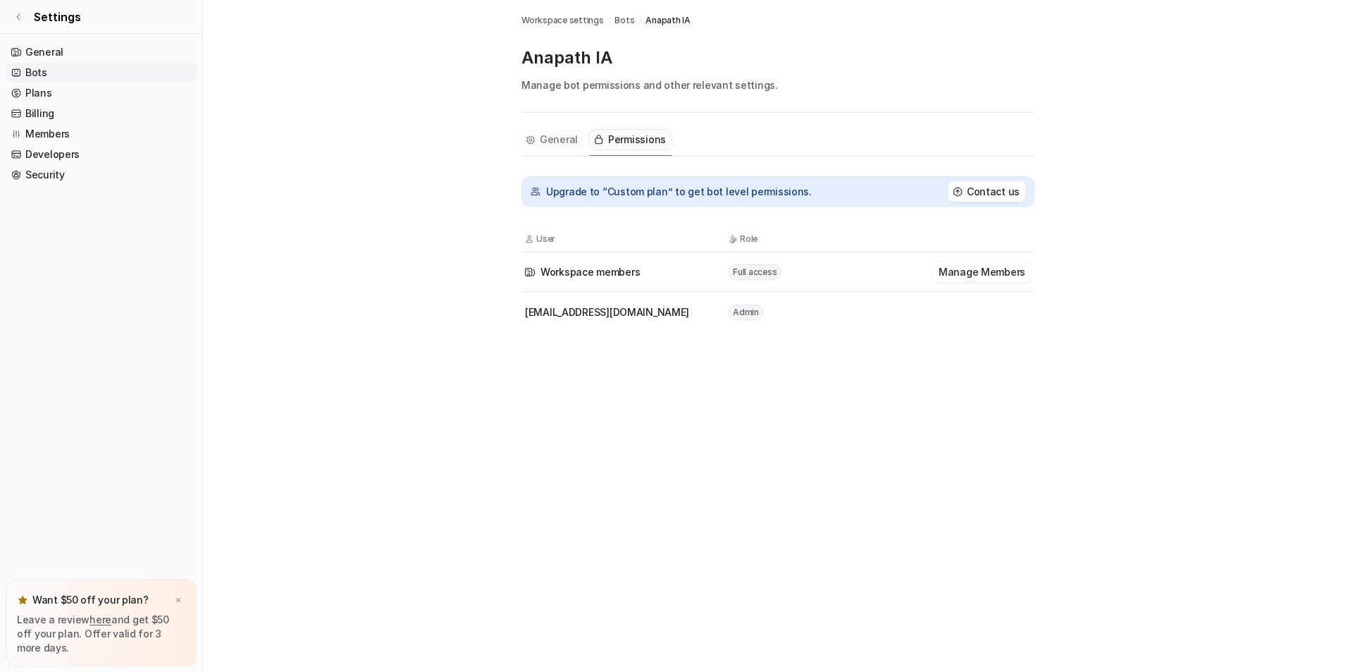
click at [555, 141] on span "General" at bounding box center [559, 140] width 38 height 14
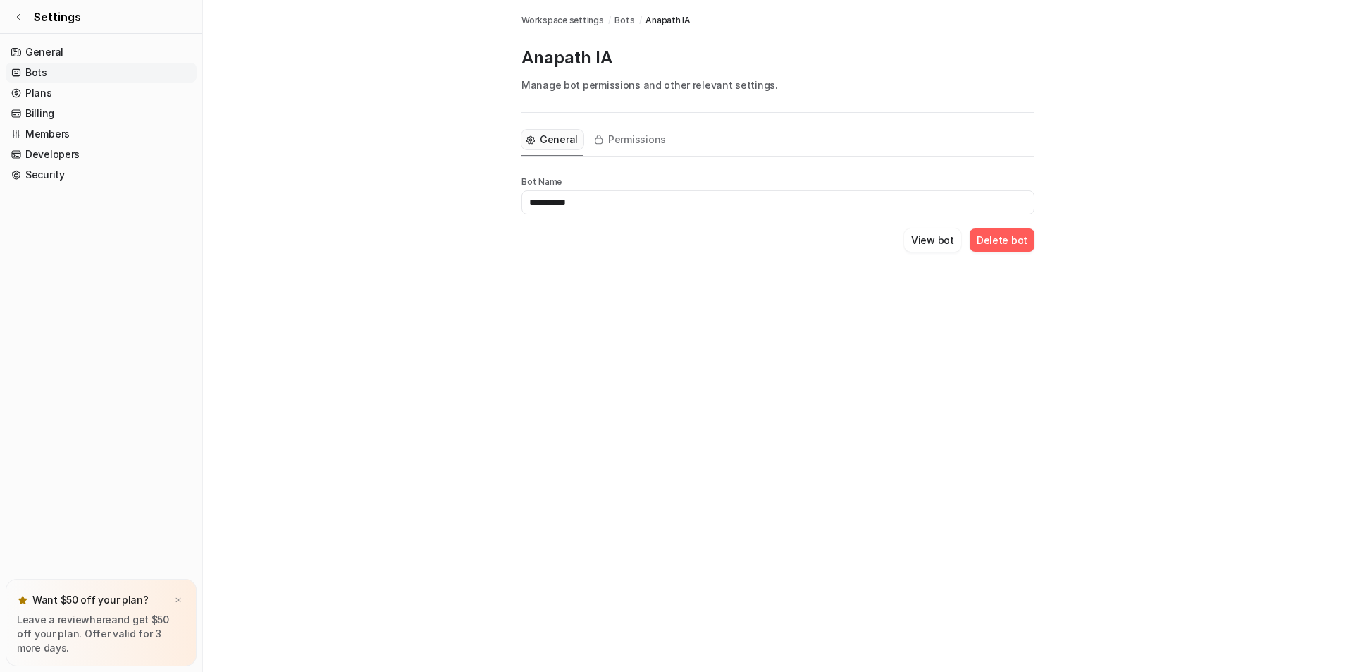
click at [998, 241] on button "Delete bot" at bounding box center [1002, 239] width 65 height 23
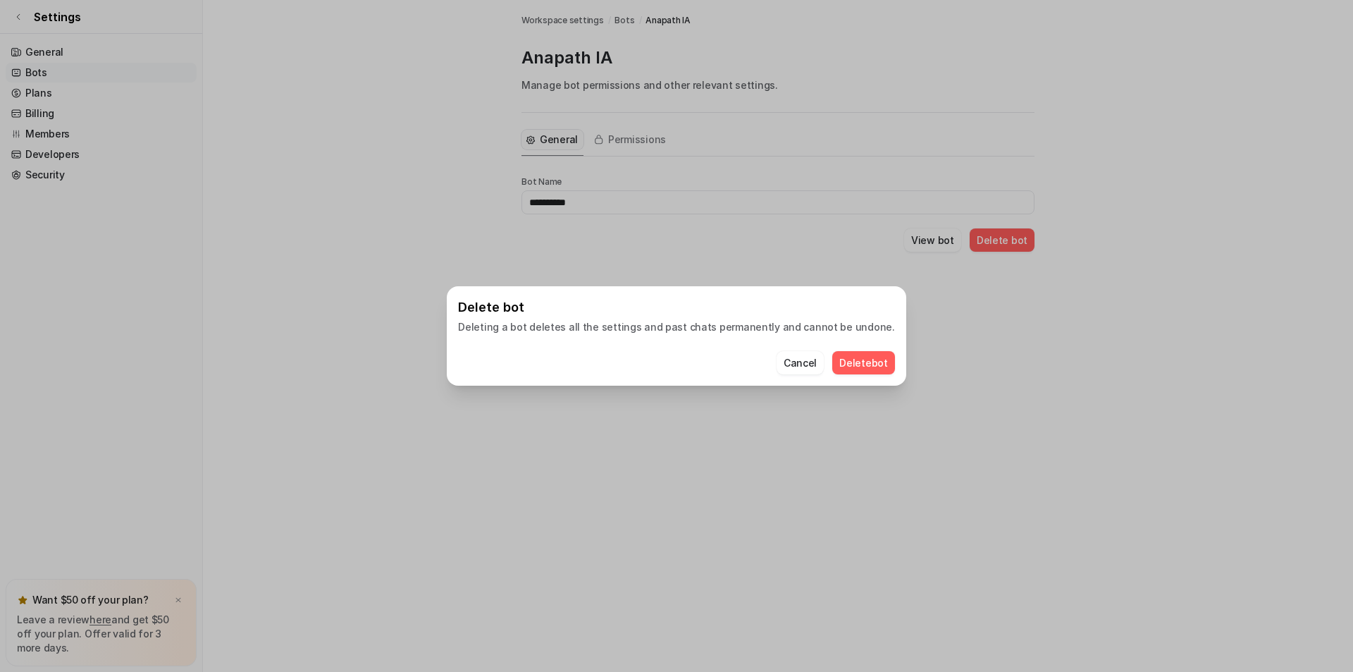
click at [835, 363] on button "Delete bot" at bounding box center [863, 362] width 63 height 23
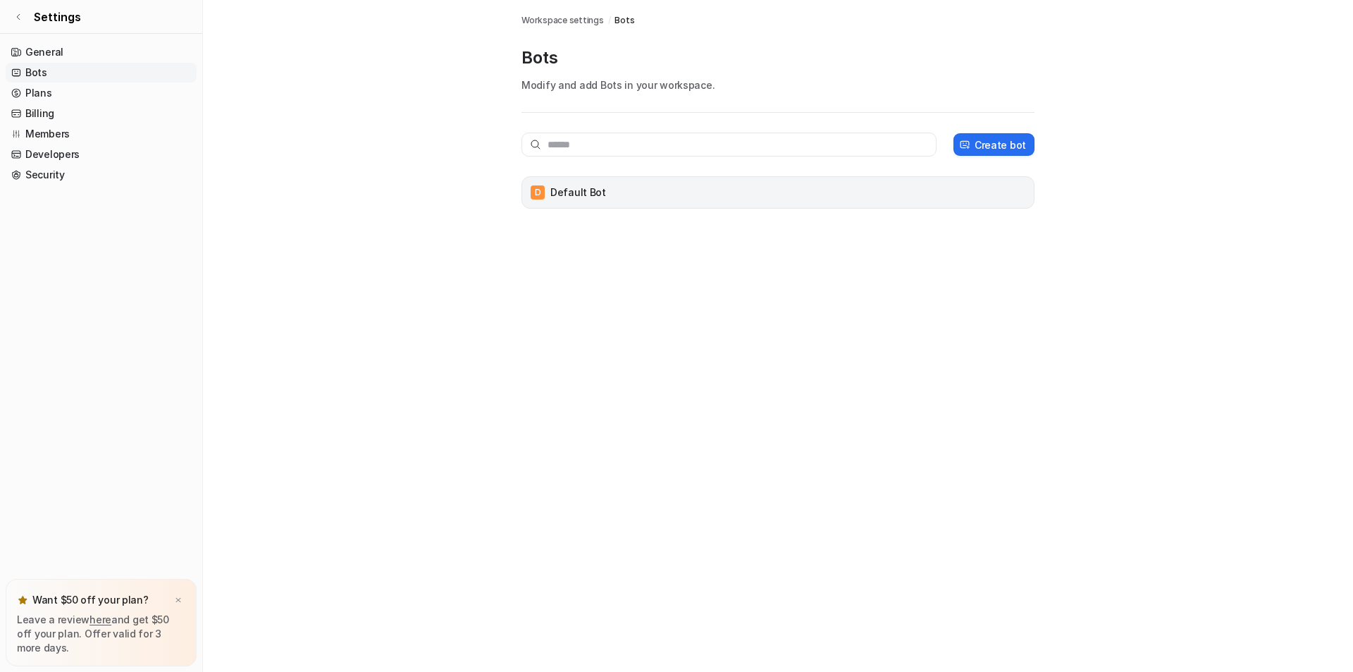
click at [607, 189] on div "D Default Bot" at bounding box center [778, 193] width 500 height 20
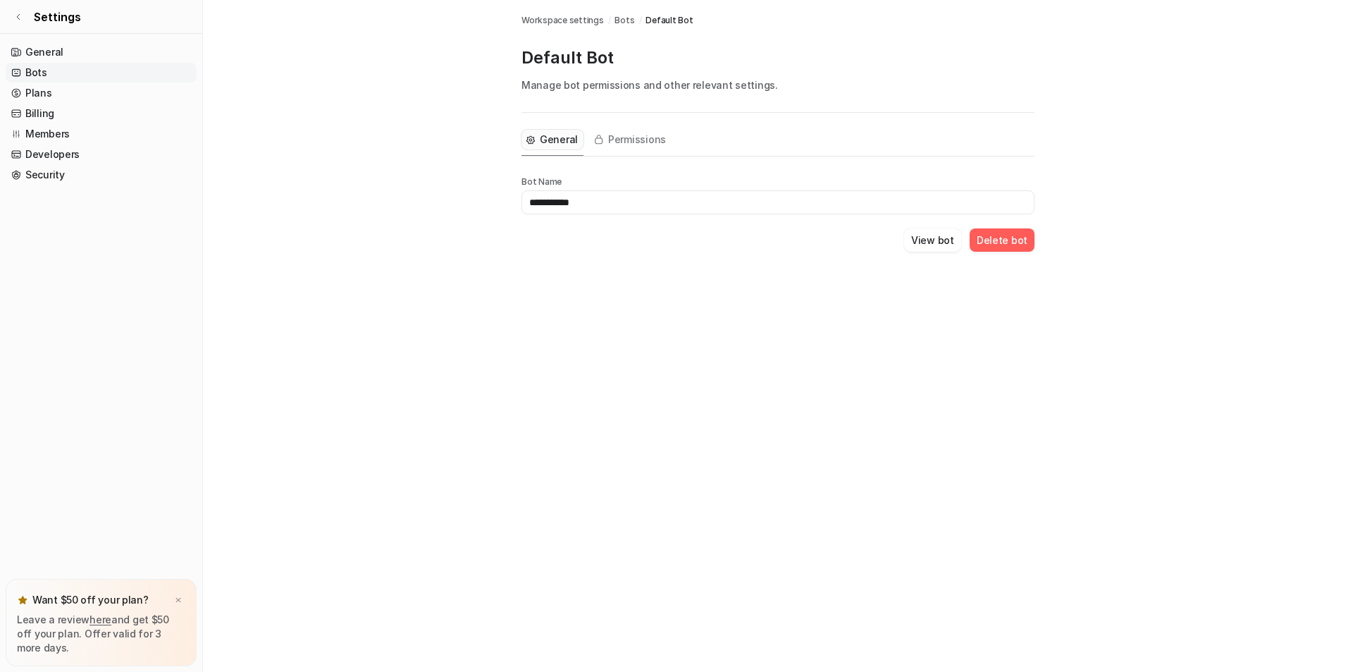
drag, startPoint x: 717, startPoint y: 208, endPoint x: 510, endPoint y: 190, distance: 208.0
click at [510, 190] on main "**********" at bounding box center [778, 142] width 1150 height 285
type input "**********"
click at [653, 147] on button "Permissions" at bounding box center [630, 140] width 82 height 20
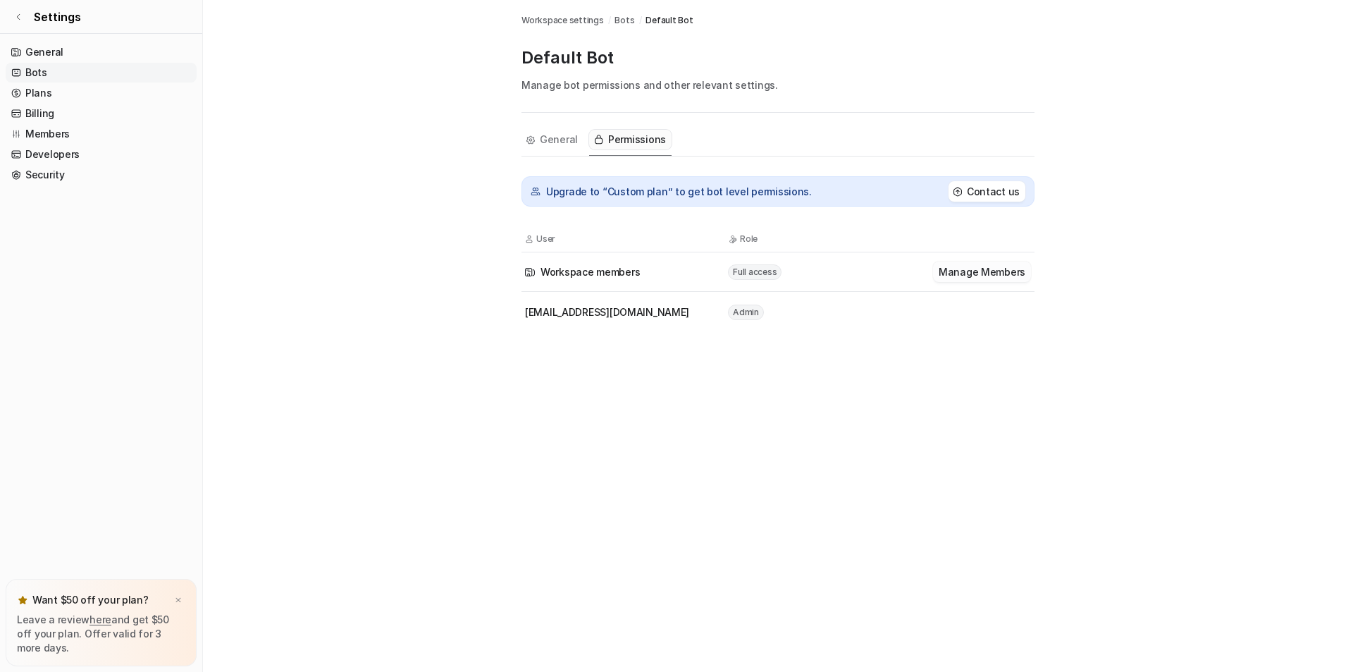
click at [1013, 269] on button "Manage Members" at bounding box center [982, 272] width 98 height 20
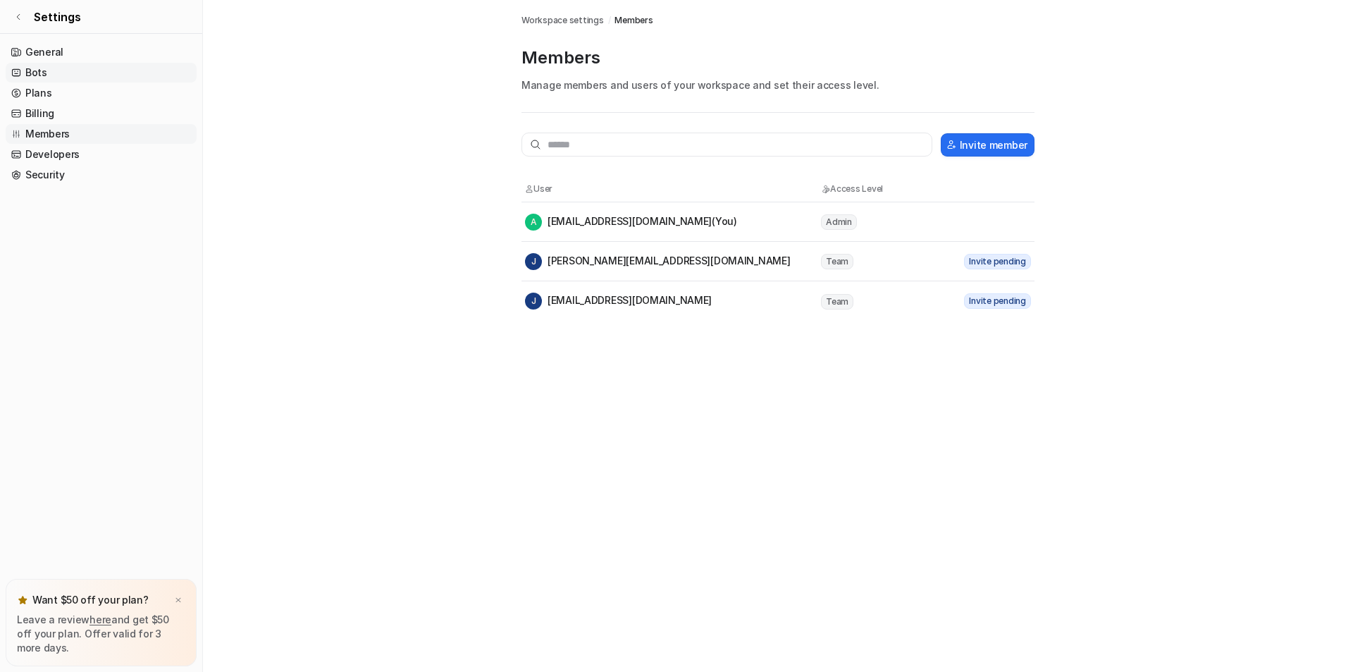
click at [38, 76] on link "Bots" at bounding box center [101, 73] width 191 height 20
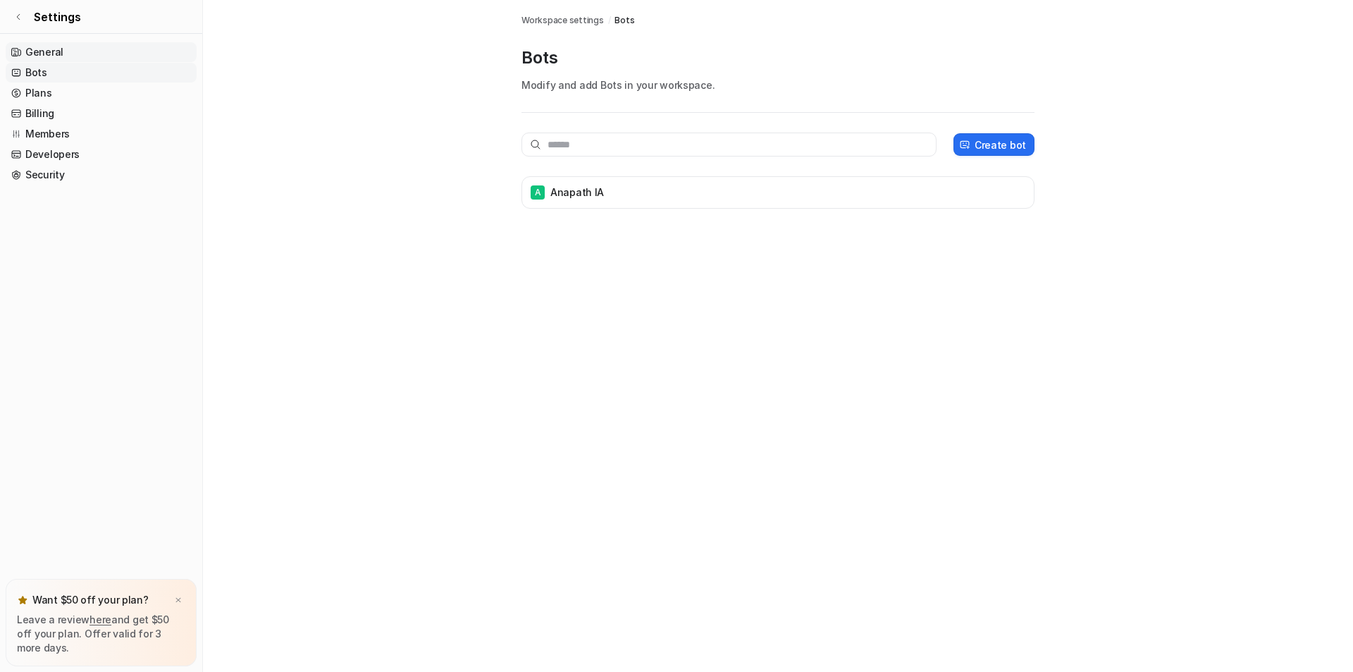
click at [37, 54] on link "General" at bounding box center [101, 52] width 191 height 20
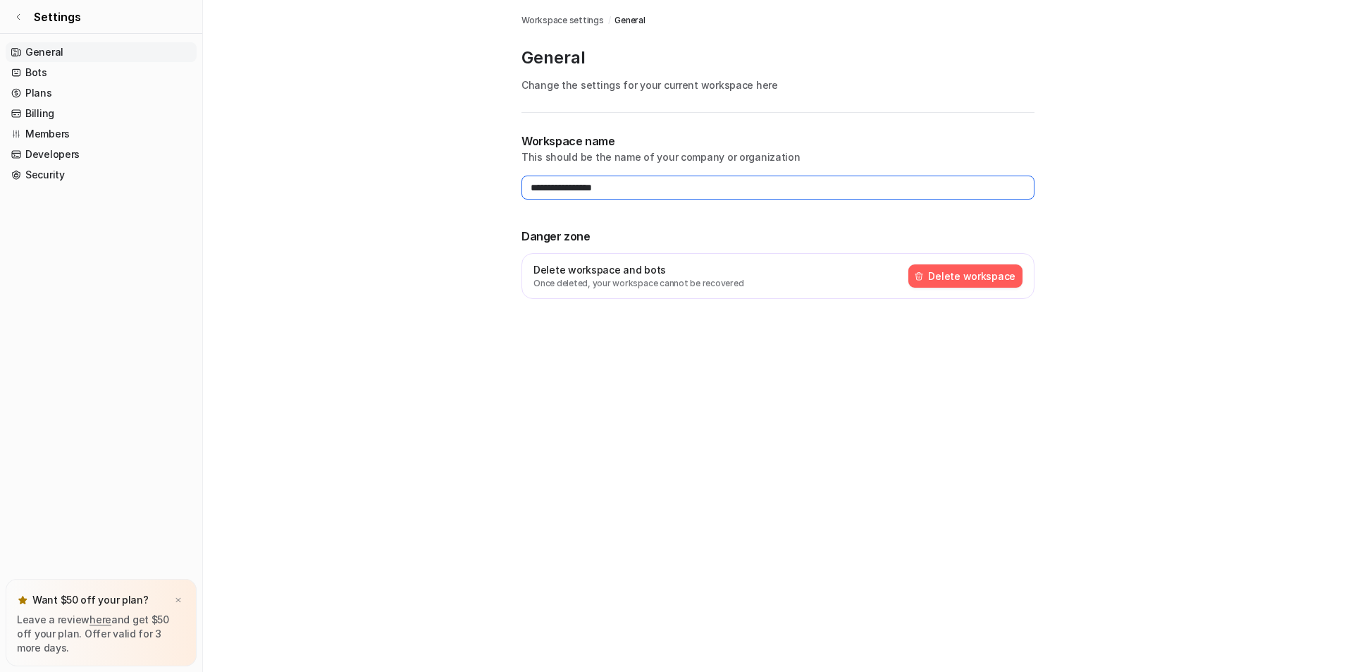
drag, startPoint x: 672, startPoint y: 190, endPoint x: 216, endPoint y: 192, distance: 456.8
click at [216, 192] on main "**********" at bounding box center [778, 166] width 1150 height 333
type input "*****"
click at [26, 92] on link "Plans" at bounding box center [101, 93] width 191 height 20
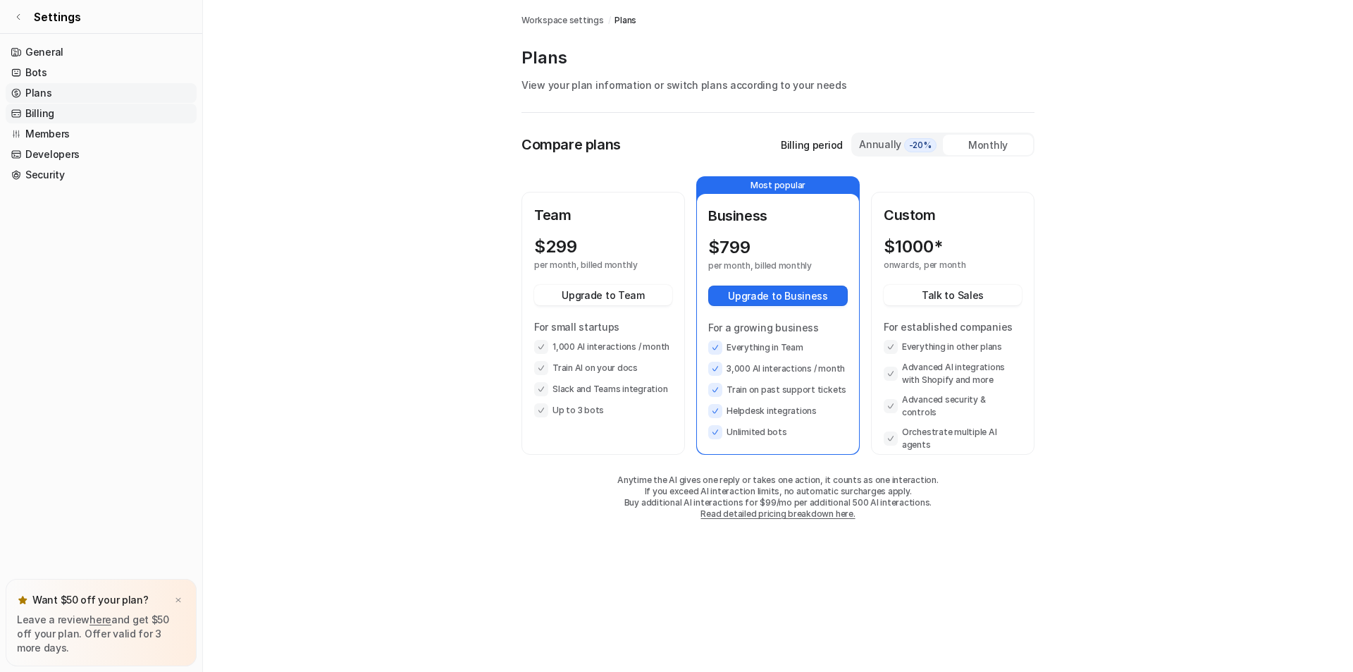
click at [41, 116] on link "Billing" at bounding box center [101, 114] width 191 height 20
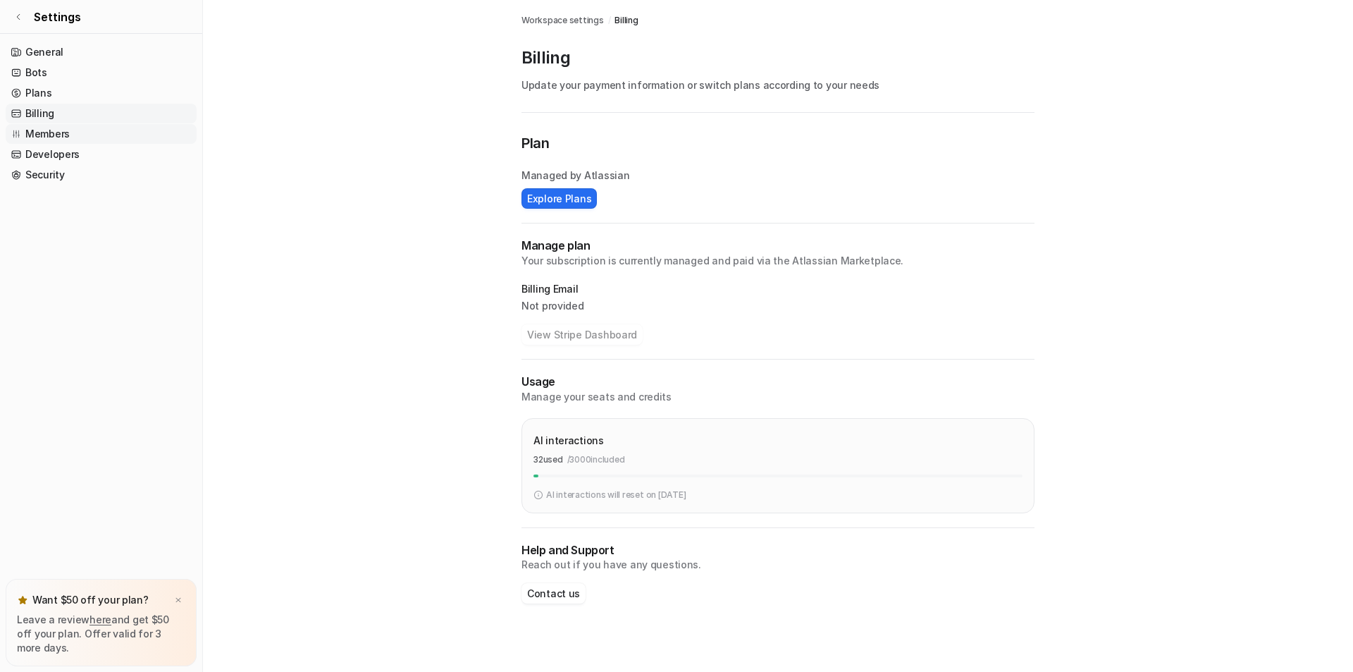
click at [61, 135] on link "Members" at bounding box center [101, 134] width 191 height 20
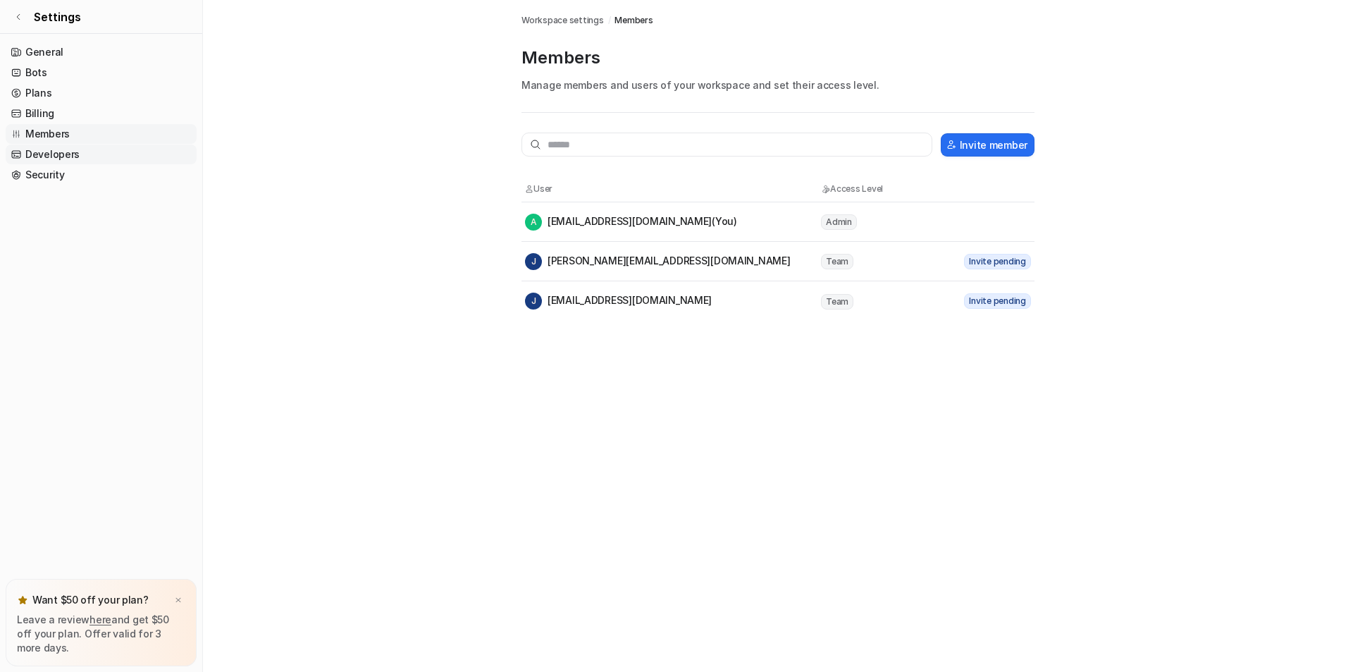
click at [53, 147] on link "Developers" at bounding box center [101, 155] width 191 height 20
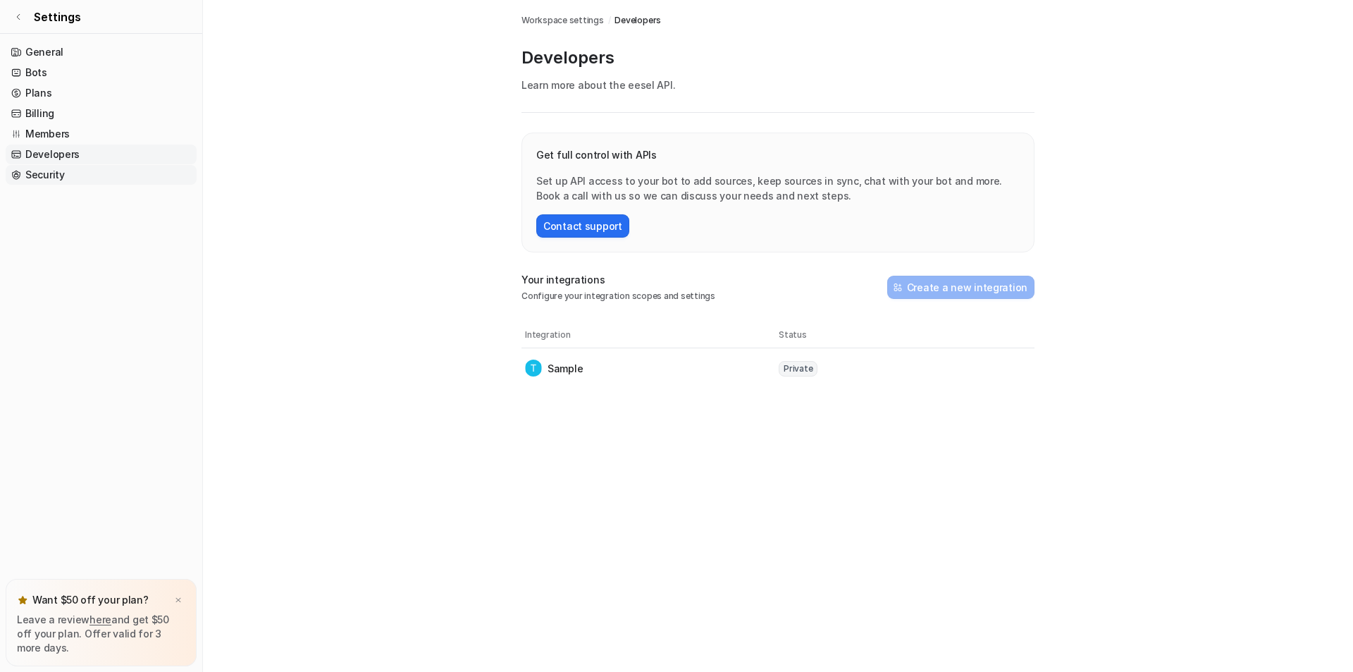
click at [49, 180] on link "Security" at bounding box center [101, 175] width 191 height 20
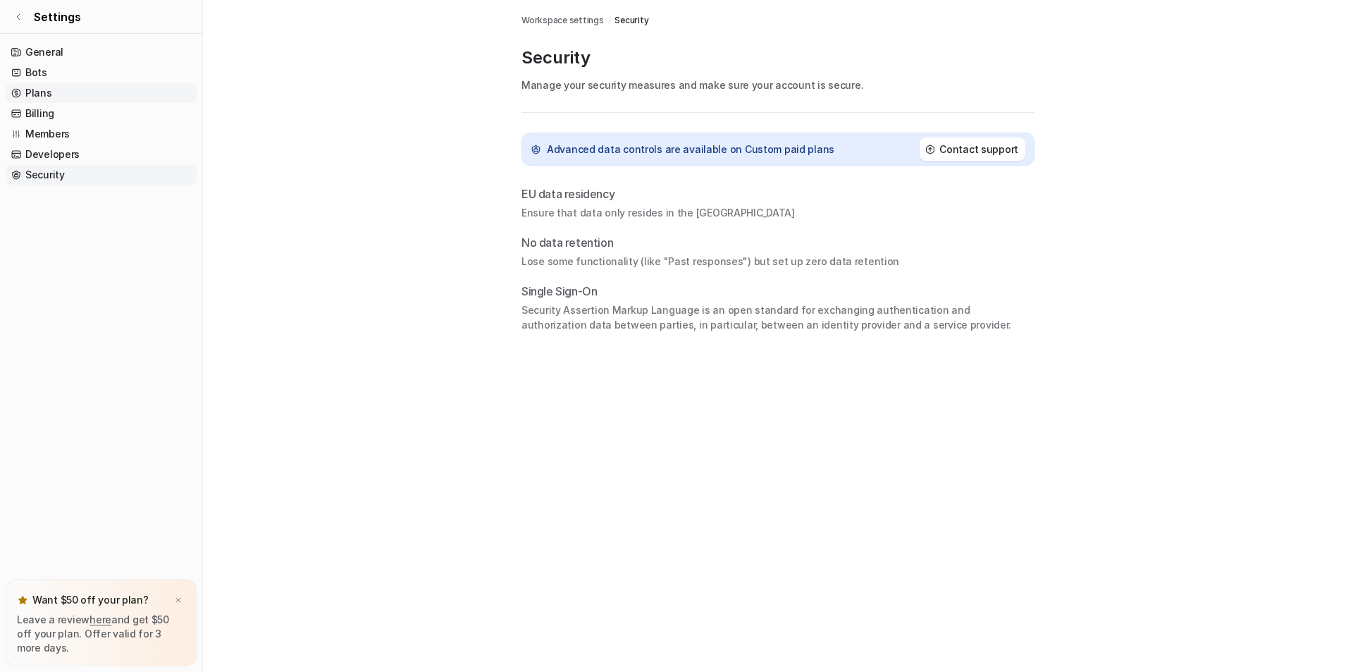
click at [35, 99] on link "Plans" at bounding box center [101, 93] width 191 height 20
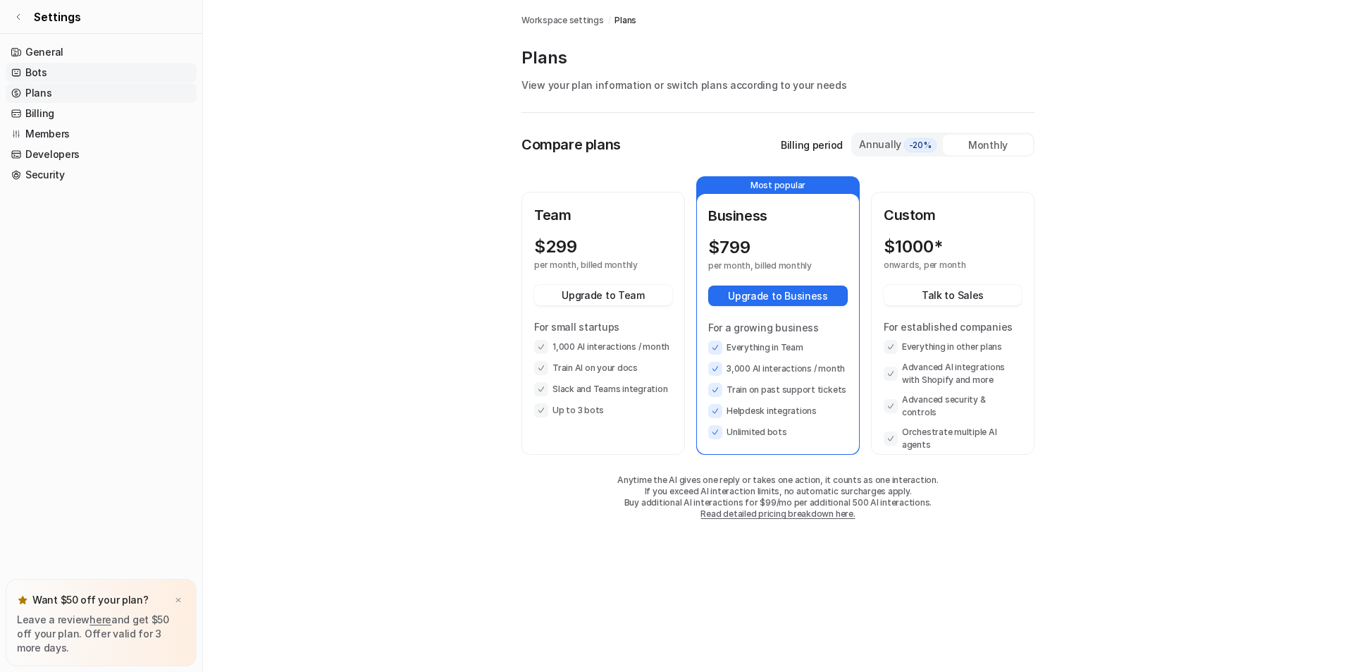
click at [43, 74] on link "Bots" at bounding box center [101, 73] width 191 height 20
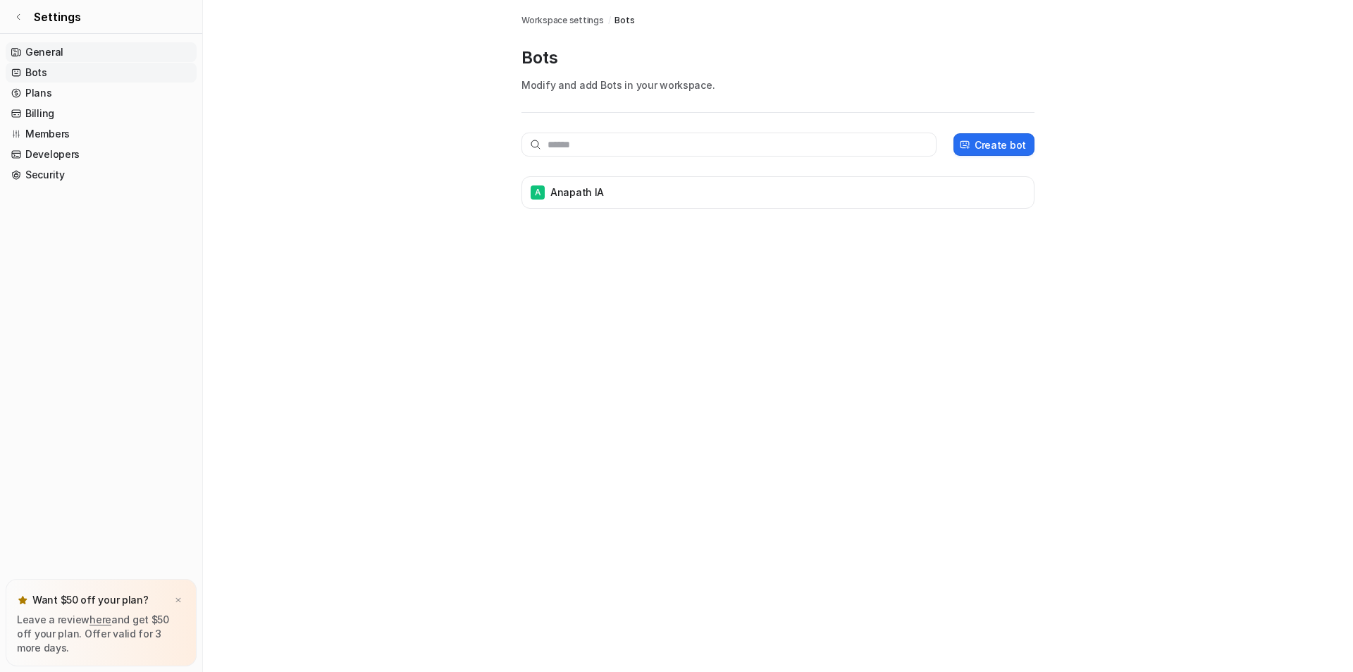
click at [46, 54] on link "General" at bounding box center [101, 52] width 191 height 20
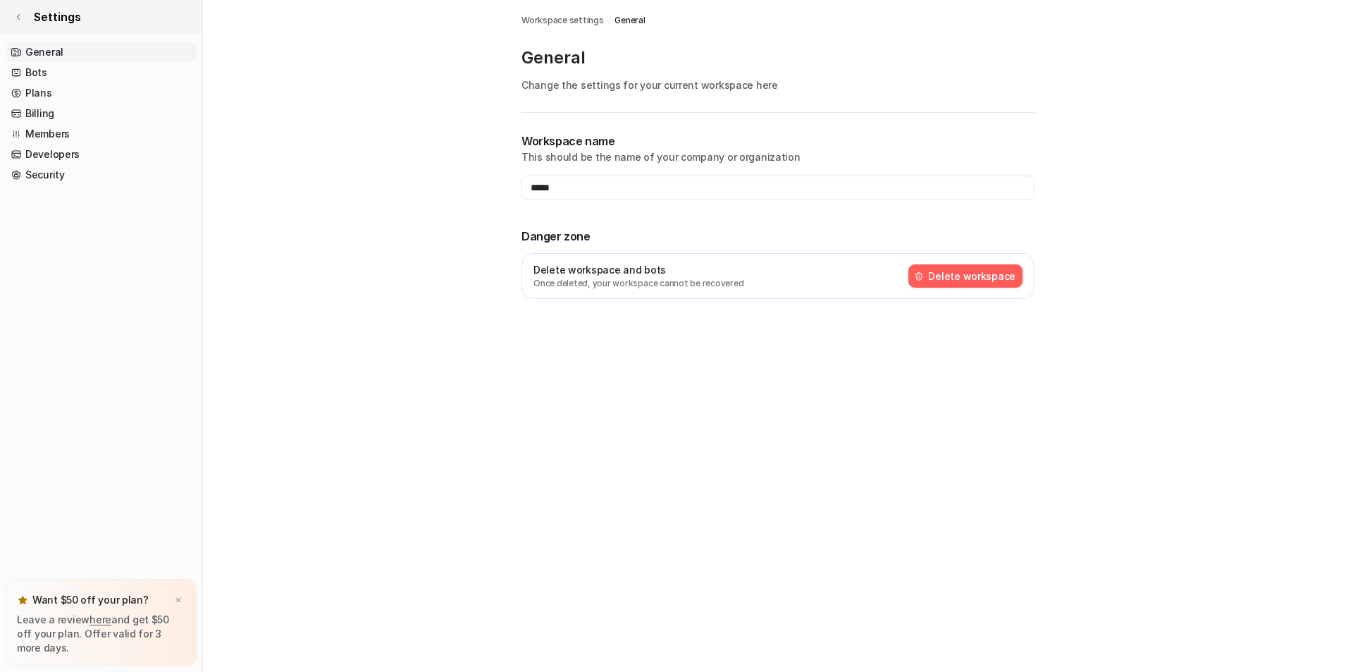
click at [23, 20] on link "Settings" at bounding box center [101, 17] width 202 height 34
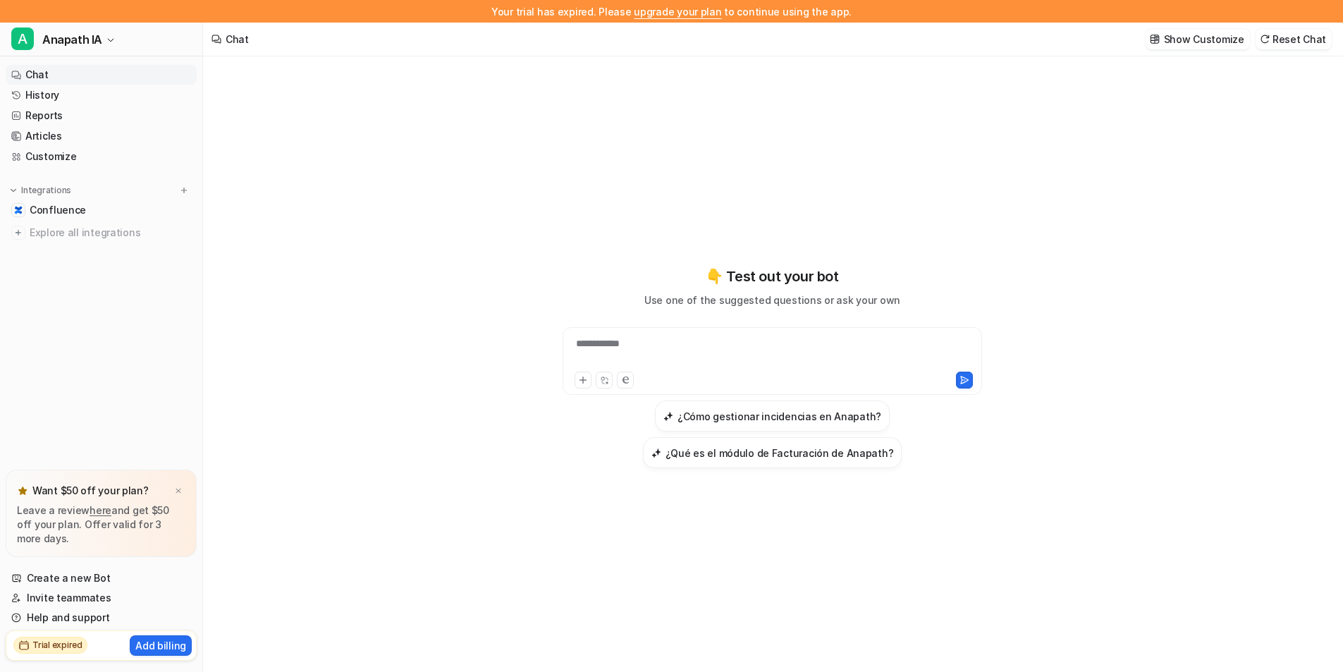
click at [694, 15] on link "upgrade your plan" at bounding box center [677, 12] width 87 height 12
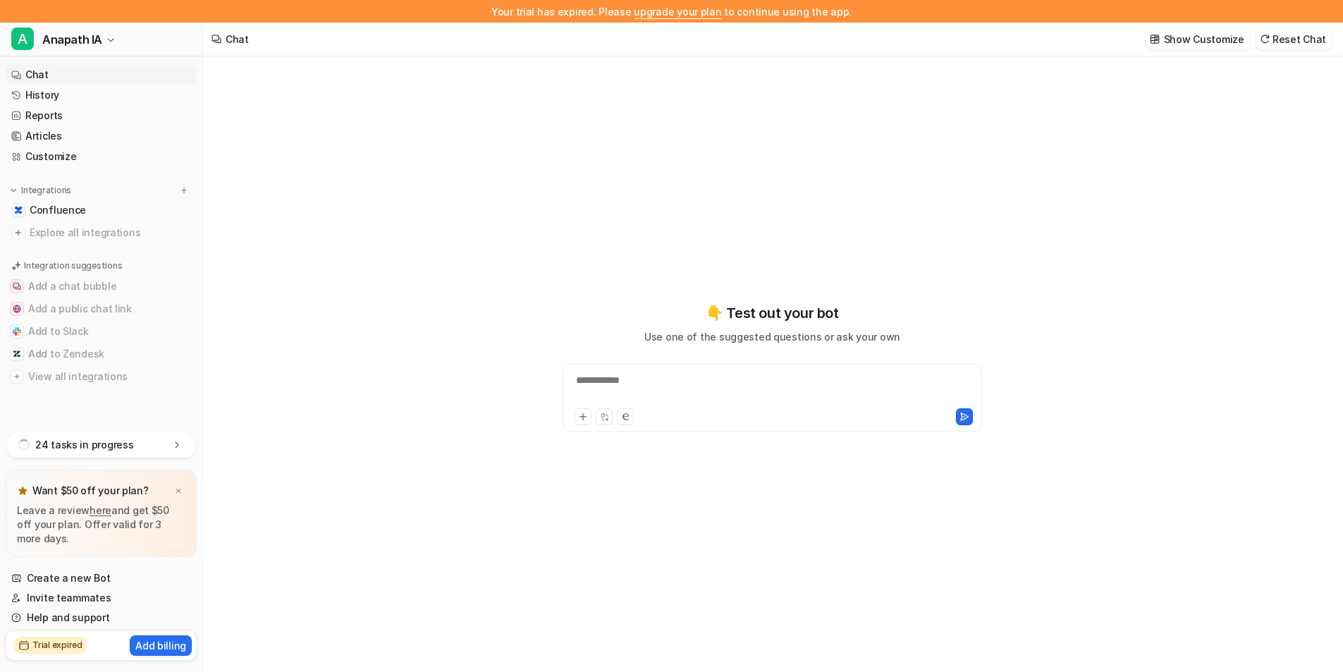
type textarea "**********"
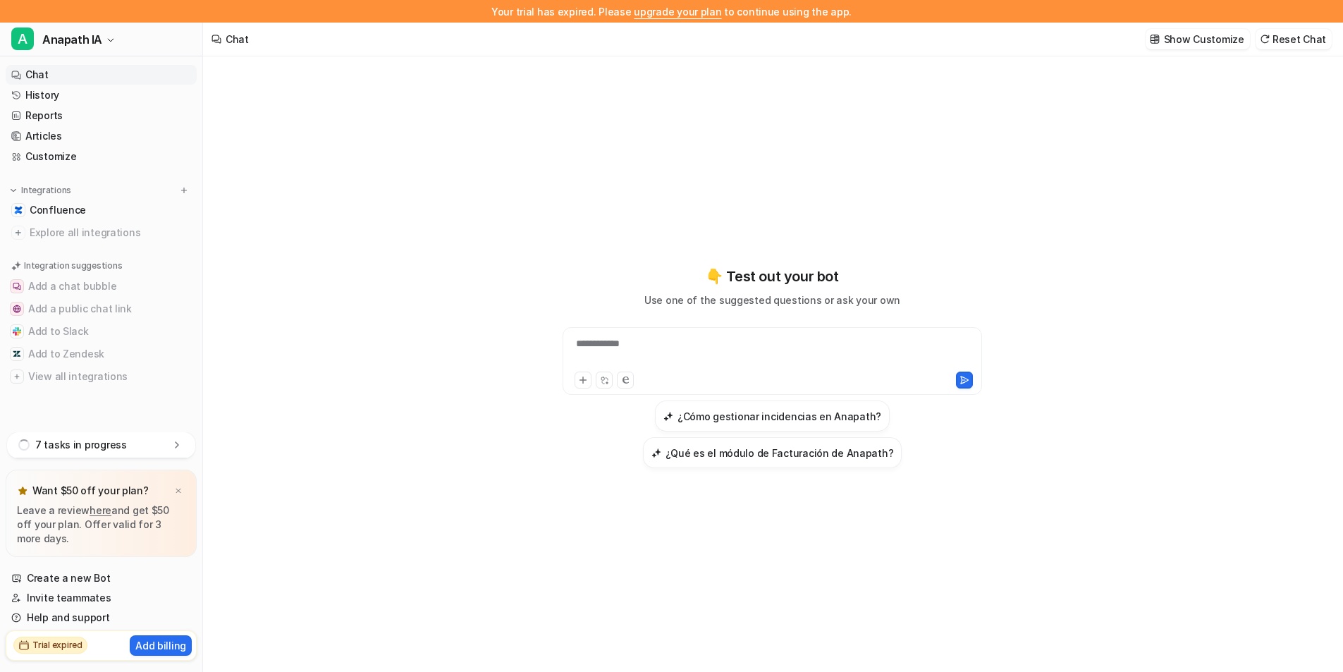
click at [169, 448] on div "7 tasks in progress" at bounding box center [101, 445] width 188 height 26
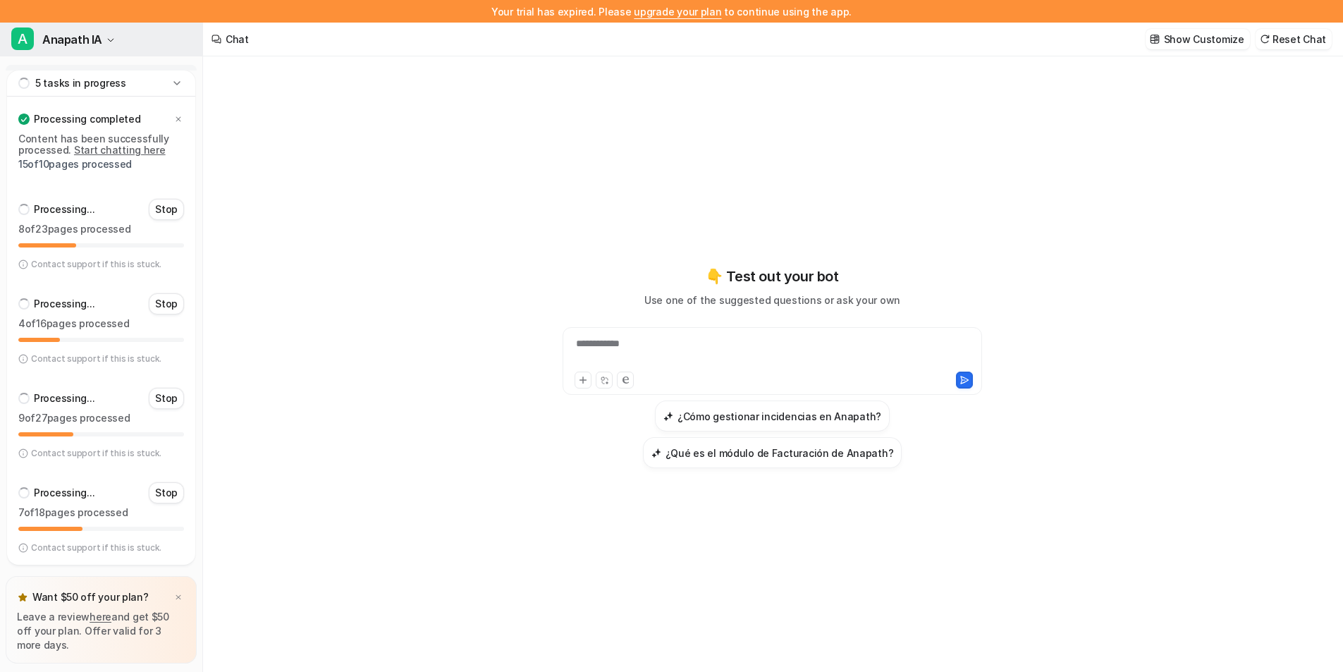
click at [114, 37] on button "A Anapath IA" at bounding box center [101, 40] width 202 height 34
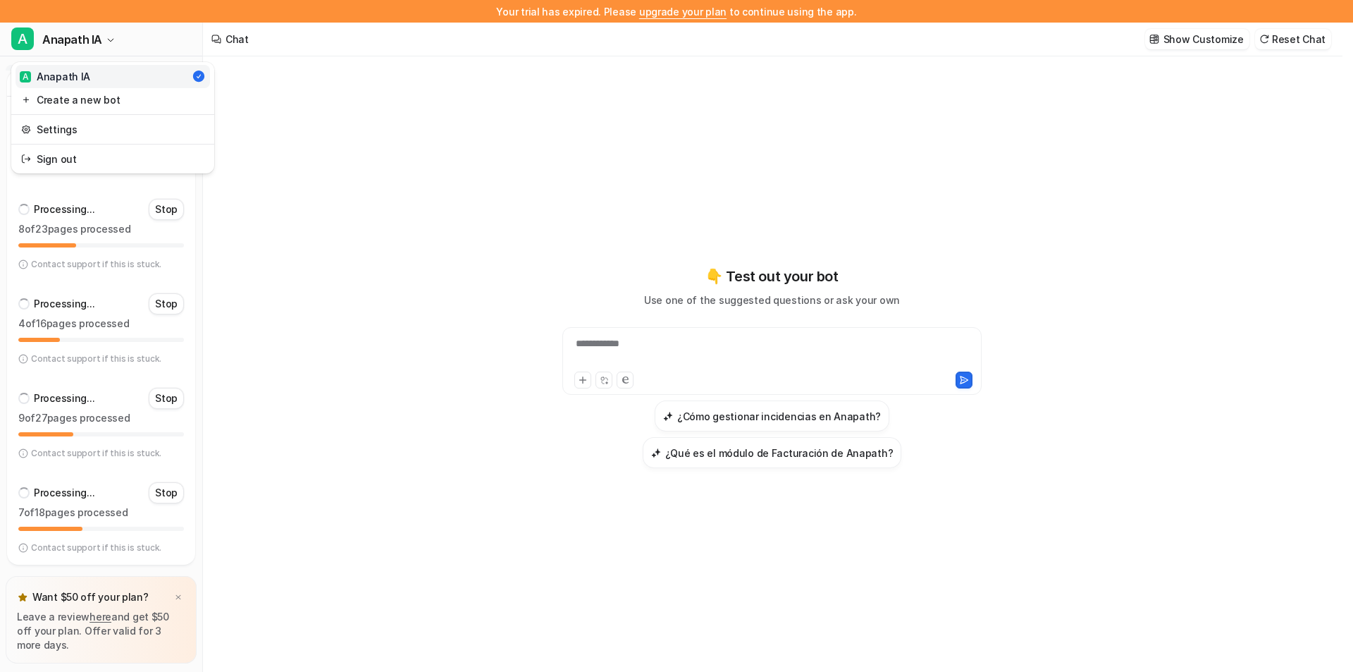
click at [323, 176] on div "Your trial has expired. Please upgrade your plan to continue using the app. A A…" at bounding box center [671, 336] width 1343 height 672
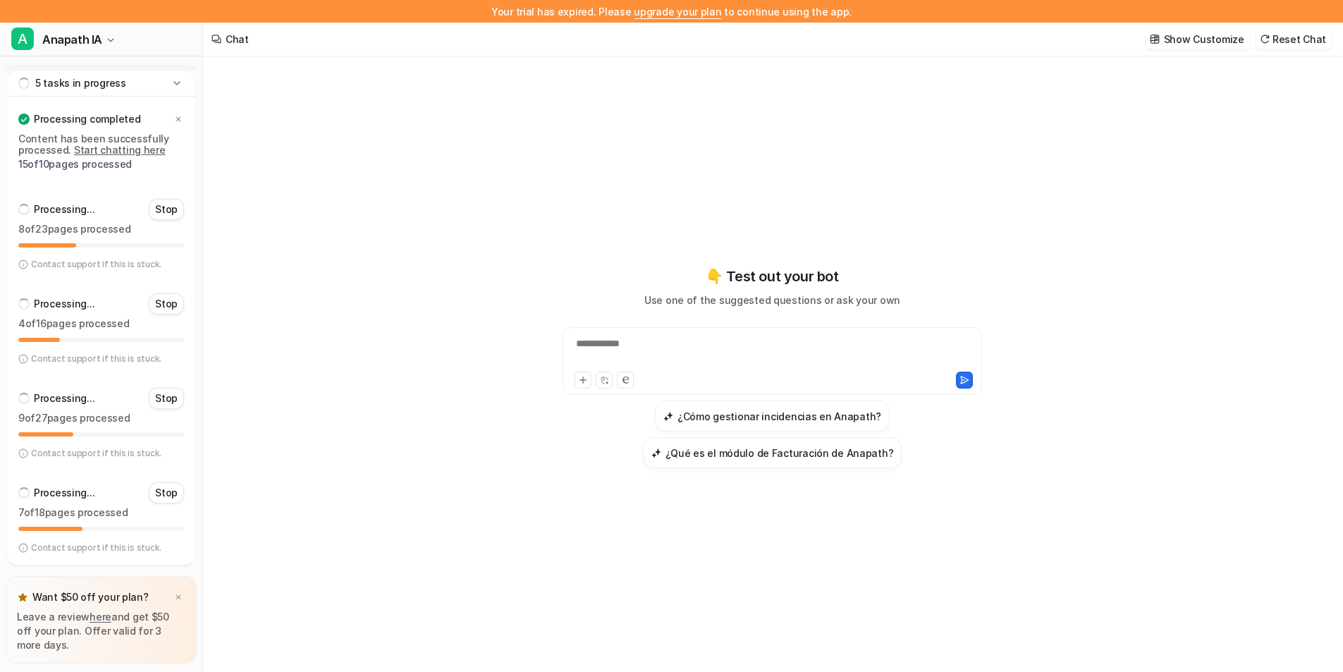
click at [178, 79] on icon at bounding box center [177, 83] width 14 height 14
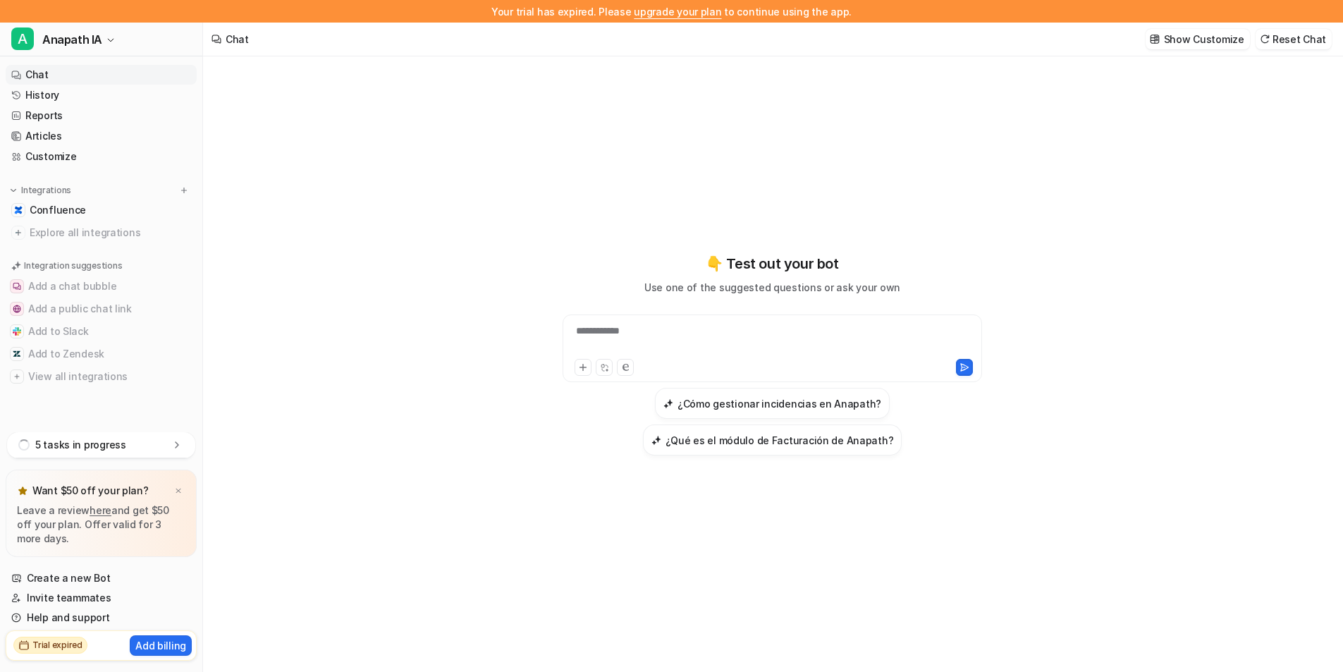
scroll to position [23, 0]
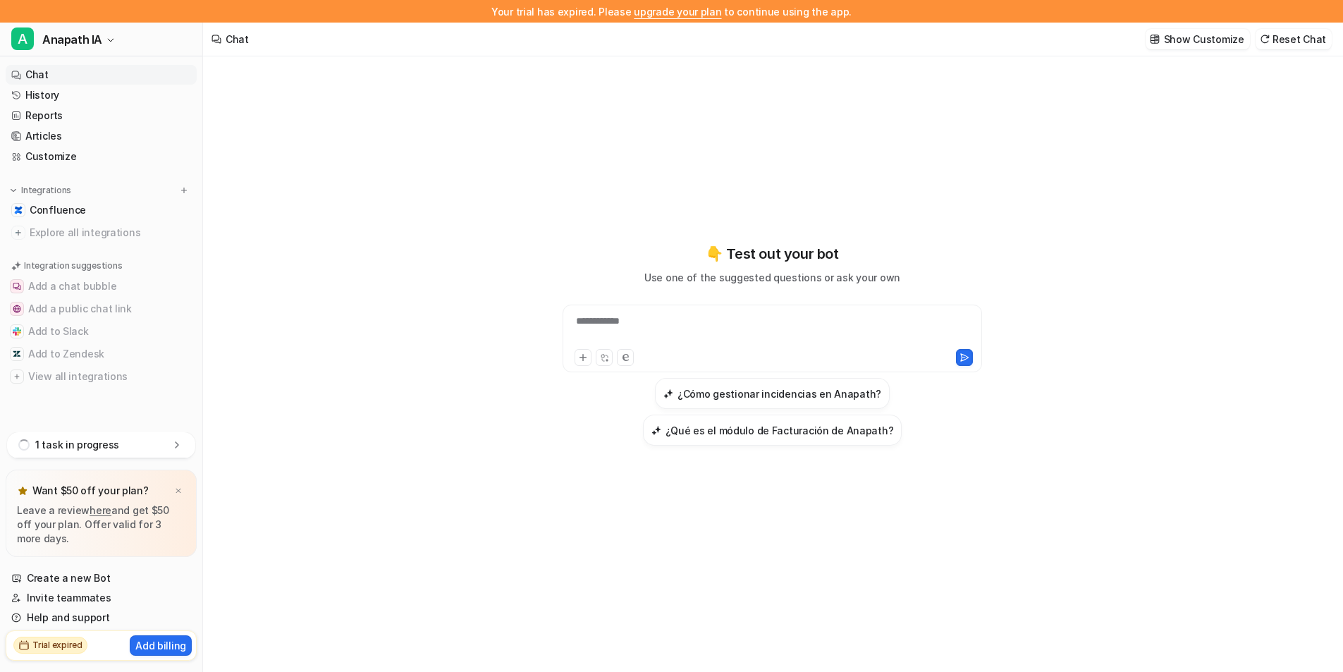
click at [178, 441] on icon at bounding box center [177, 445] width 14 height 14
click at [174, 349] on icon at bounding box center [176, 350] width 6 height 4
click at [45, 139] on link "Articles" at bounding box center [101, 136] width 191 height 20
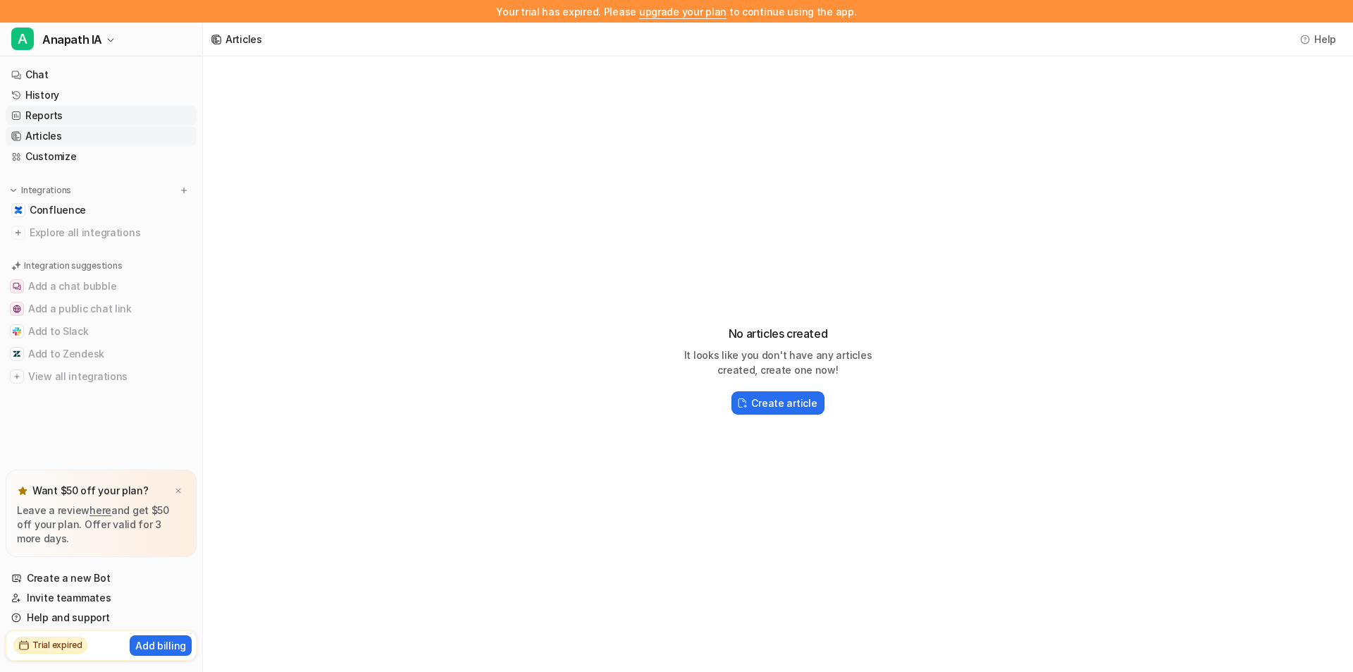
click at [39, 112] on link "Reports" at bounding box center [101, 116] width 191 height 20
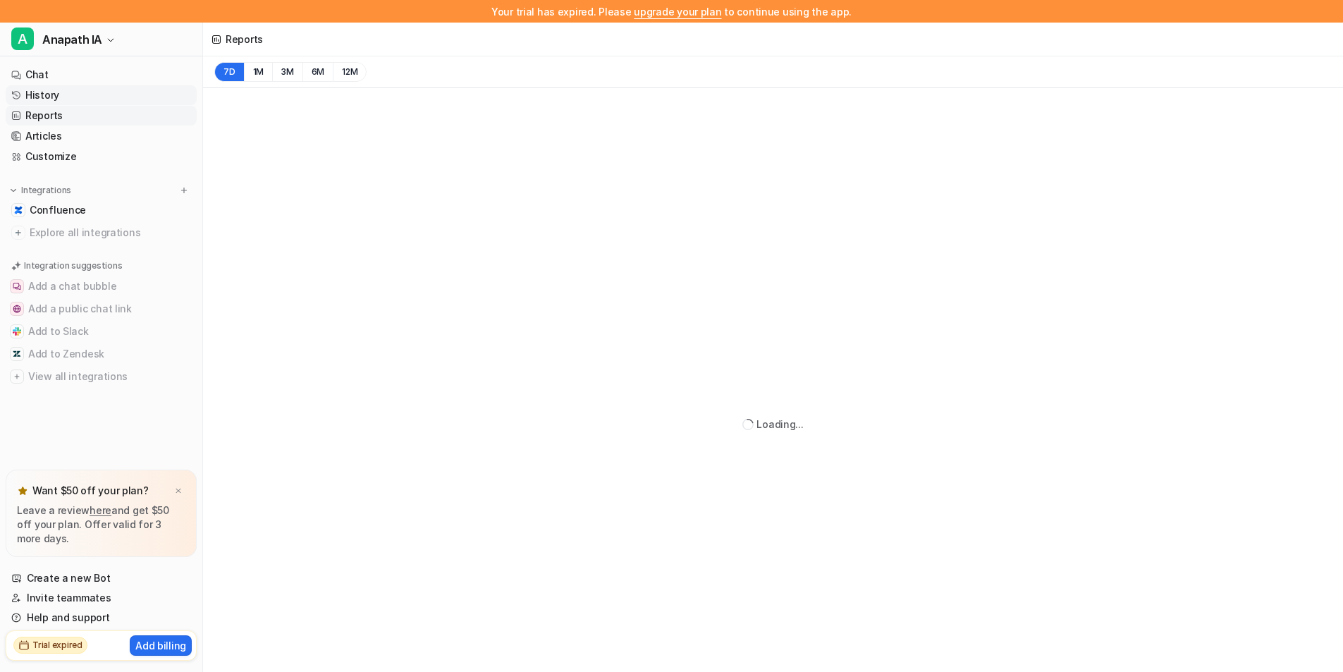
click at [37, 94] on link "History" at bounding box center [101, 95] width 191 height 20
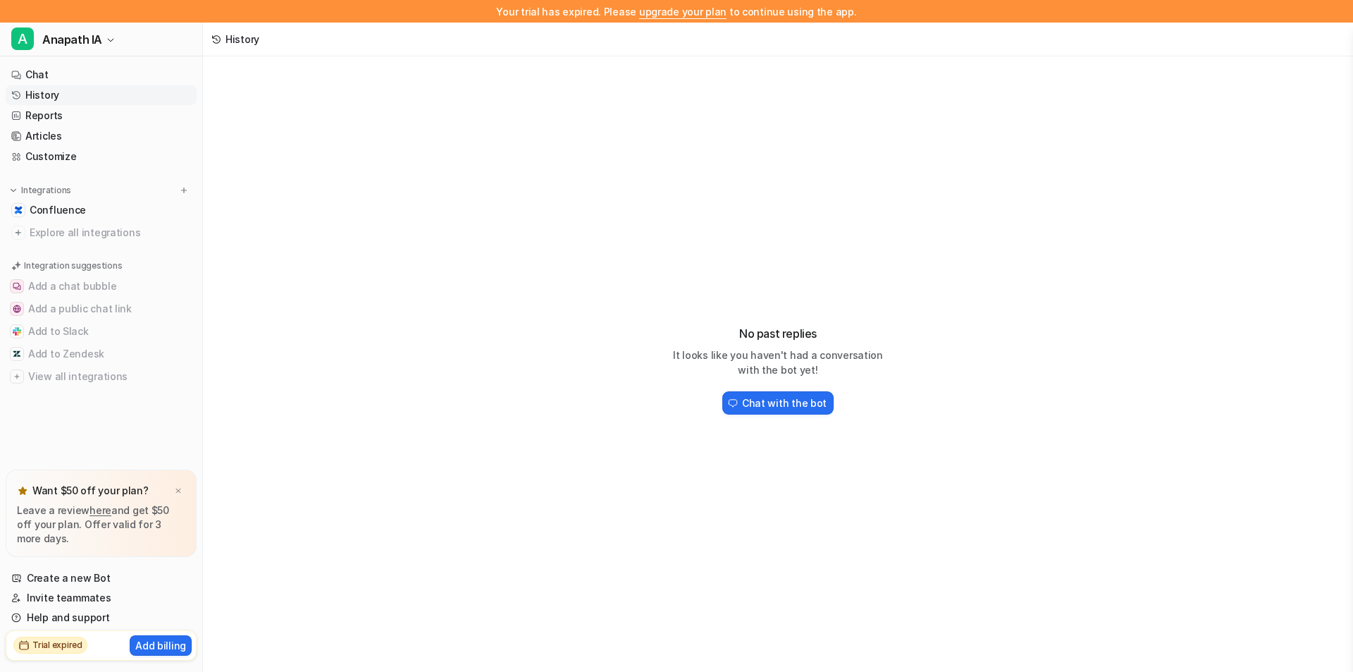
click at [37, 94] on link "History" at bounding box center [101, 95] width 191 height 20
click at [37, 71] on link "Chat" at bounding box center [101, 75] width 191 height 20
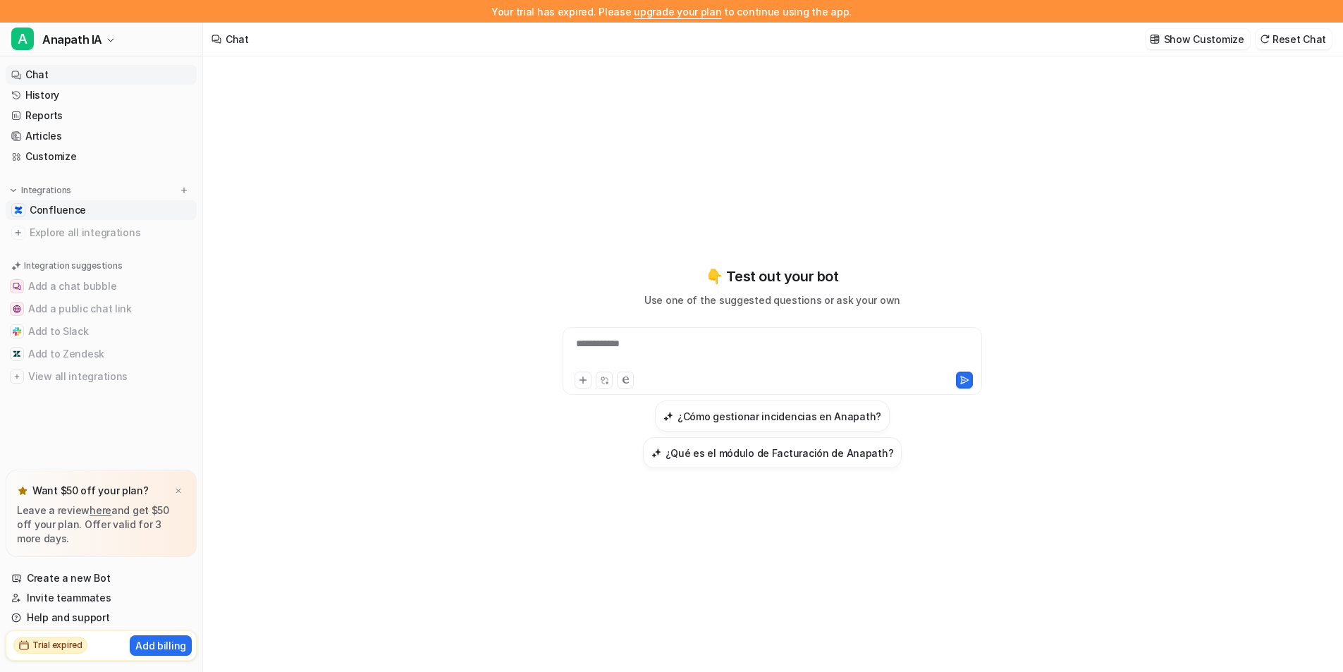
click at [61, 213] on span "Confluence" at bounding box center [58, 210] width 56 height 14
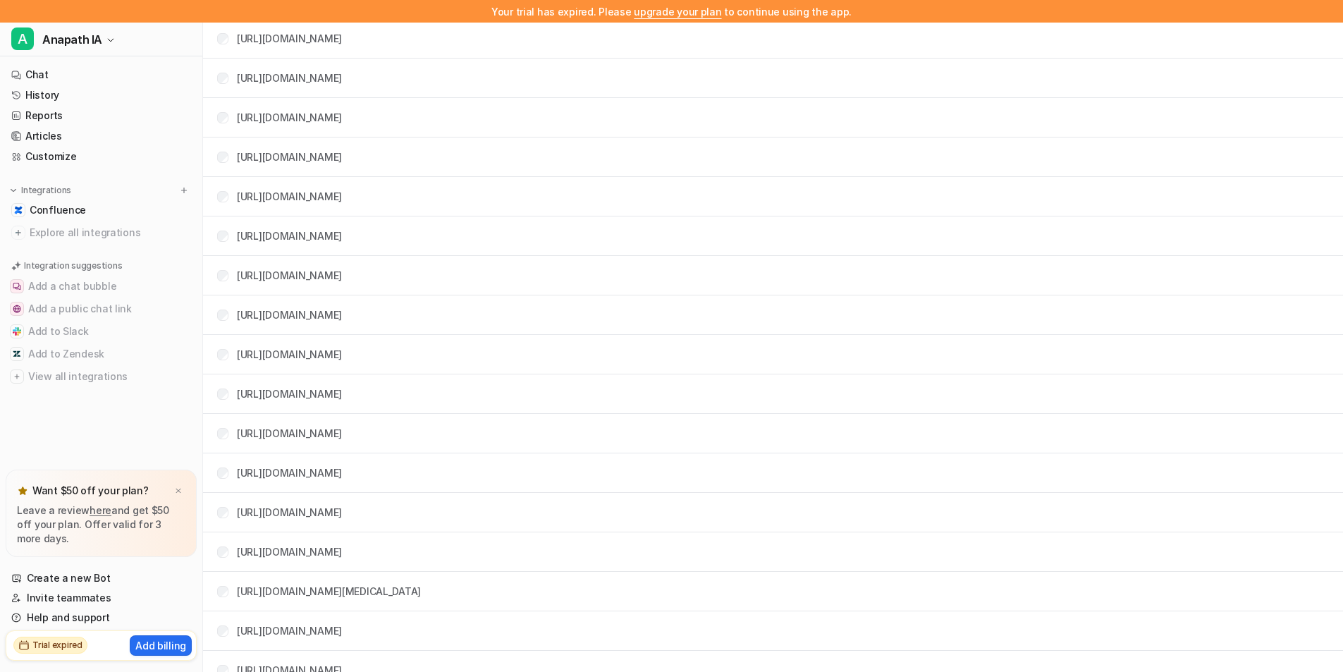
scroll to position [9317, 0]
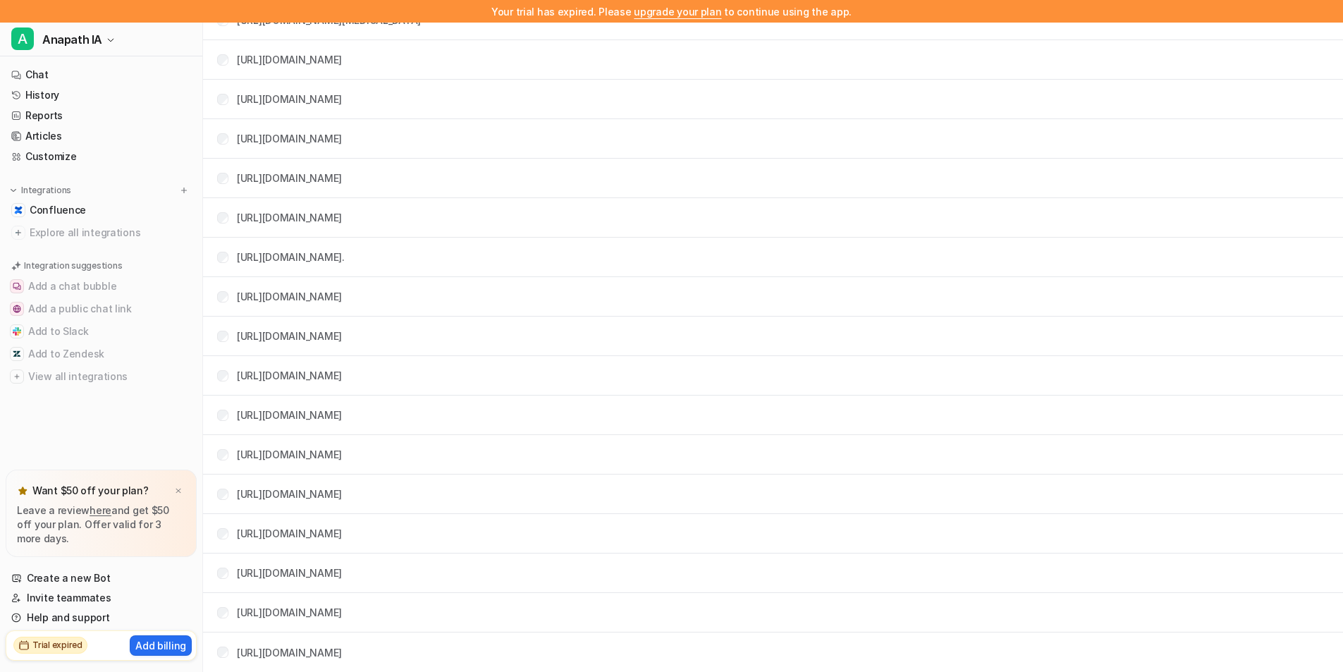
click at [53, 638] on span "Trial expired" at bounding box center [50, 645] width 74 height 17
click at [148, 641] on p "Add billing" at bounding box center [160, 645] width 51 height 15
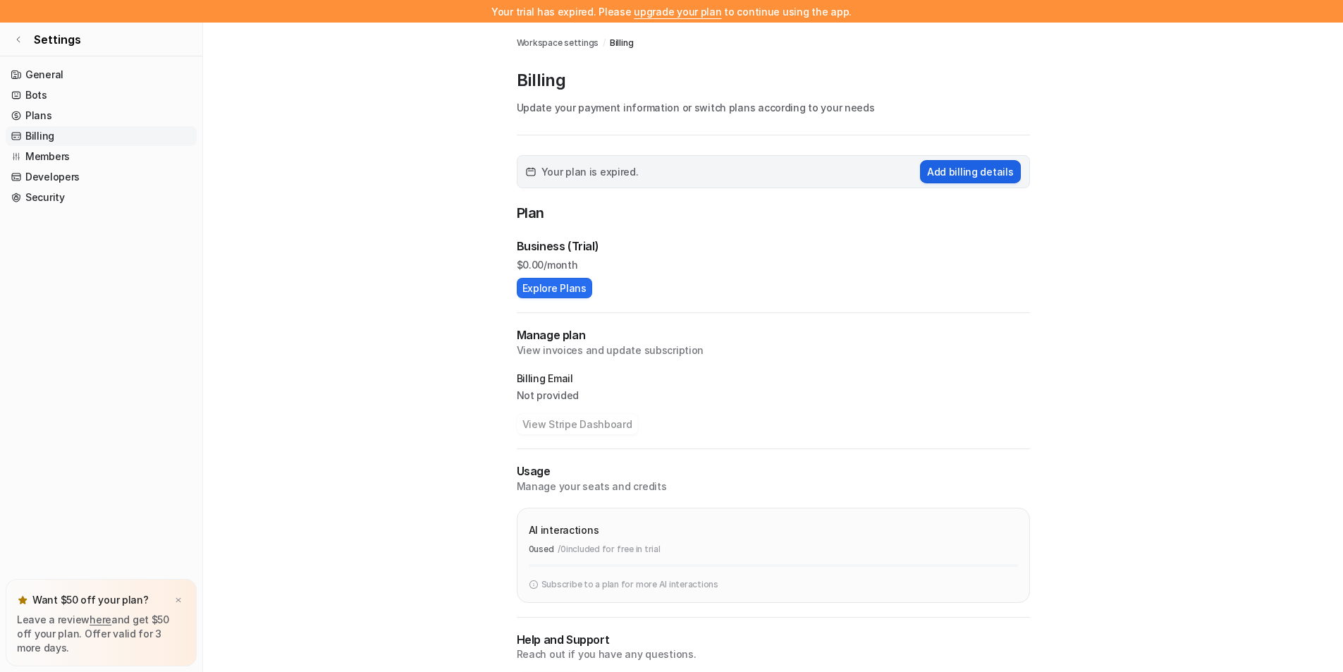
click at [966, 176] on button "Add billing details" at bounding box center [970, 171] width 101 height 23
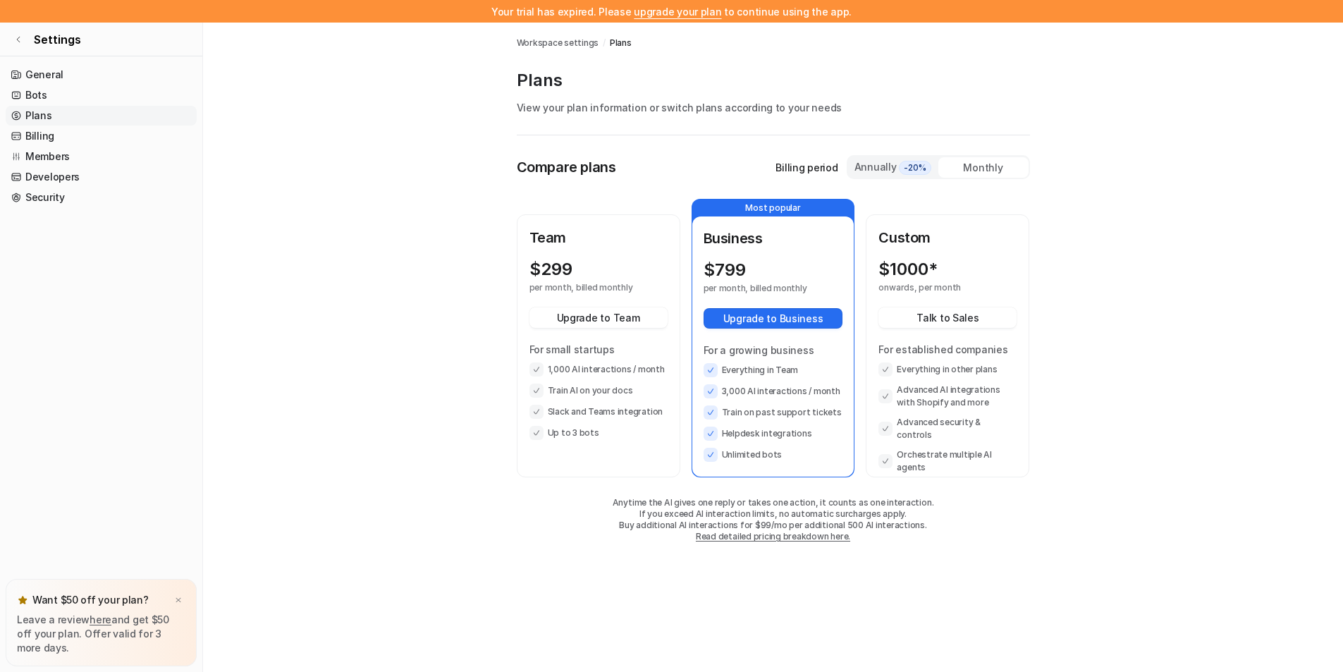
click at [995, 159] on div "Monthly" at bounding box center [983, 167] width 90 height 20
click at [968, 172] on div "Monthly" at bounding box center [983, 167] width 90 height 20
click at [862, 171] on div "Annually -20%" at bounding box center [893, 167] width 79 height 16
click at [989, 167] on div "Monthly" at bounding box center [983, 167] width 90 height 20
click at [897, 173] on div "Annually -20%" at bounding box center [893, 167] width 79 height 16
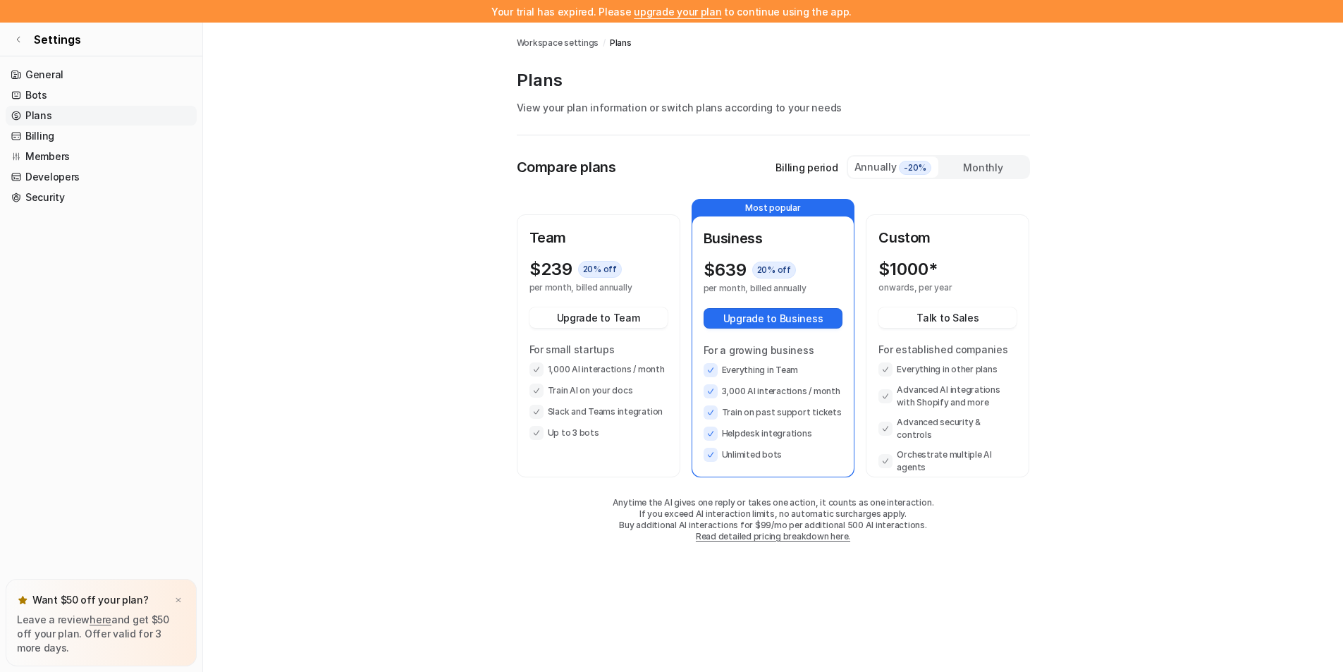
click at [993, 172] on div "Monthly" at bounding box center [983, 167] width 90 height 20
click at [884, 171] on div "Annually -20%" at bounding box center [893, 167] width 79 height 16
